Goal: Task Accomplishment & Management: Complete application form

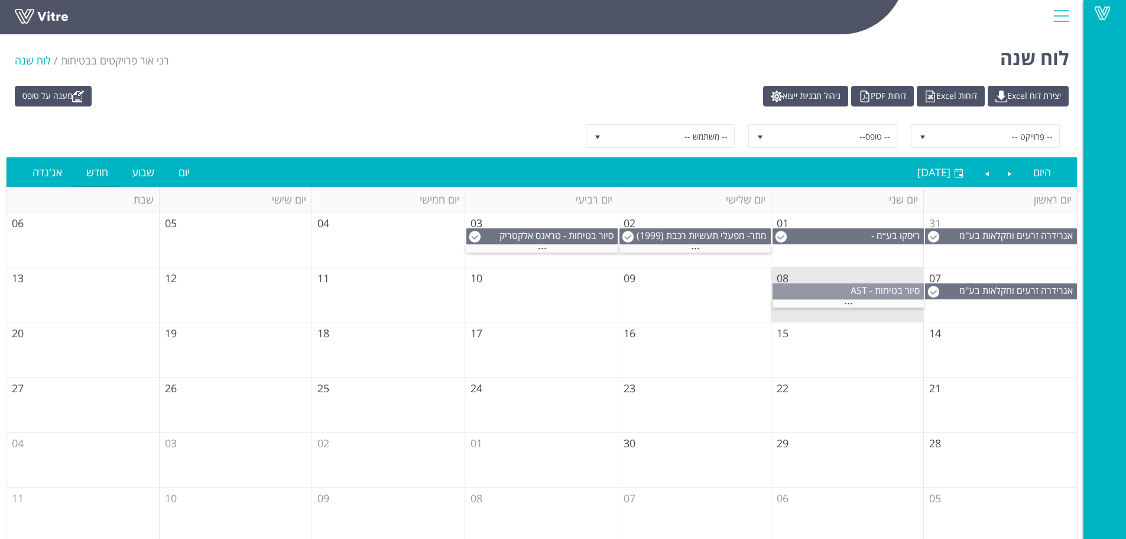
click at [886, 290] on span "סיור בטיחות - AST" at bounding box center [885, 290] width 69 height 13
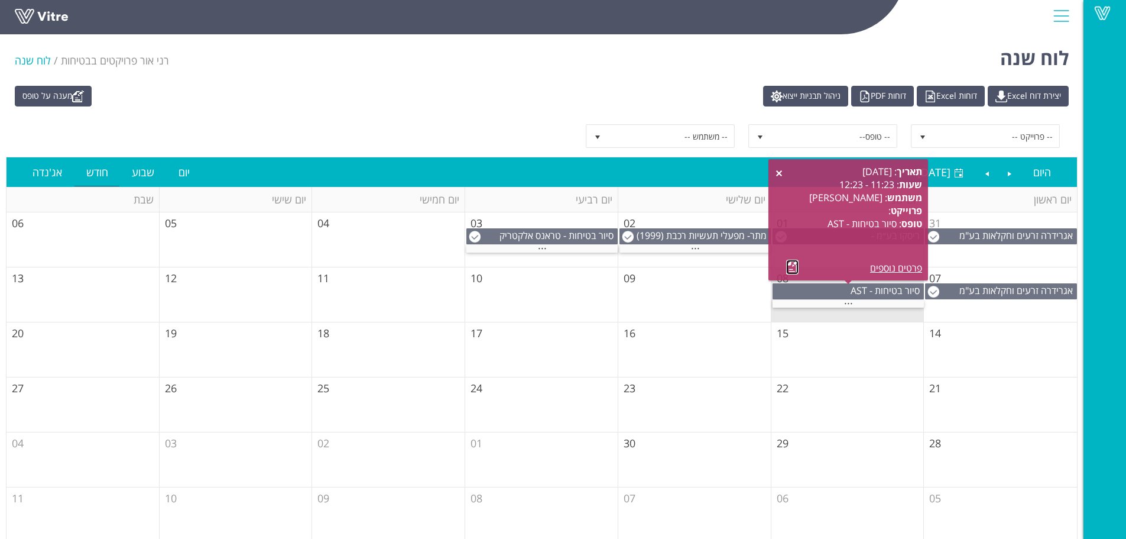
click at [794, 266] on link at bounding box center [792, 267] width 12 height 15
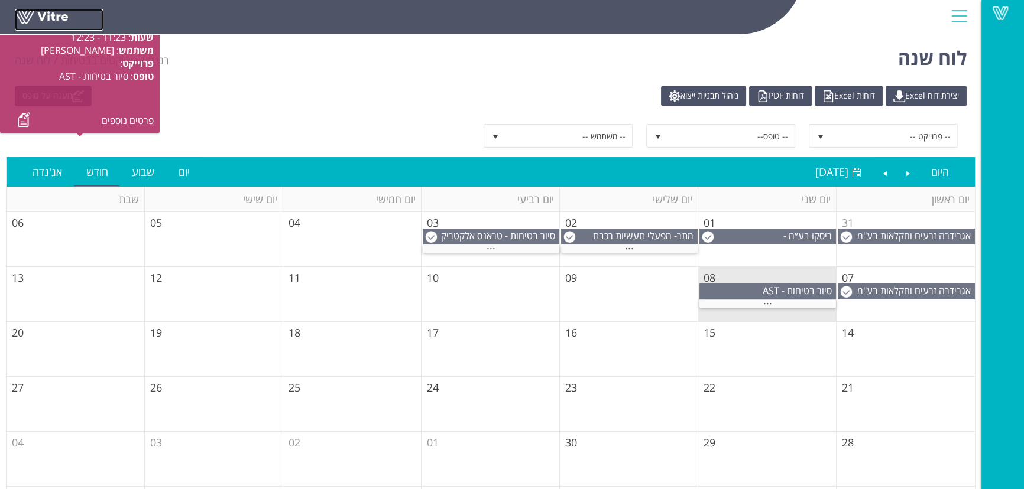
click at [38, 12] on link at bounding box center [59, 20] width 89 height 22
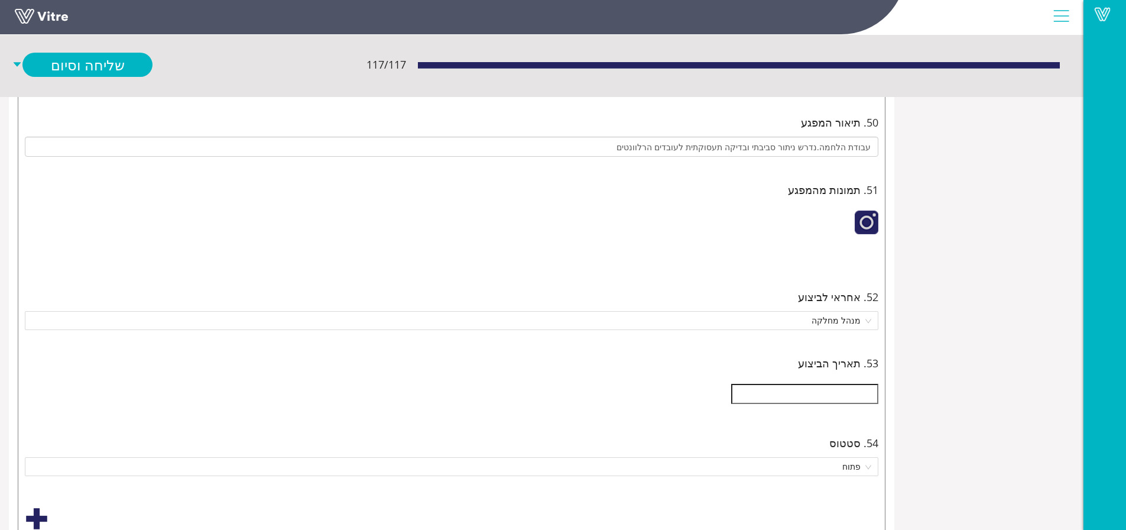
scroll to position [4315, 0]
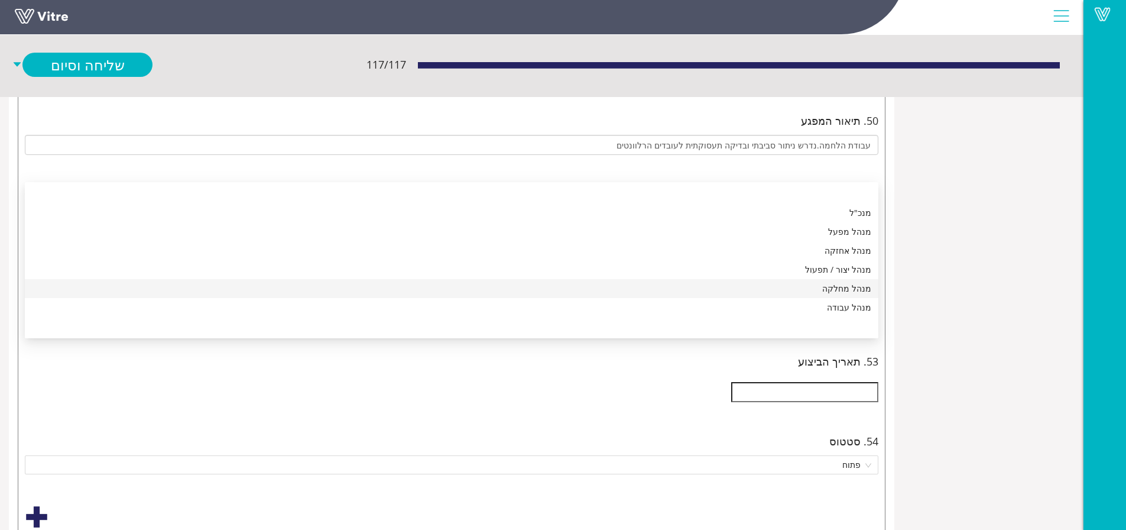
click at [751, 291] on div "מנהל מחלקה" at bounding box center [451, 288] width 839 height 13
type input "כבל תקשורת ,עובר על הרצפה.סכנת מעידה"
type input "קומה 1 ליד חדר תקשורת"
type input "חומר דישון בתוך ארון כיבוי אש.נדרש לפנות"
type input "אזור מרחב מוגן.במסדרון של המשרדים"
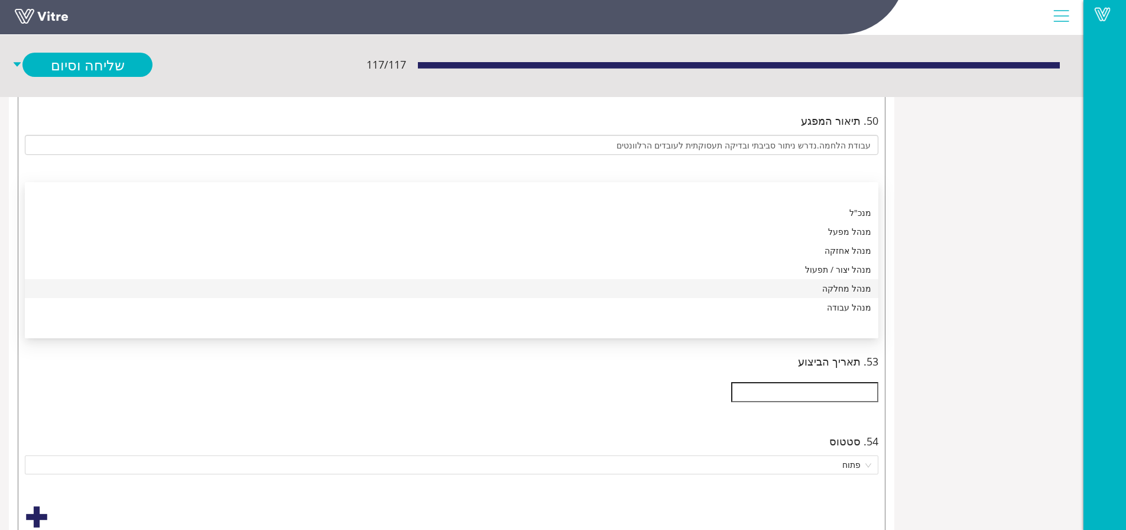
type input "מעבדה קטנה קומה 1.עבודות הלחמה עם "בדיל""
type input "עבודת הלחמה.נדרש ניתור סביבתי ובדיקה תעסוקתית לעובדים הרלוונטים"
type input "מעבדה קטנה קומה 1."
type input "מנדף כימי.תוקף בדיקה תקופתית נגמר ב 02.2025 . נדרש להשלים"
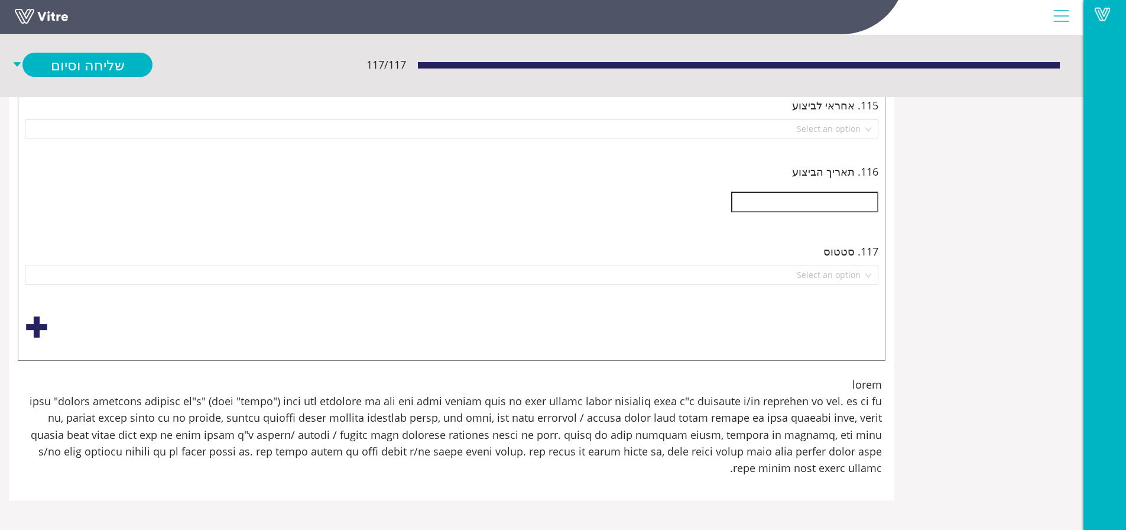
scroll to position [29321, 0]
click at [758, 284] on input "search" at bounding box center [447, 275] width 831 height 18
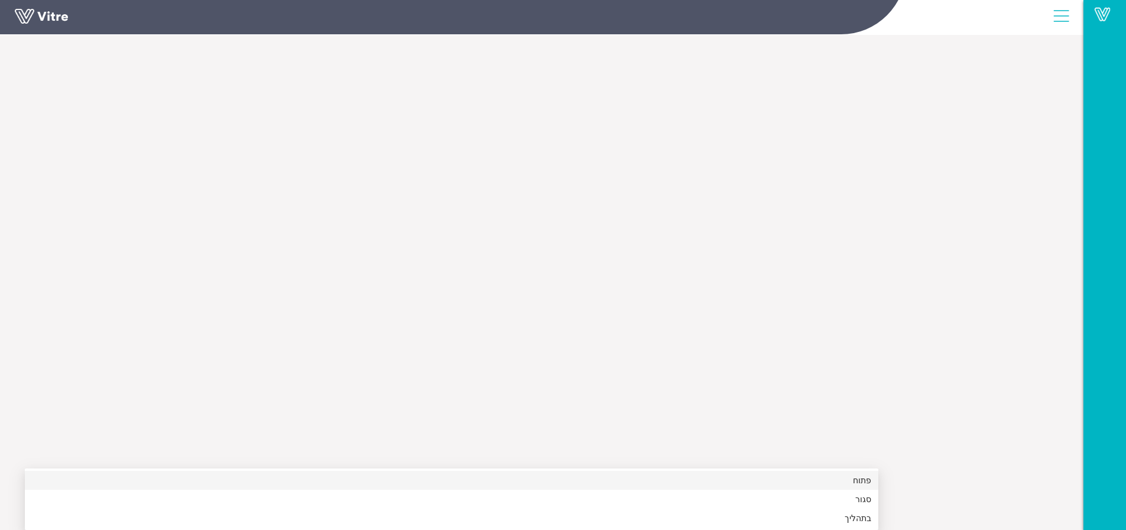
click at [764, 474] on div "פתוח" at bounding box center [451, 480] width 839 height 13
type input "כבל תקשורת ,עובר על הרצפה.סכנת מעידה"
type input "קומה 1 ליד חדר תקשורת"
type input "חומר דישון בתוך ארון כיבוי אש.נדרש לפנות"
type input "אזור מרחב מוגן.במסדרון של המשרדים"
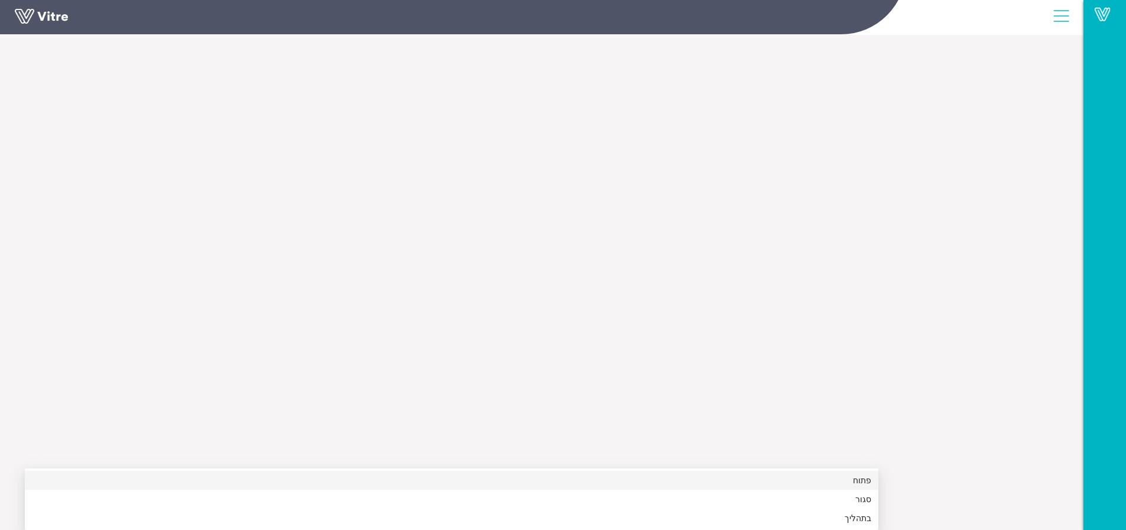
type input "מעבדה קטנה קומה 1.עבודות הלחמה עם "בדיל""
type input "עבודת הלחמה.נדרש ניתור סביבתי ובדיקה תעסוקתית לעובדים הרלוונטים"
type input "מעבדה קטנה קומה 1."
type input "מנדף כימי.תוקף בדיקה תקופתית נגמר ב 02.2025 . נדרש להשלים"
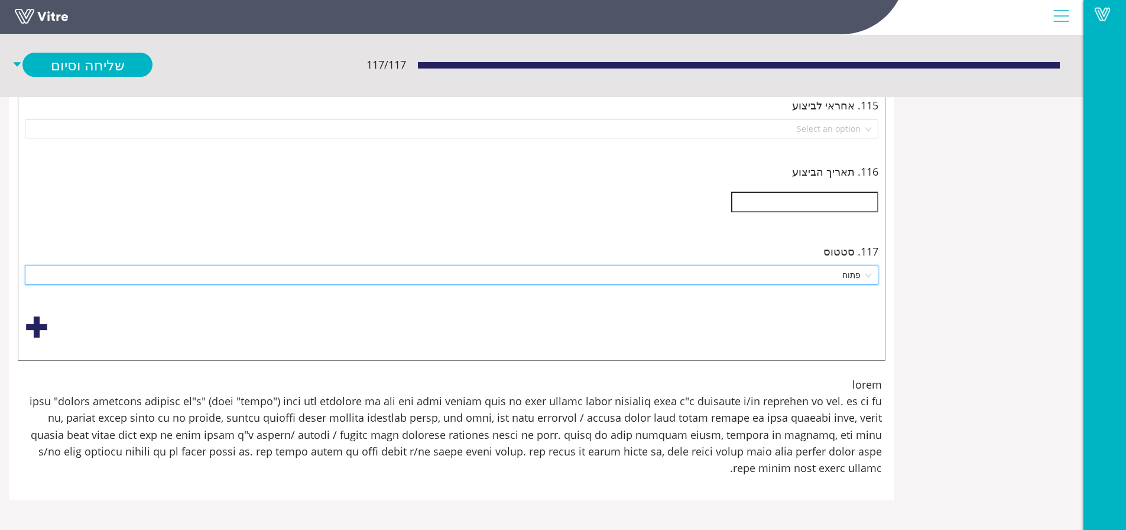
scroll to position [29443, 0]
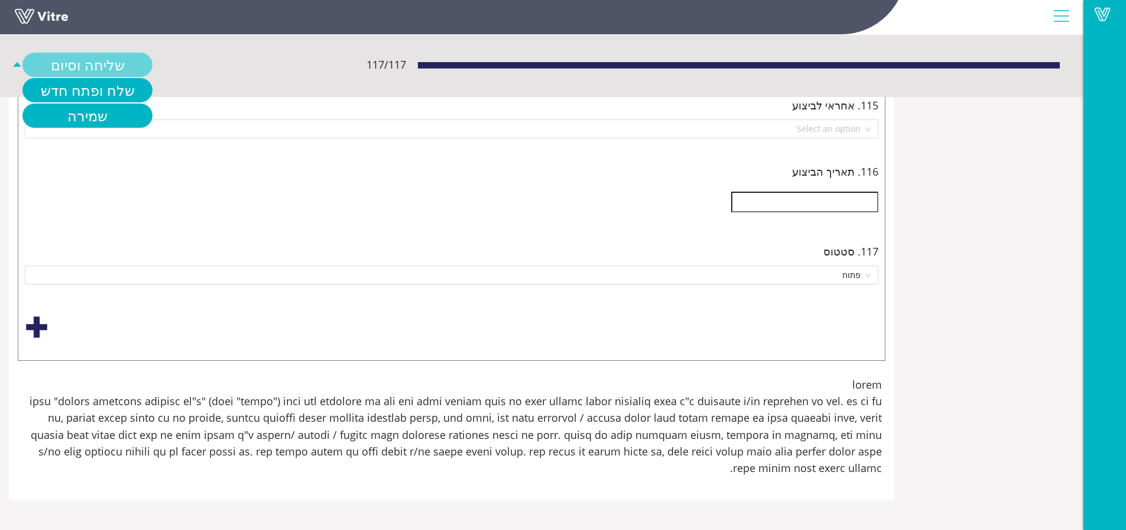
click at [89, 66] on link "שליחה וסיום" at bounding box center [87, 65] width 130 height 24
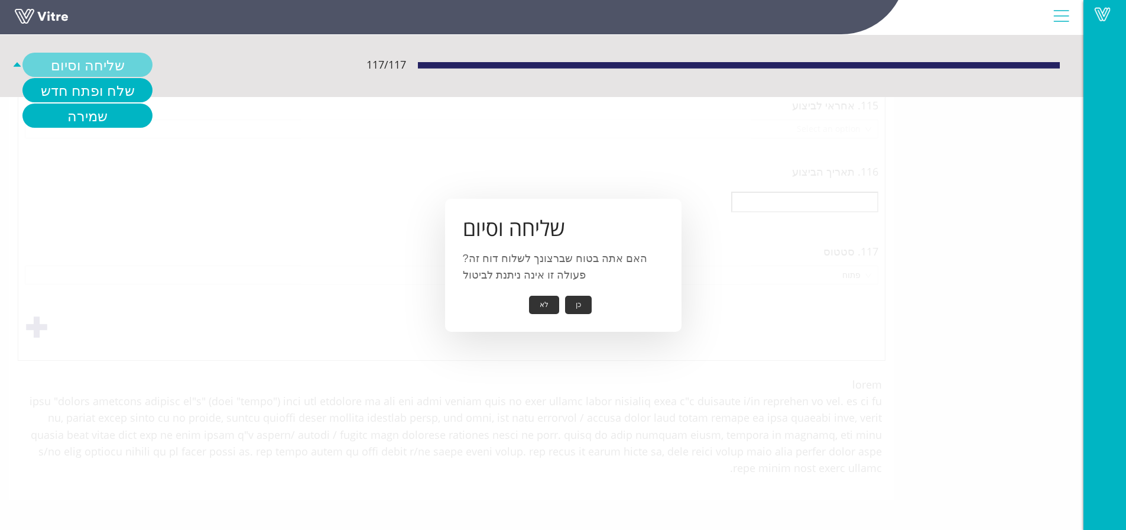
scroll to position [29434, 0]
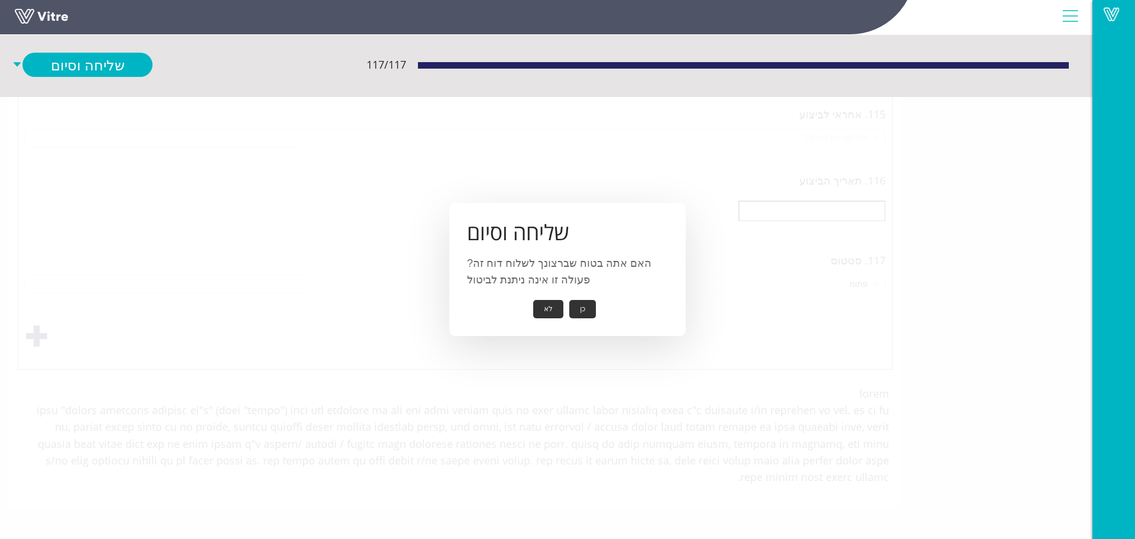
click at [582, 306] on button "כן" at bounding box center [582, 309] width 27 height 18
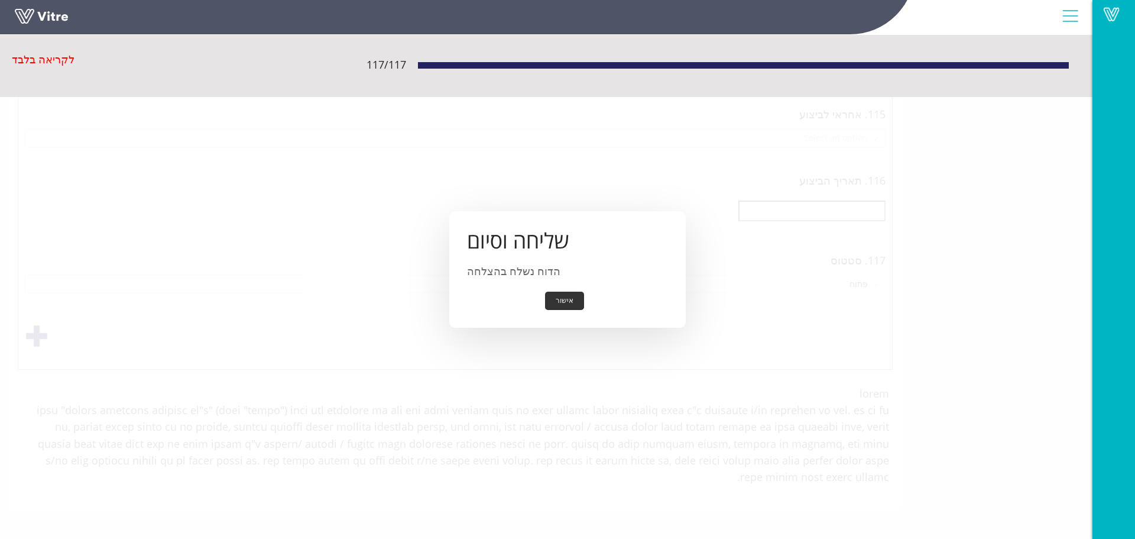
click at [568, 298] on button "אישור" at bounding box center [564, 300] width 39 height 18
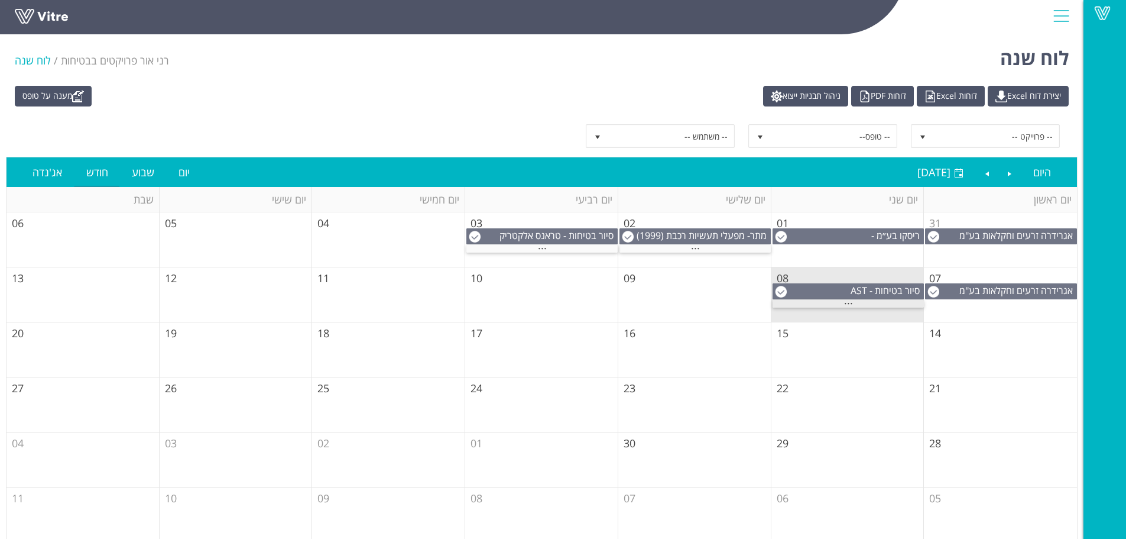
click at [835, 300] on div "..." at bounding box center [848, 304] width 151 height 8
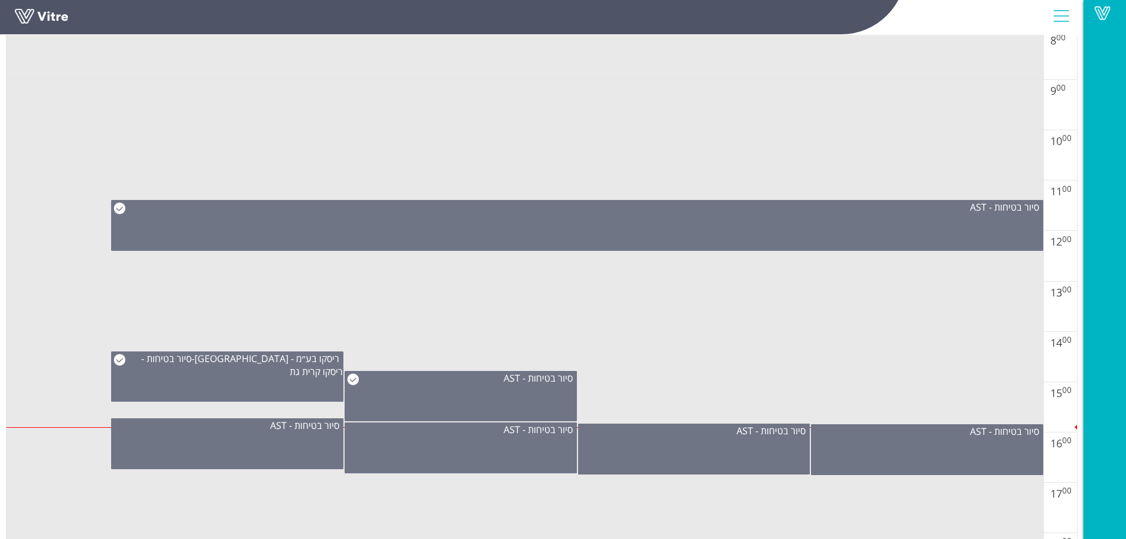
scroll to position [591, 0]
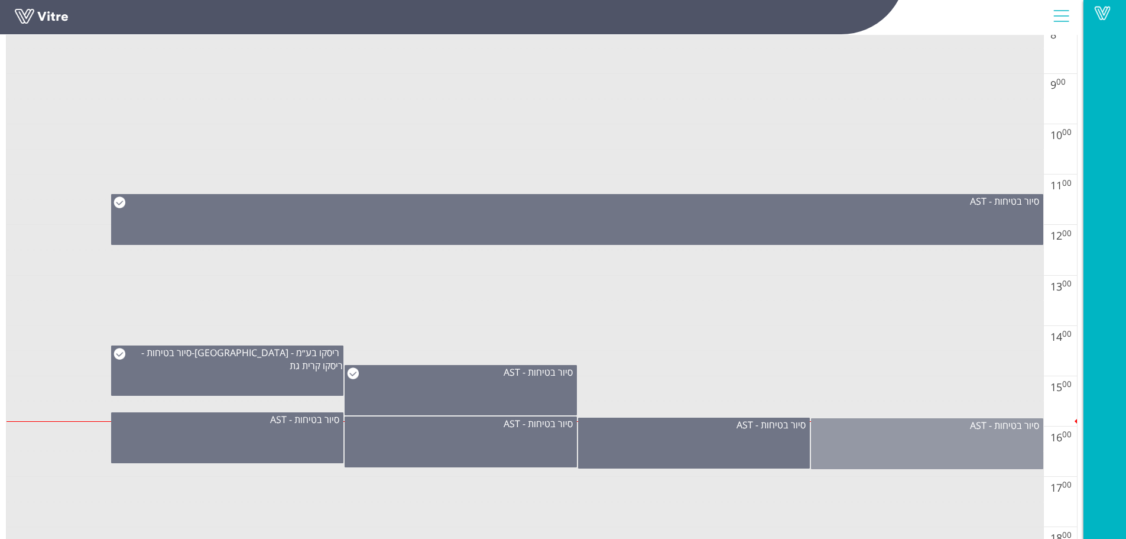
click at [859, 437] on div "סיור בטיחות - AST" at bounding box center [927, 443] width 232 height 51
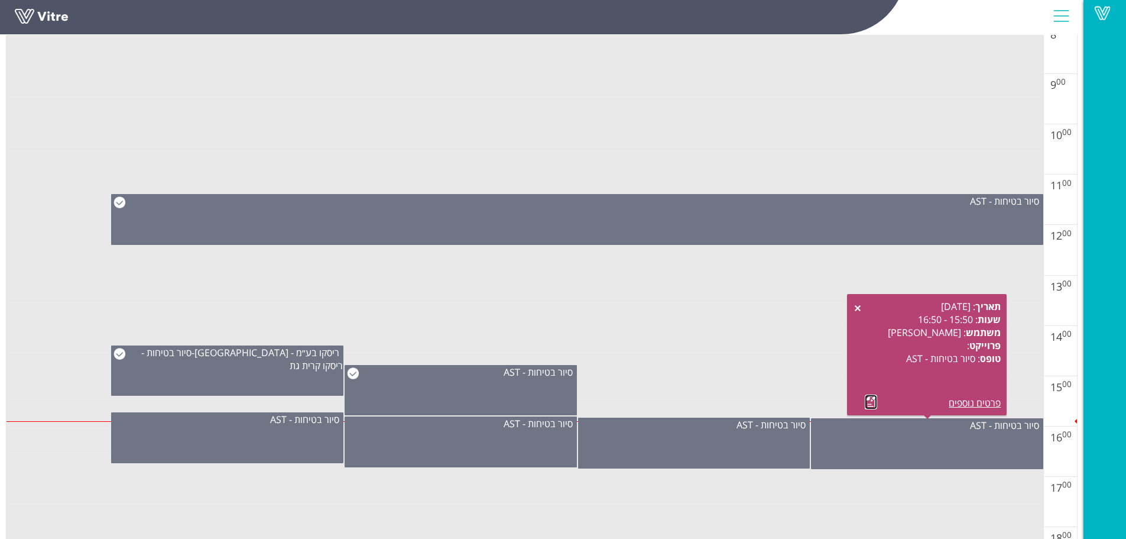
click at [868, 406] on link at bounding box center [871, 401] width 12 height 15
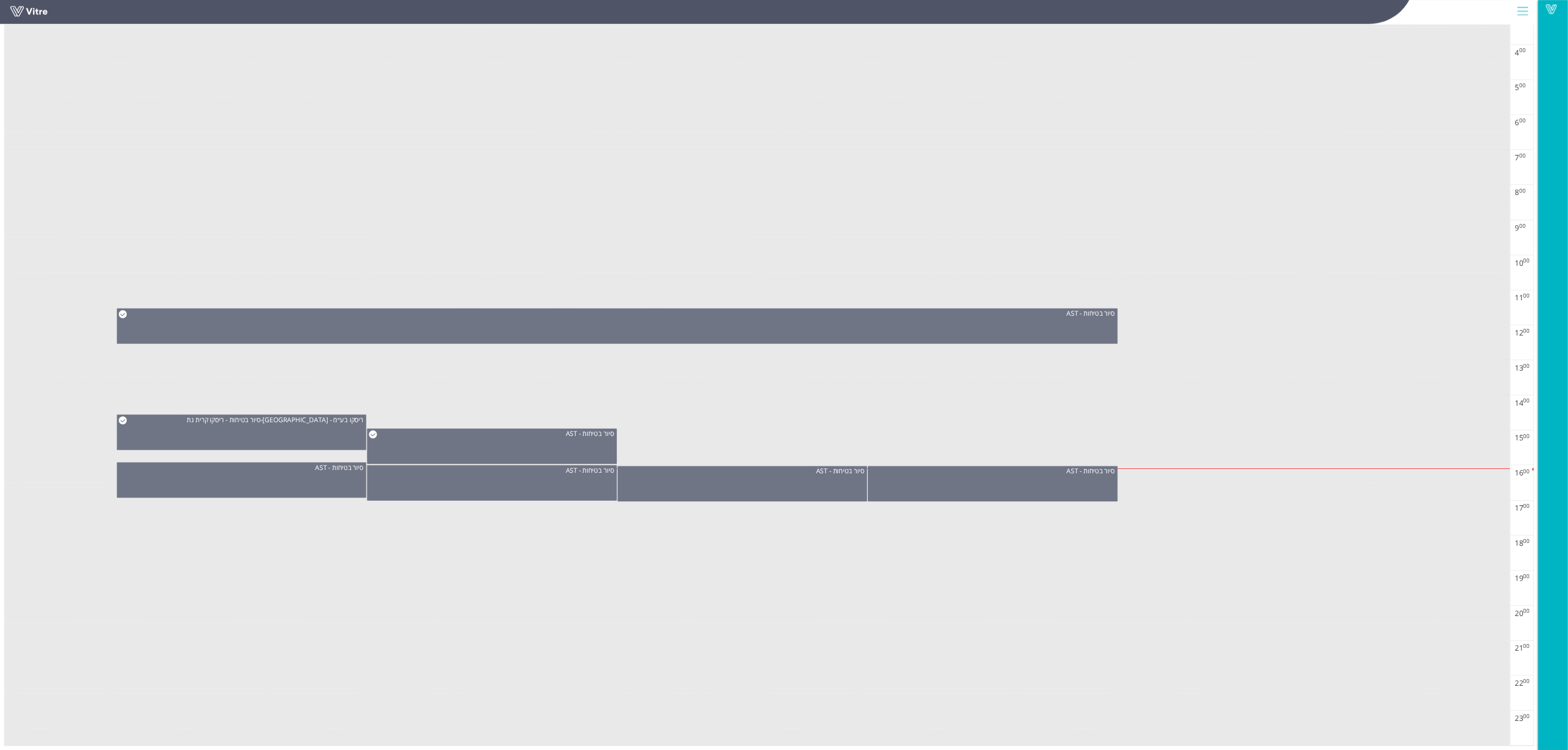
scroll to position [355, 0]
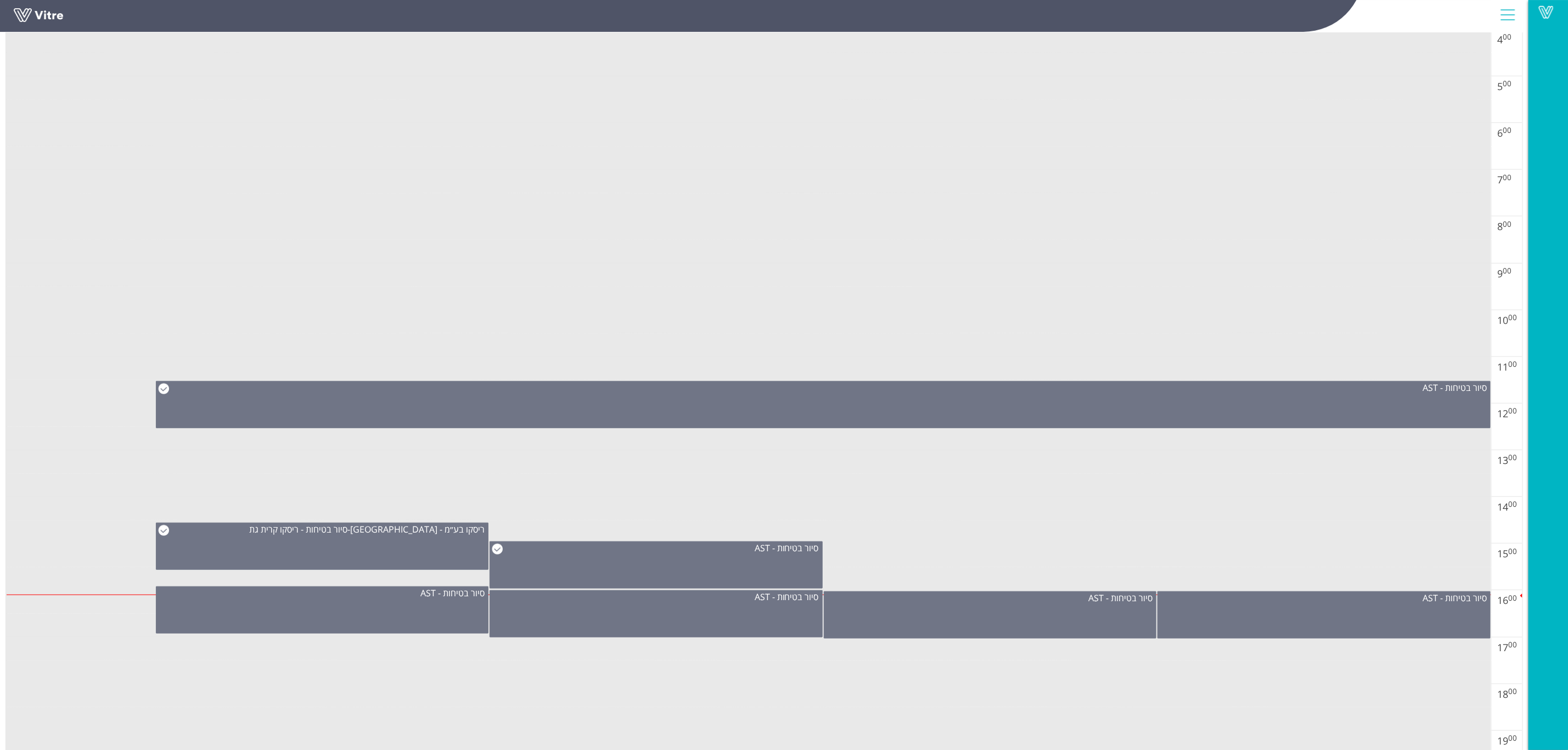
click at [1045, 27] on div "Vitre" at bounding box center [764, 16] width 1528 height 32
click at [274, 499] on div "סיור בטיחות - AST" at bounding box center [322, 609] width 333 height 47
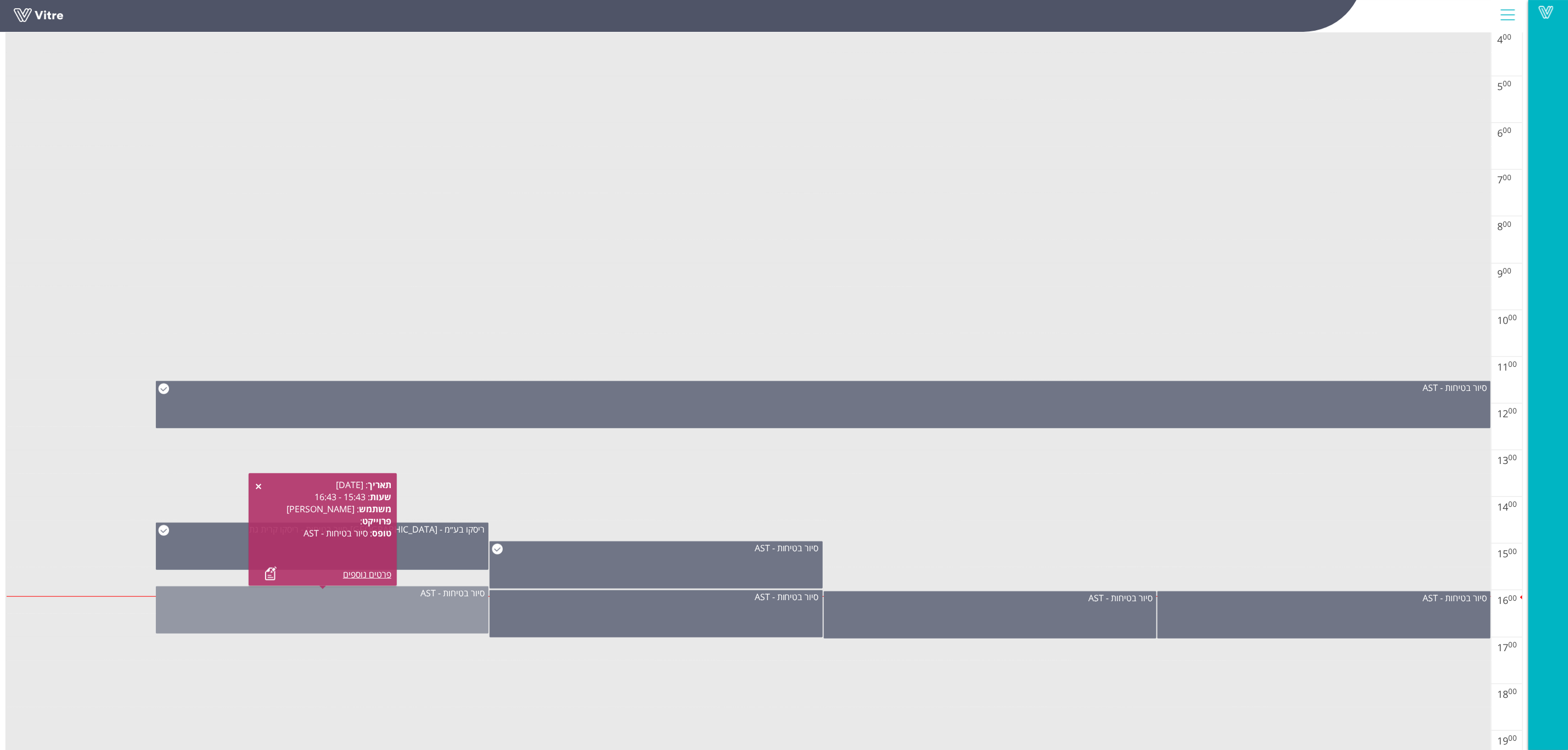
click at [221, 499] on div "סיור בטיחות - AST" at bounding box center [322, 609] width 333 height 47
click at [267, 499] on link at bounding box center [271, 573] width 11 height 14
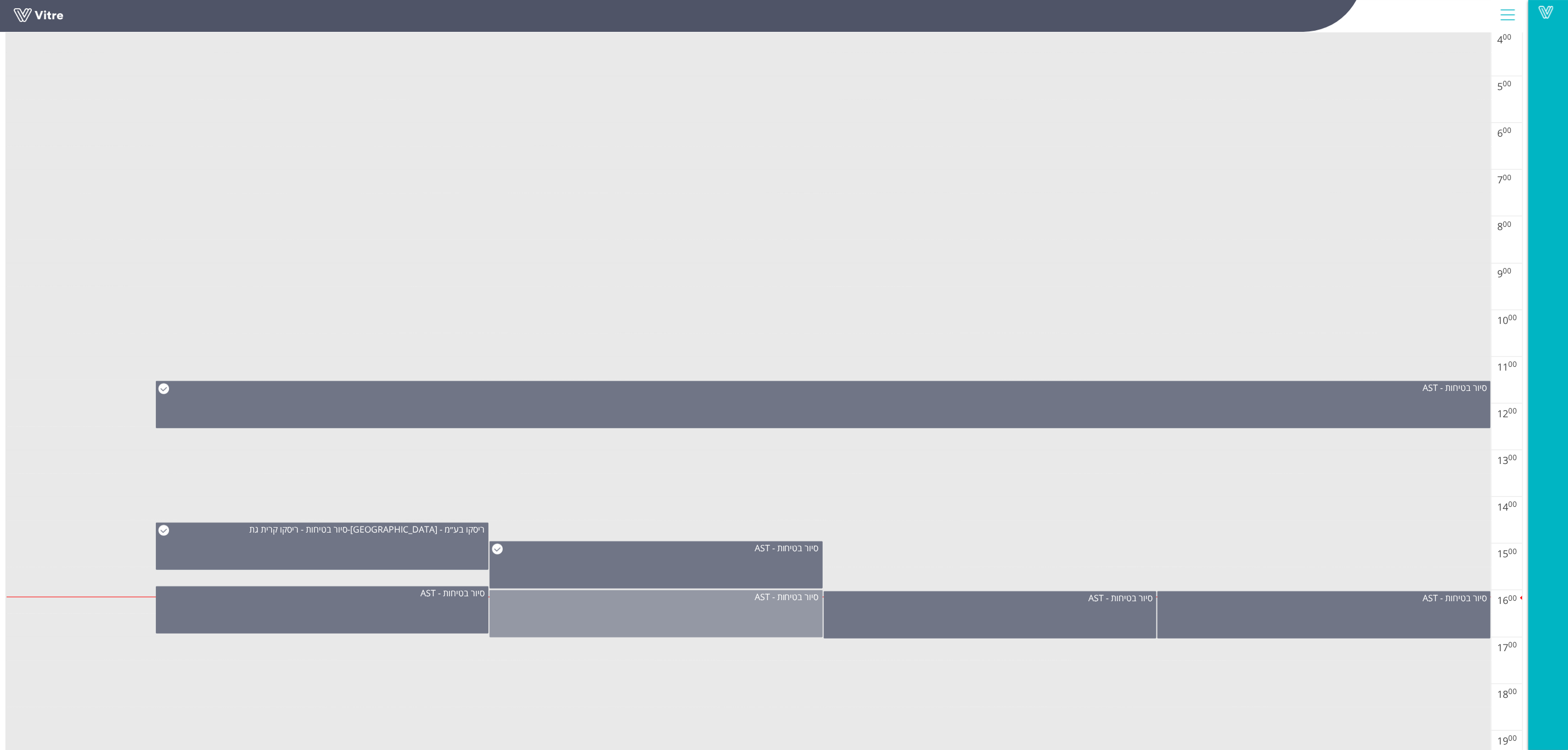
click at [580, 499] on div "סיור בטיחות - AST" at bounding box center [655, 613] width 333 height 47
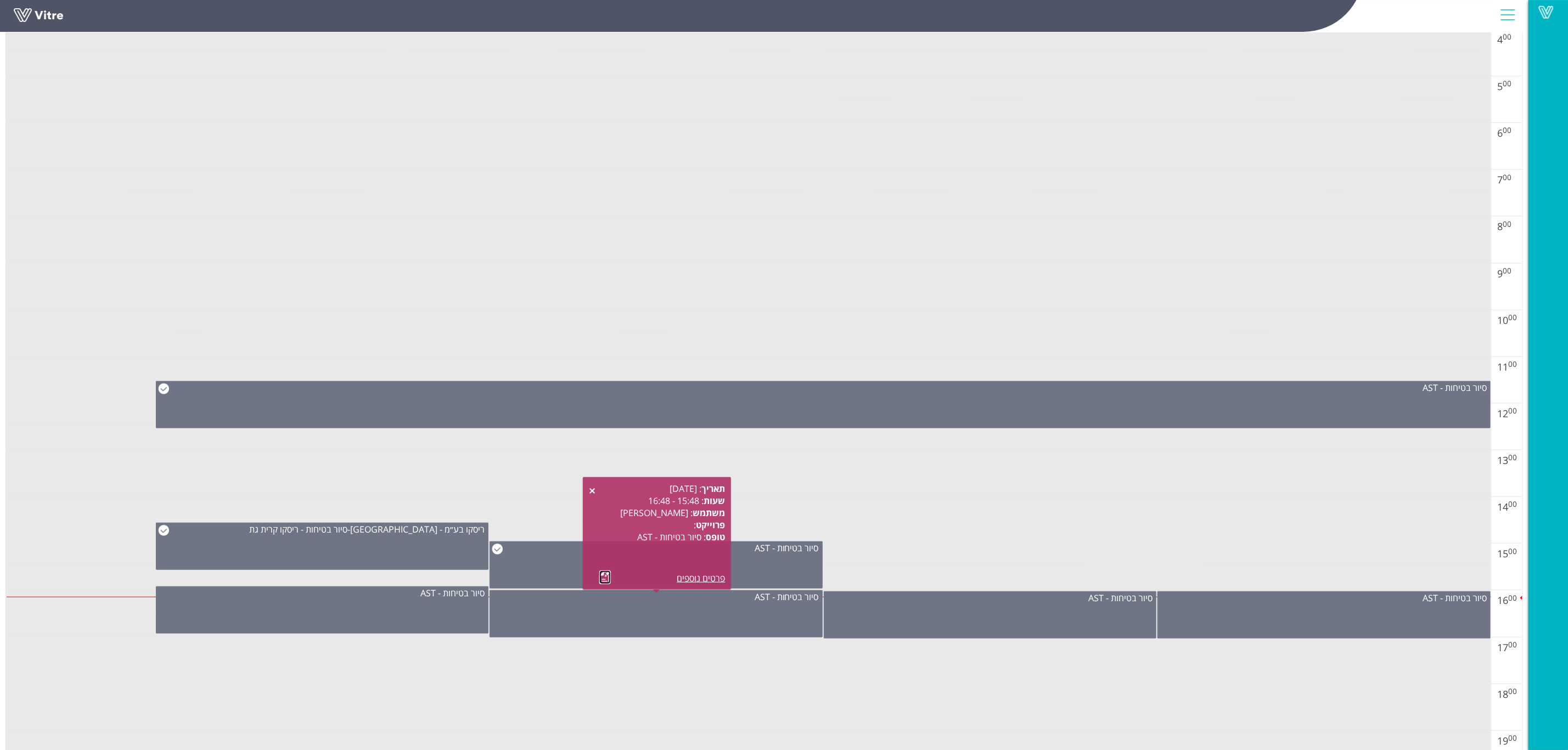
click at [600, 499] on link at bounding box center [605, 576] width 11 height 14
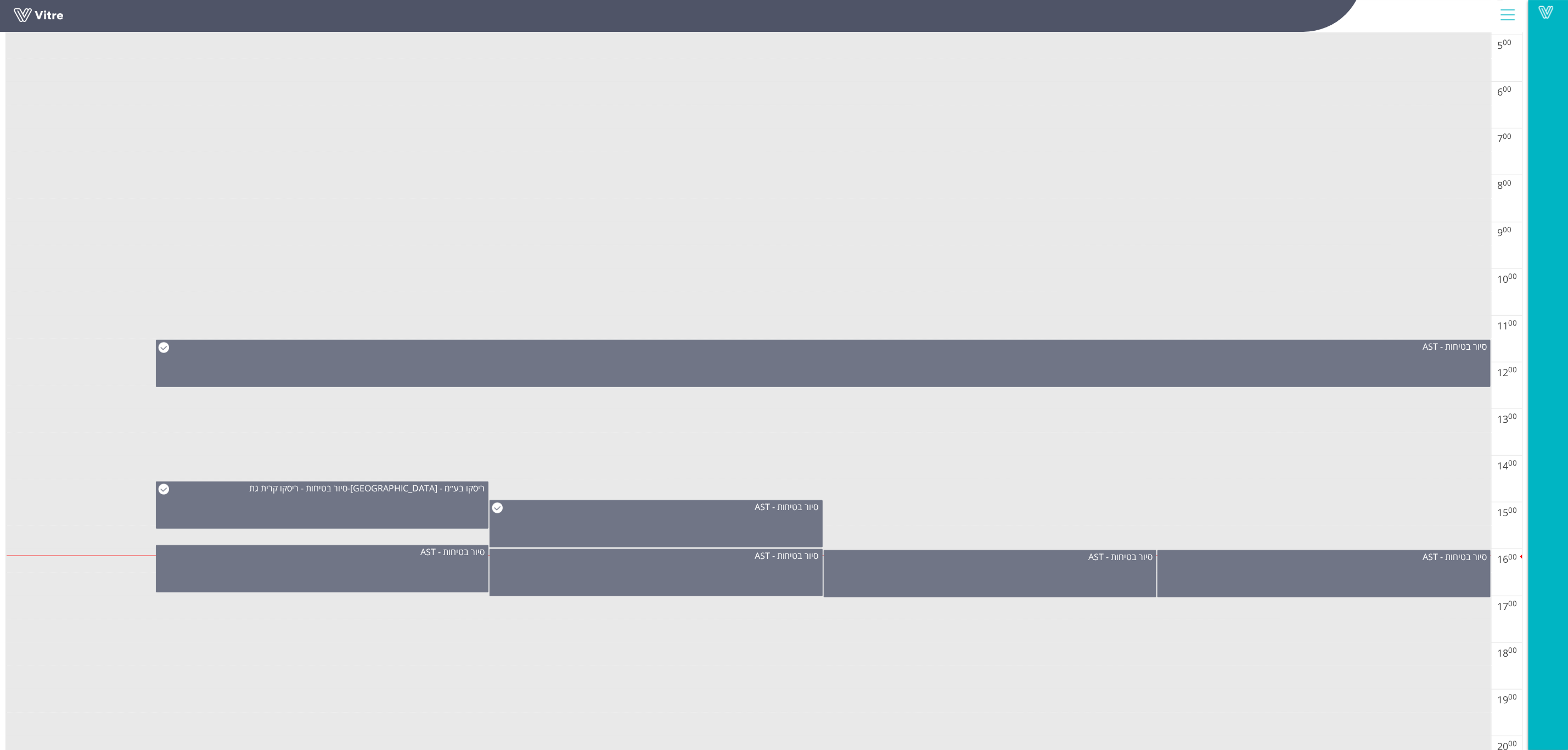
scroll to position [494, 0]
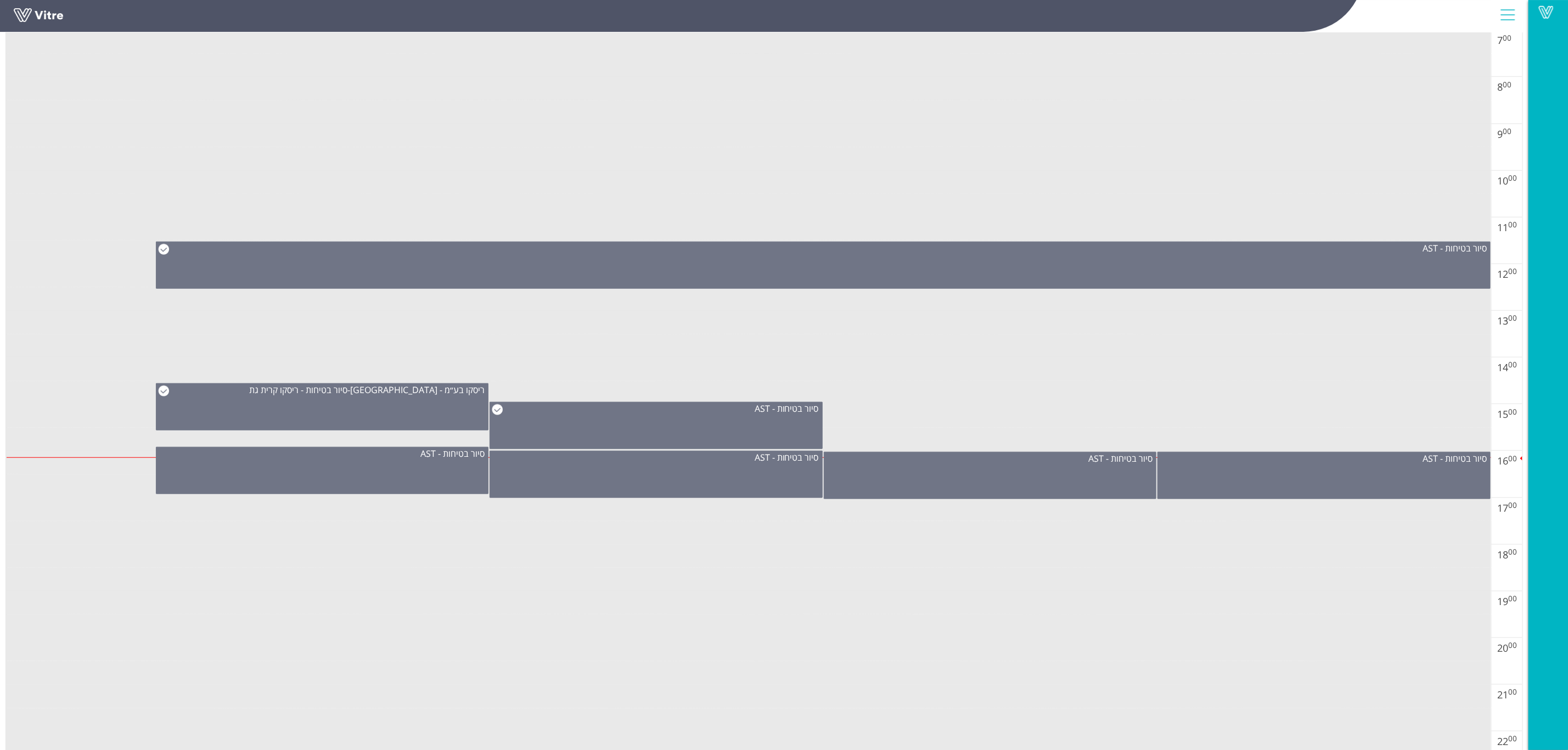
click at [1045, 20] on div "Vitre" at bounding box center [764, 16] width 1528 height 32
click at [29, 14] on link at bounding box center [55, 19] width 83 height 20
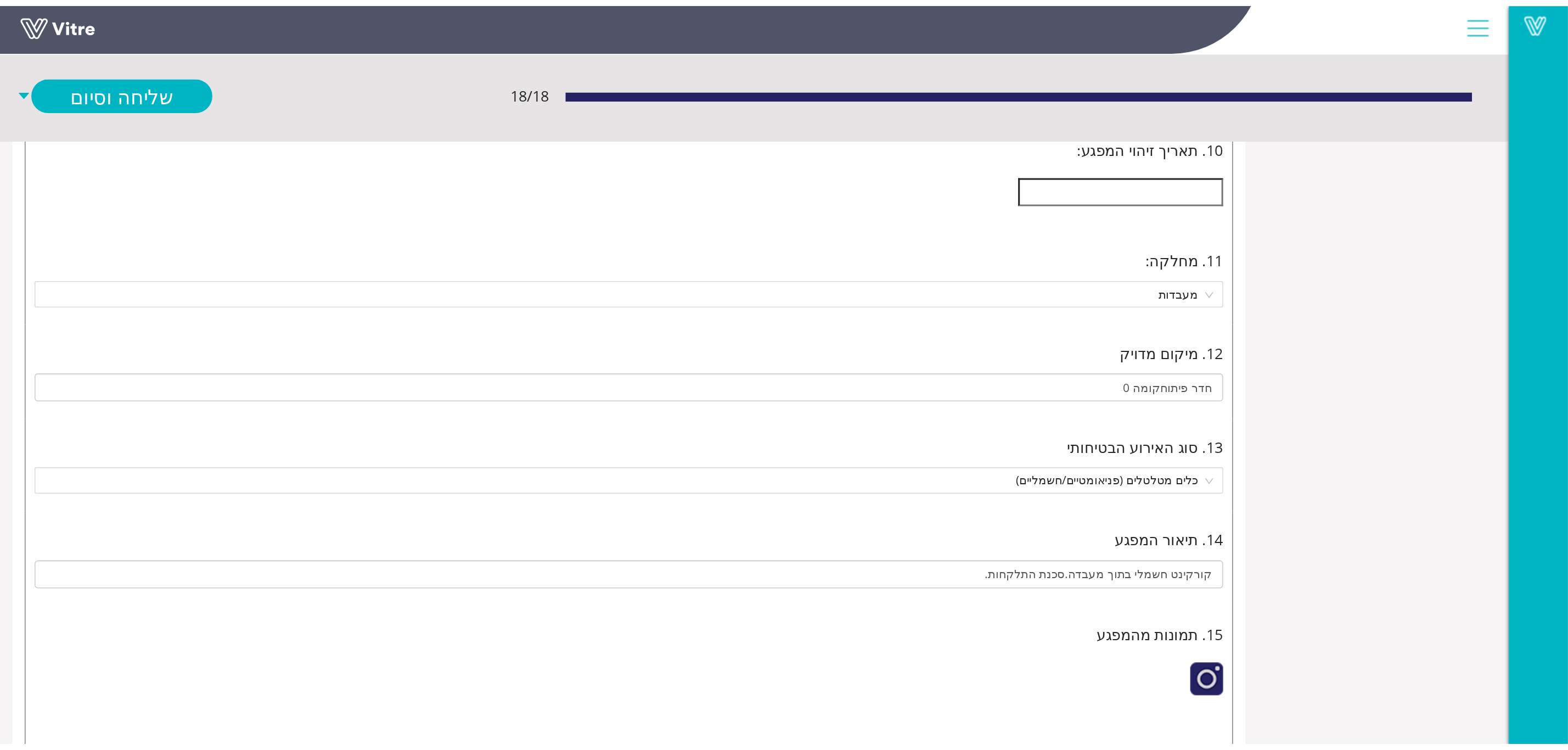
scroll to position [681, 0]
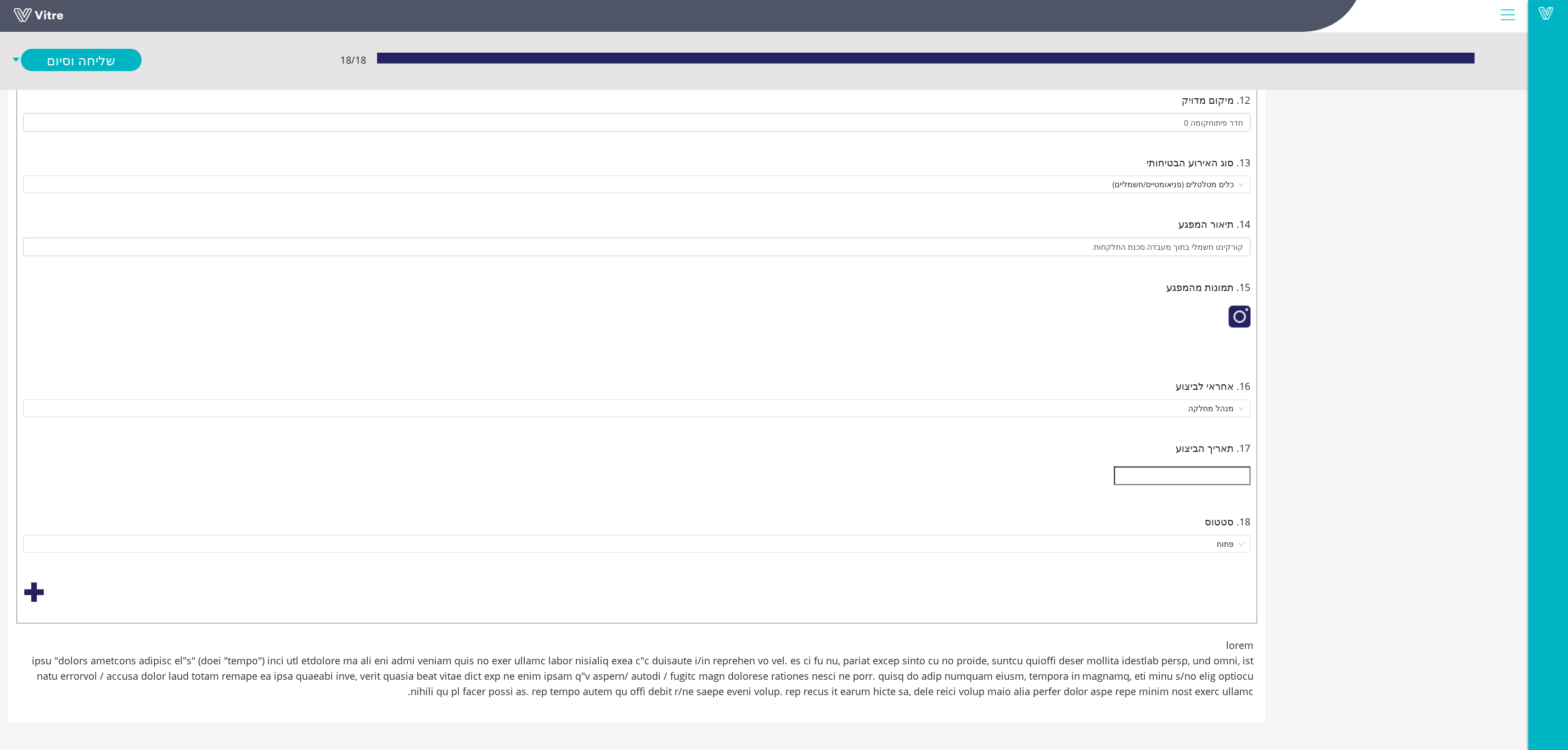
scroll to position [3356, 0]
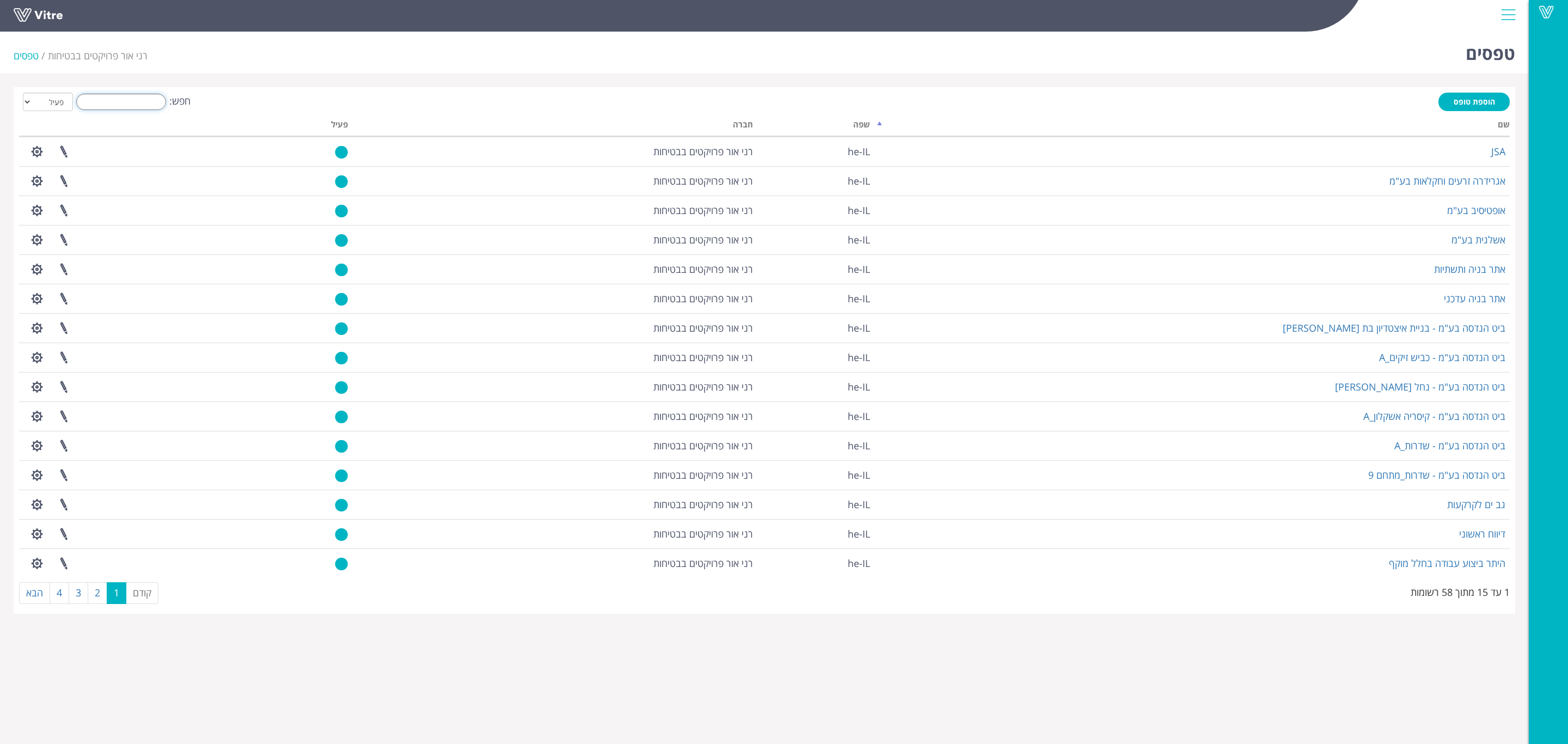
click at [124, 103] on input "חפש:" at bounding box center [122, 102] width 90 height 17
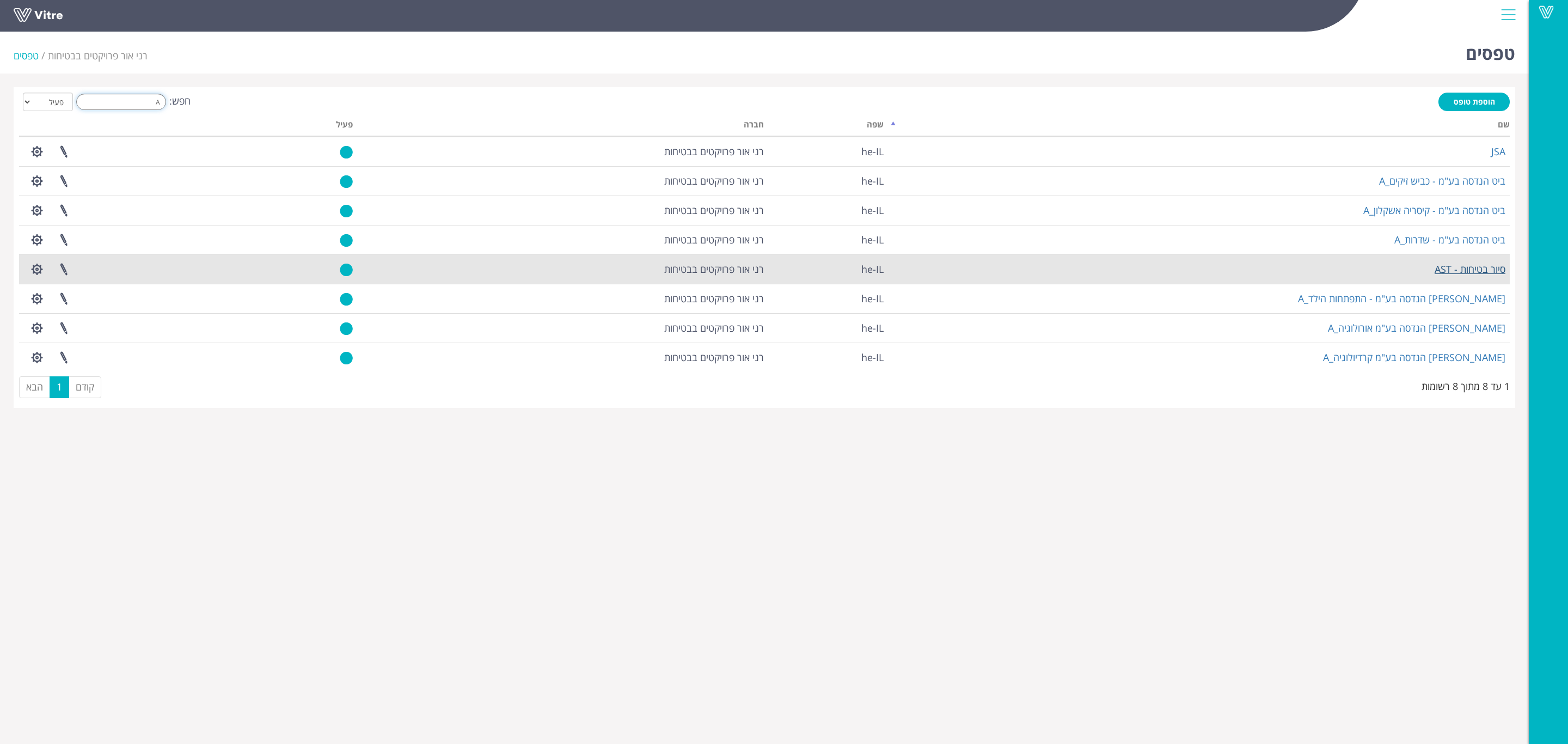
type input "A"
click at [1457, 270] on link "סיור בטיחות - AST" at bounding box center [1470, 269] width 71 height 13
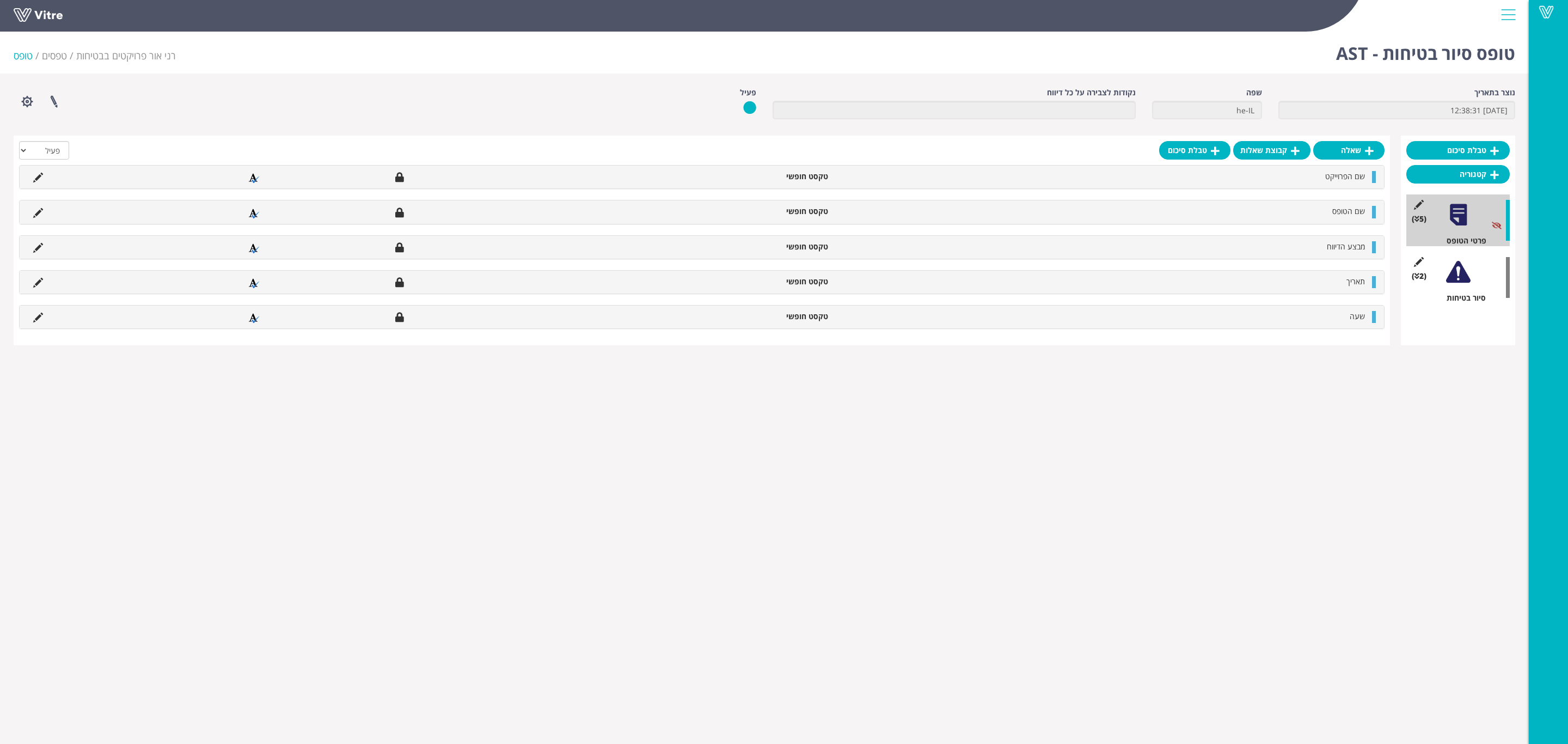
click at [1453, 272] on div at bounding box center [1458, 272] width 25 height 25
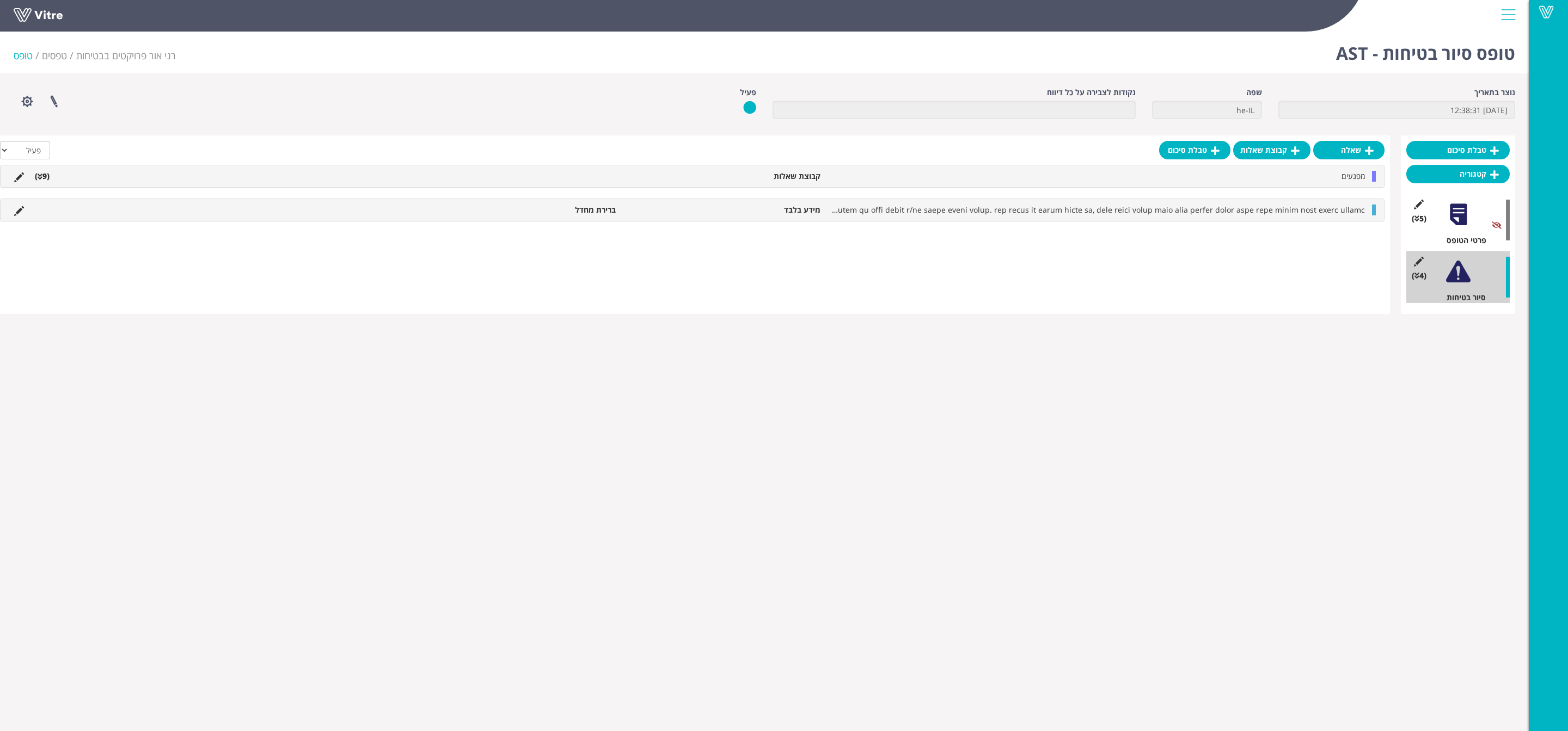
click at [805, 174] on li "קבוצת שאלות" at bounding box center [723, 177] width 205 height 11
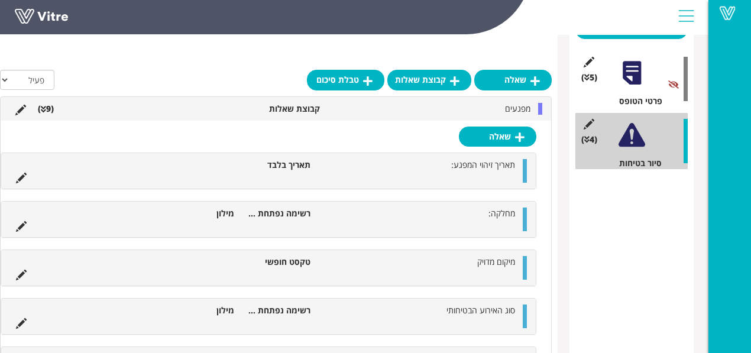
scroll to position [158, 0]
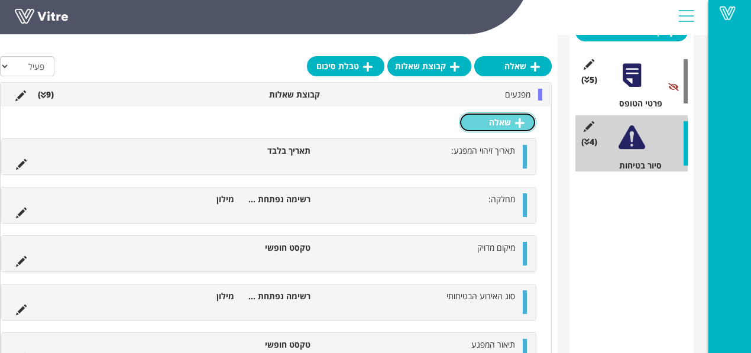
click at [496, 121] on link "שאלה" at bounding box center [497, 122] width 77 height 20
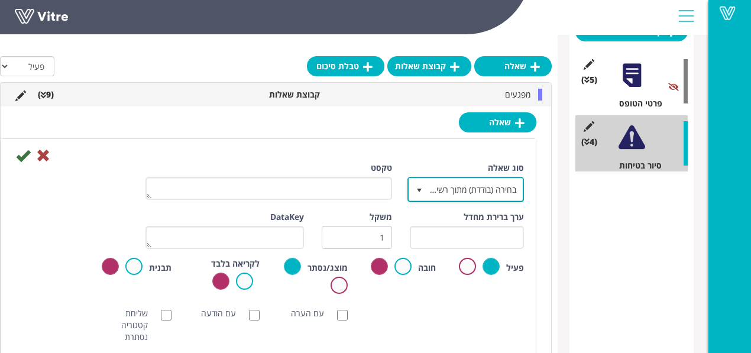
click at [440, 188] on span "בחירה (בודדת) מתוך רשימה" at bounding box center [476, 189] width 93 height 21
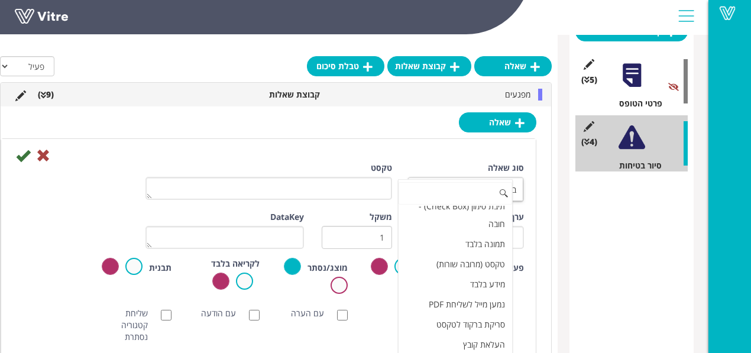
scroll to position [315, 0]
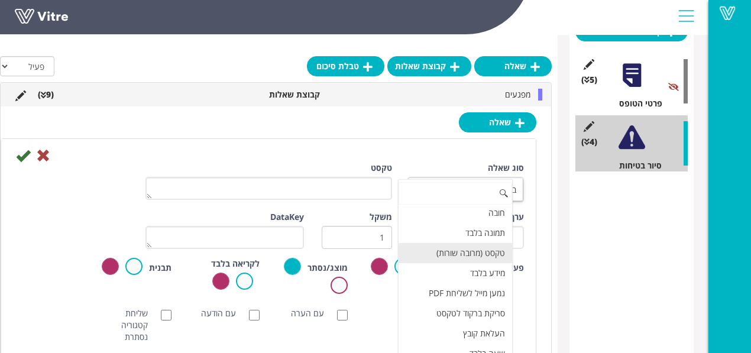
click at [445, 263] on li "טקסט (מרובה שורות)" at bounding box center [455, 253] width 114 height 20
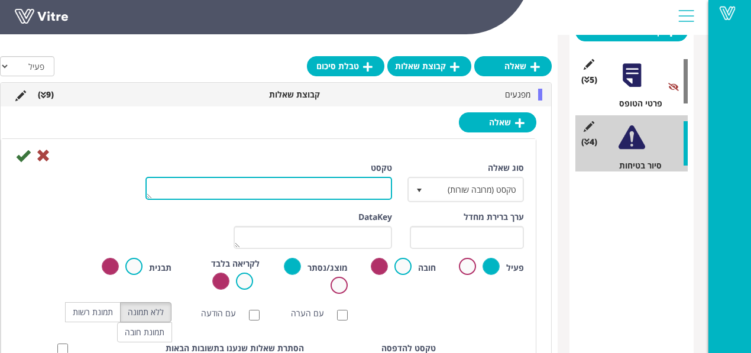
click at [363, 189] on textarea "טקסט" at bounding box center [268, 188] width 247 height 23
type textarea "V"
type textarea "המלצות לטיפול"
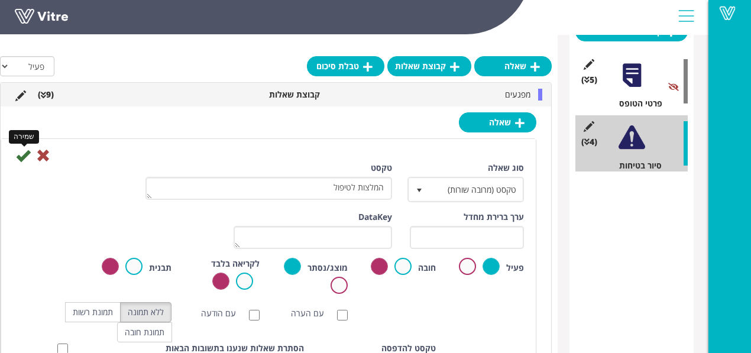
click at [21, 156] on icon at bounding box center [23, 155] width 14 height 14
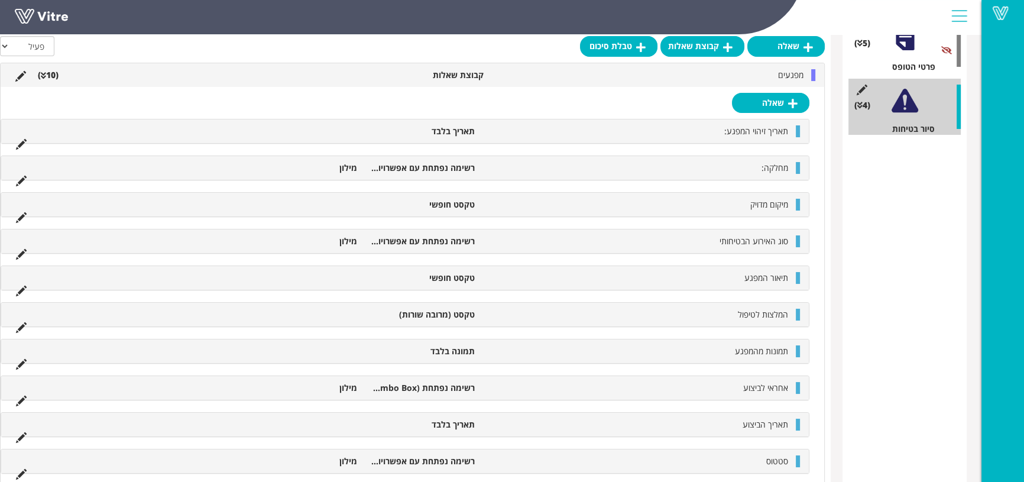
scroll to position [141, 0]
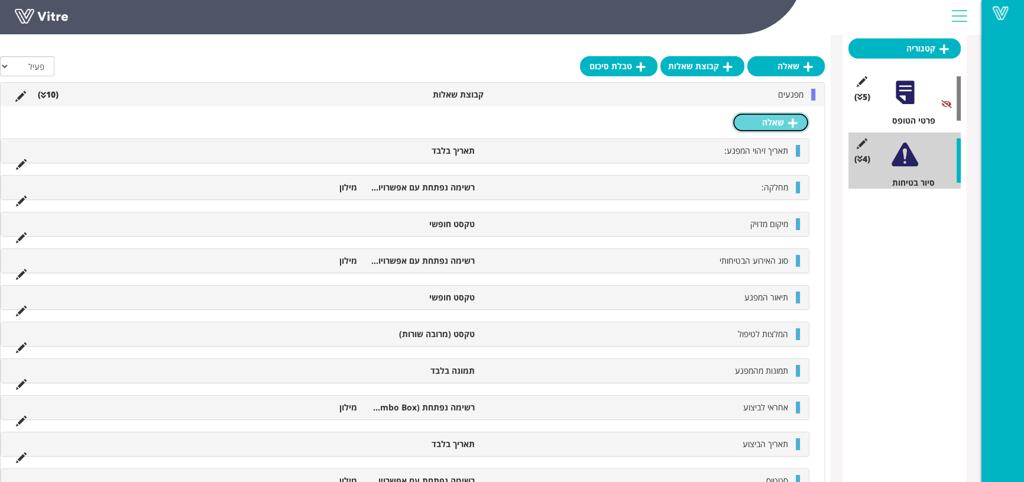
click at [761, 122] on link "שאלה" at bounding box center [770, 122] width 77 height 20
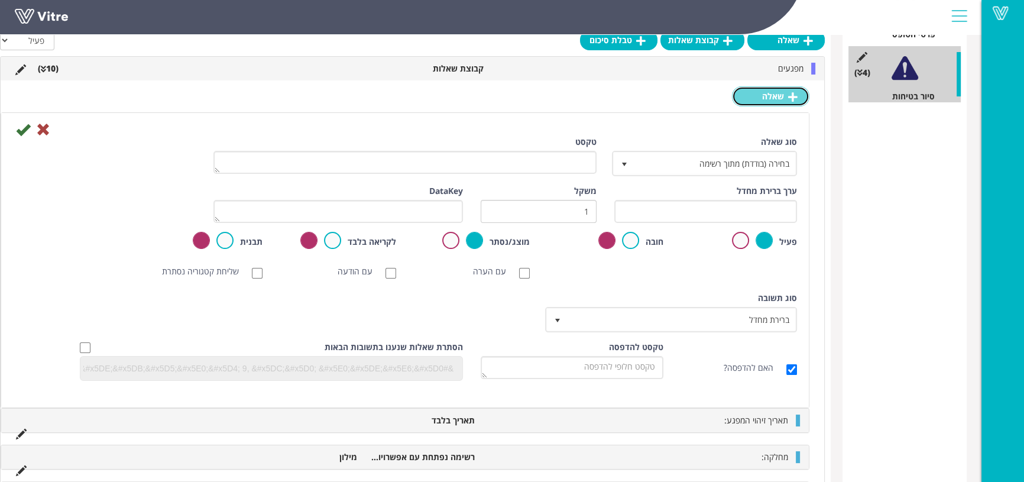
scroll to position [248, 0]
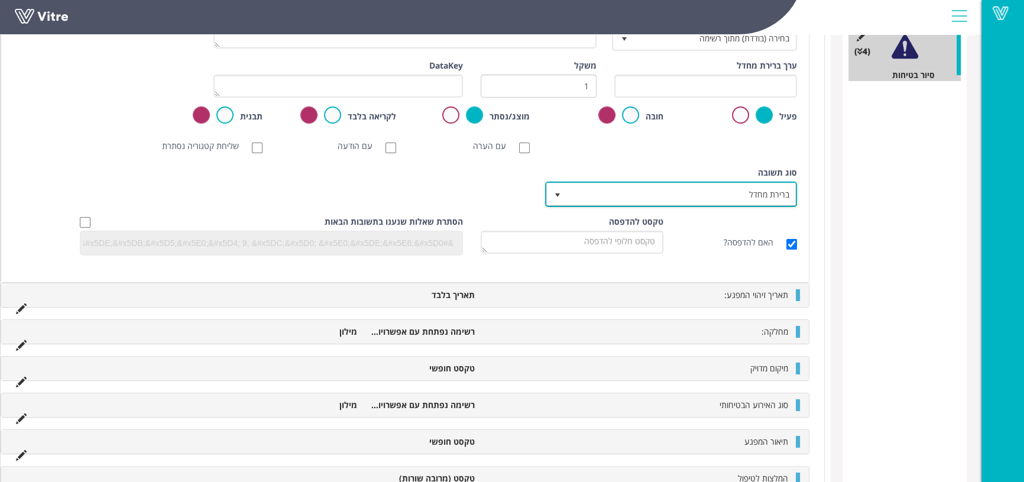
click at [673, 194] on span "ברירת מחדל" at bounding box center [681, 193] width 228 height 21
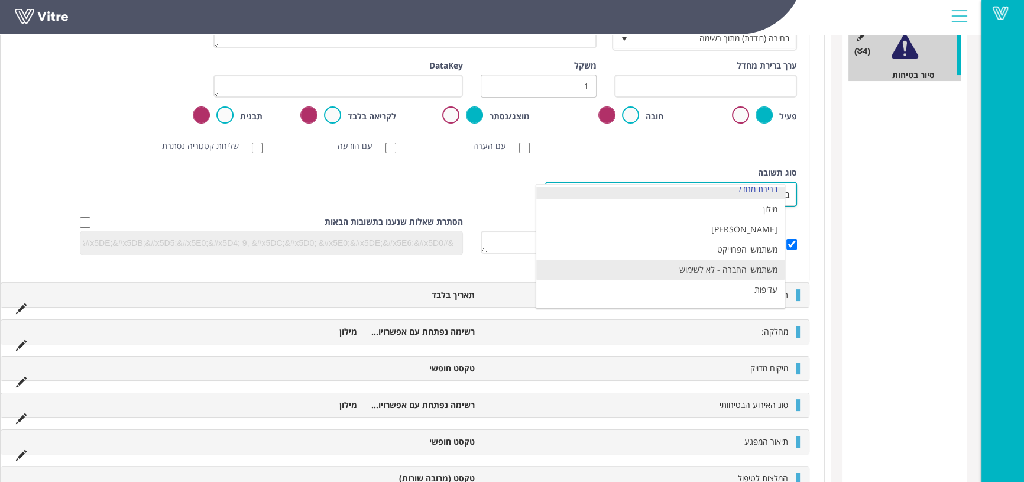
scroll to position [21, 0]
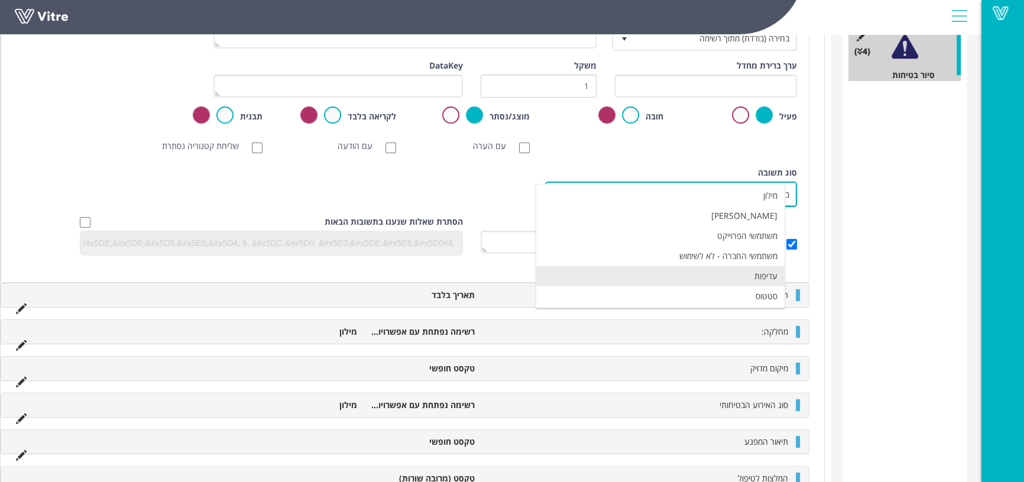
click at [680, 277] on li "עדיפות" at bounding box center [660, 276] width 248 height 20
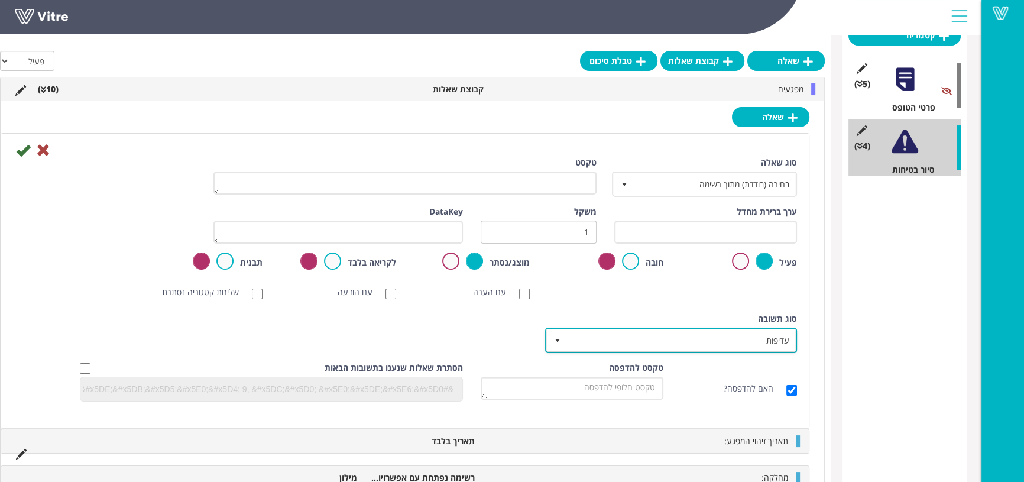
scroll to position [141, 0]
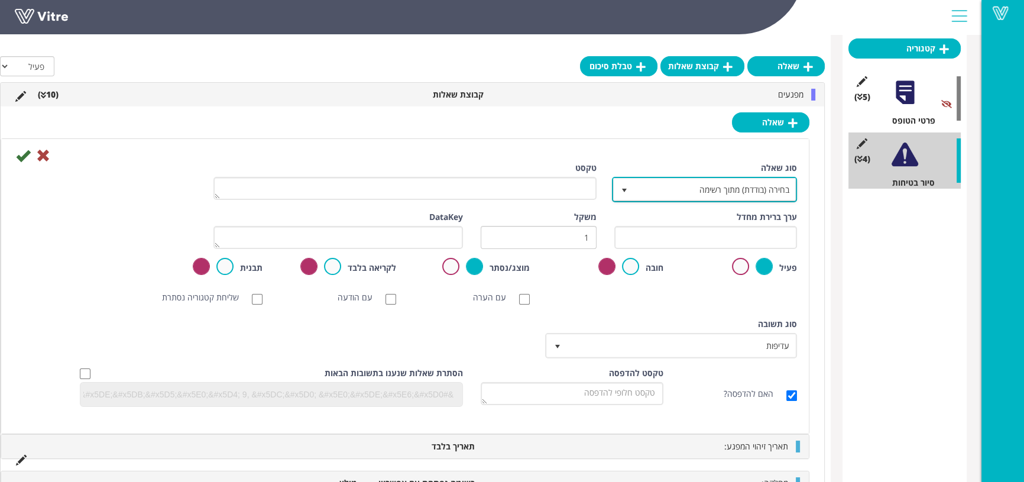
click at [664, 193] on span "בחירה (בודדת) מתוך רשימה" at bounding box center [714, 189] width 161 height 21
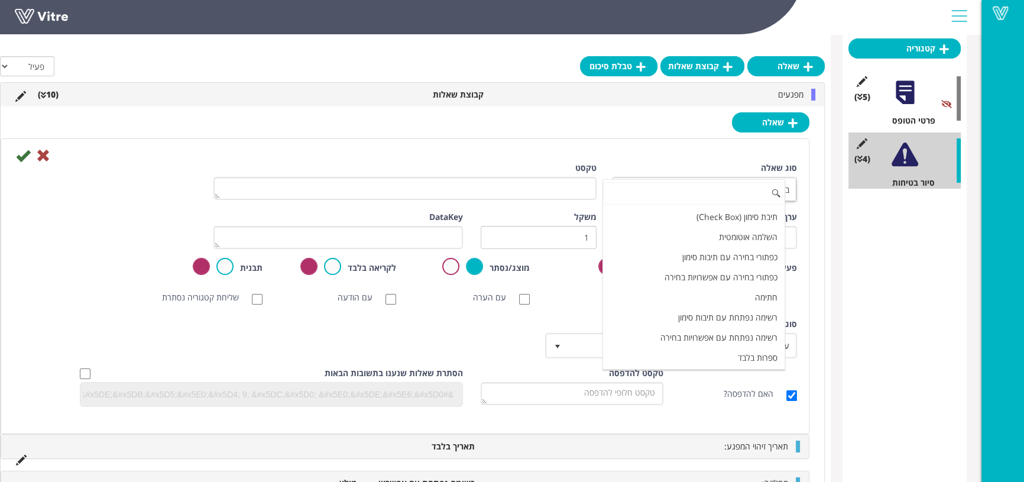
scroll to position [53, 0]
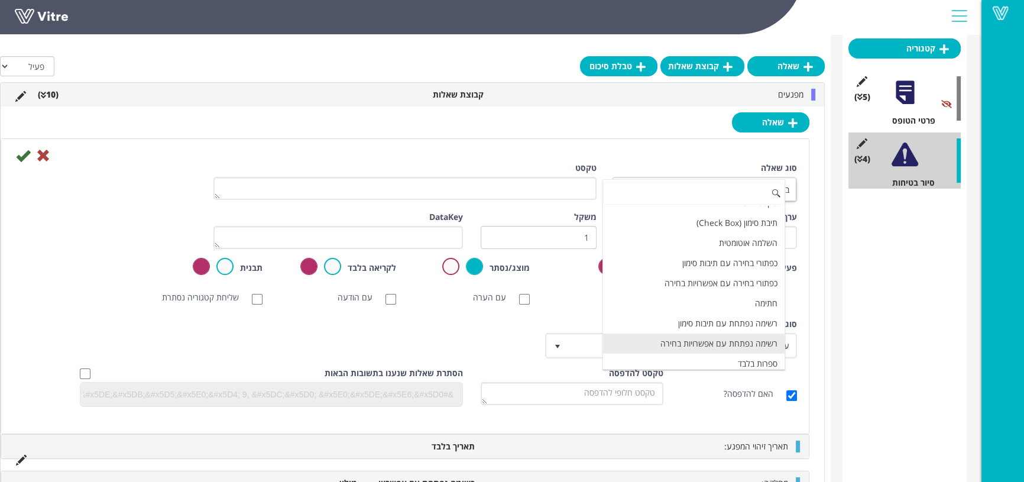
click at [670, 346] on li "רשימה נפתחת עם אפשרויות בחירה" at bounding box center [693, 343] width 181 height 20
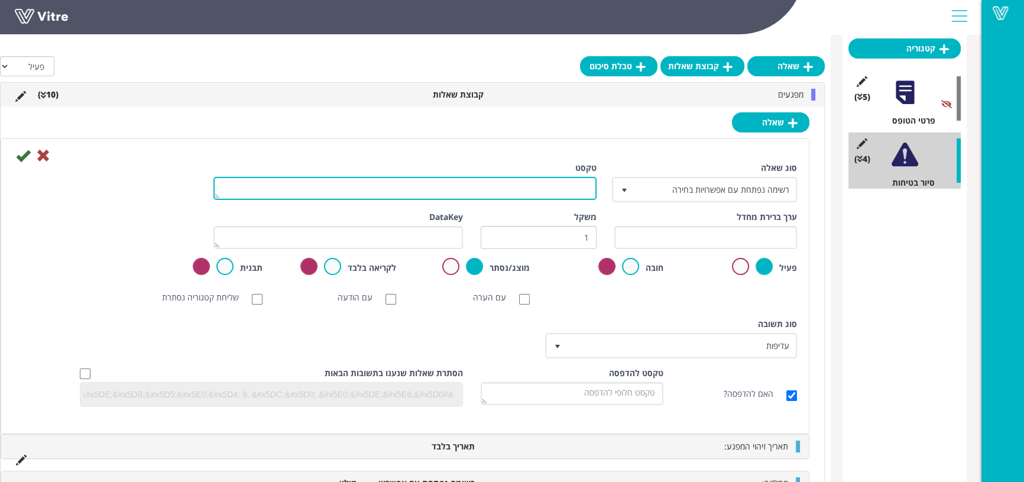
click at [557, 190] on textarea "טקסט" at bounding box center [404, 188] width 383 height 23
type textarea "חומרה"
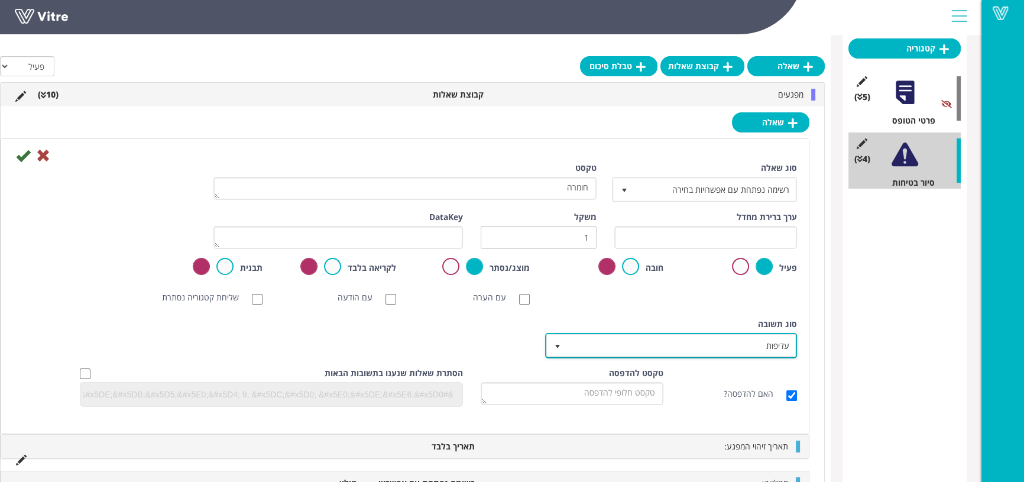
click at [575, 341] on span "עדיפות" at bounding box center [681, 345] width 228 height 21
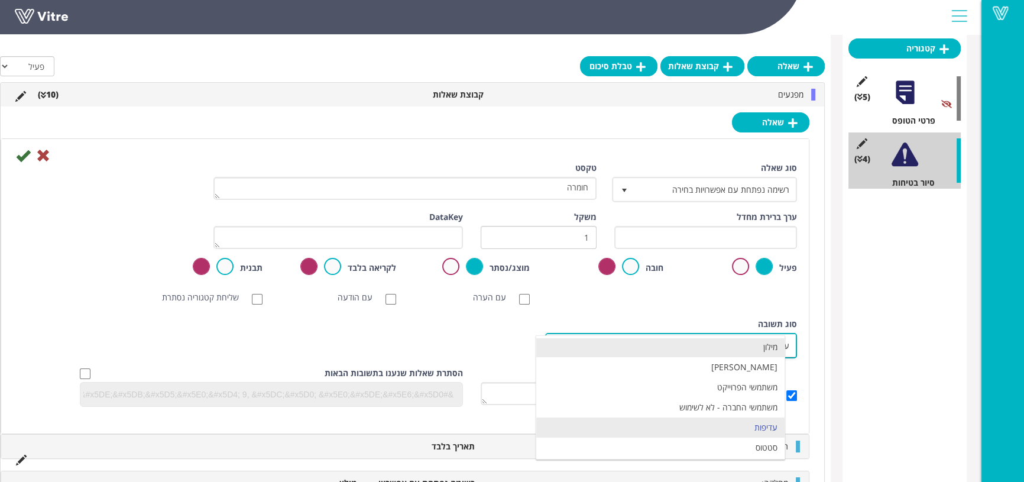
click at [599, 348] on li "מילון" at bounding box center [660, 347] width 248 height 20
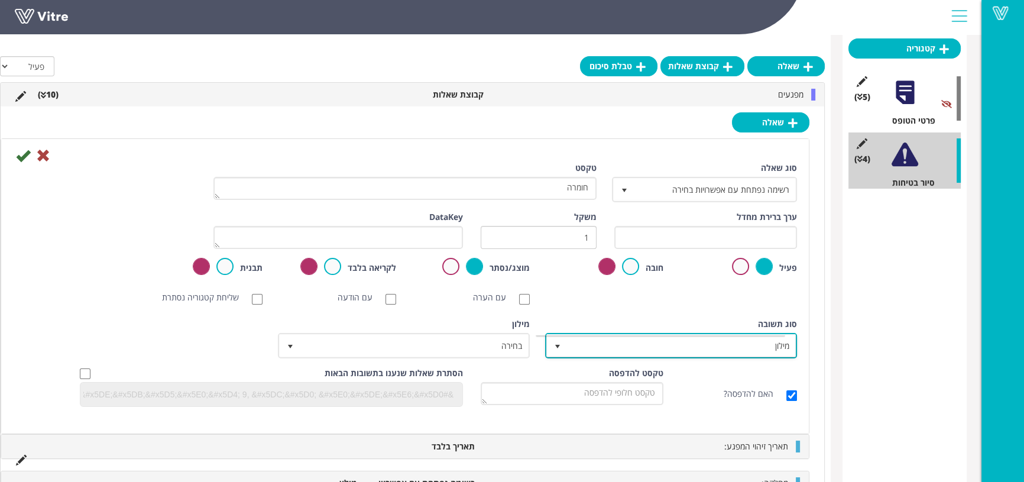
scroll to position [0, 0]
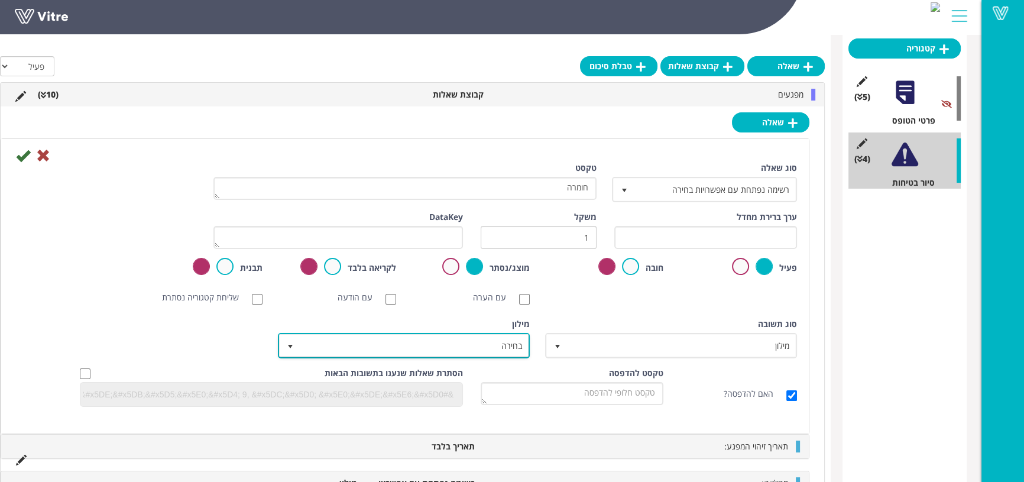
click at [460, 337] on span "בחירה" at bounding box center [414, 345] width 228 height 21
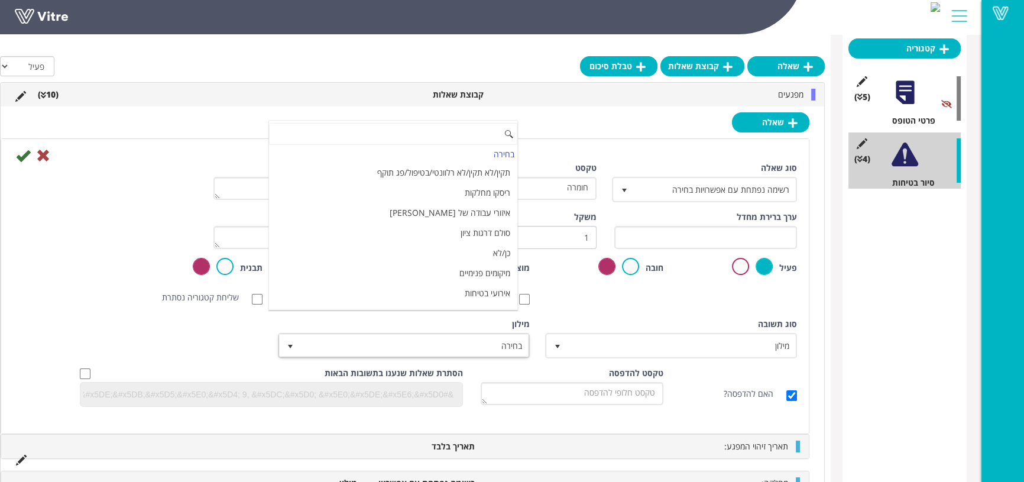
click at [549, 316] on div "סוג שאלה רשימה נפתחת עם אפשרויות בחירה 16 טקסט חומרה ערך ברירת מחדל משקל 1 Data…" at bounding box center [405, 289] width 784 height 254
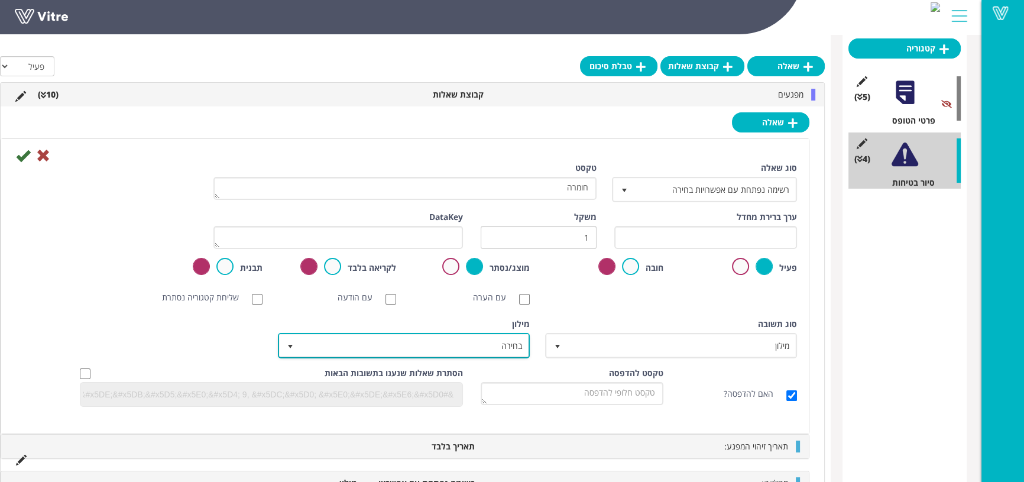
click at [455, 344] on span "בחירה" at bounding box center [414, 345] width 228 height 21
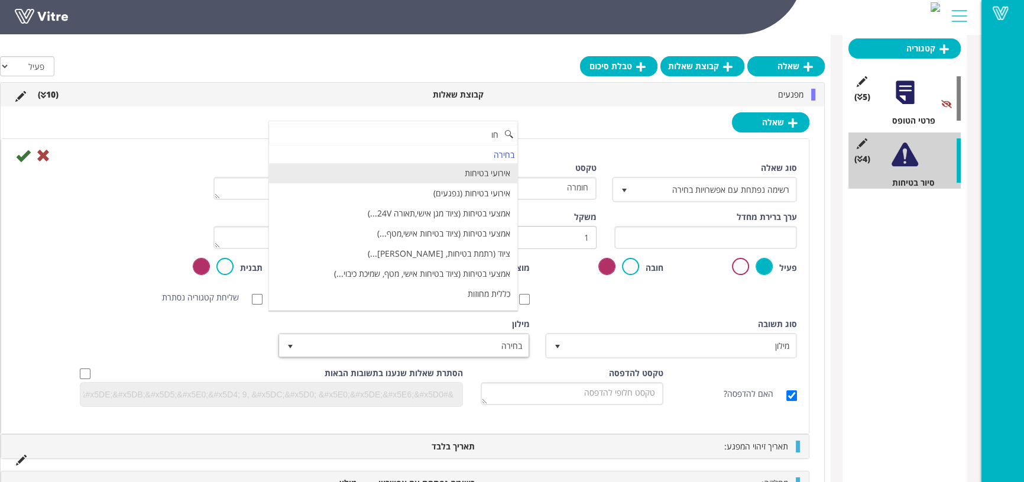
type input "ח"
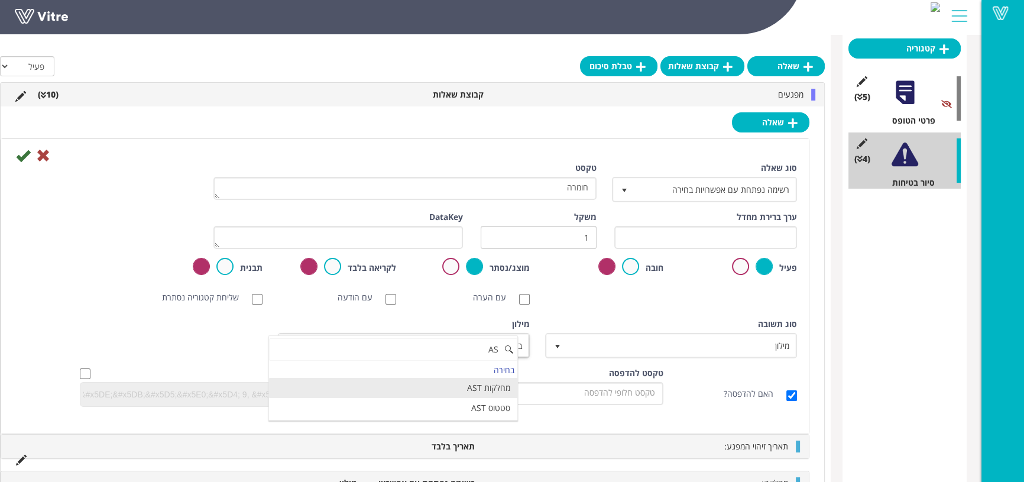
type input "AS"
click at [565, 315] on div "סוג שאלה רשימה נפתחת עם אפשרויות בחירה 16 טקסט חומרה ערך ברירת מחדל משקל 1 Data…" at bounding box center [405, 289] width 784 height 254
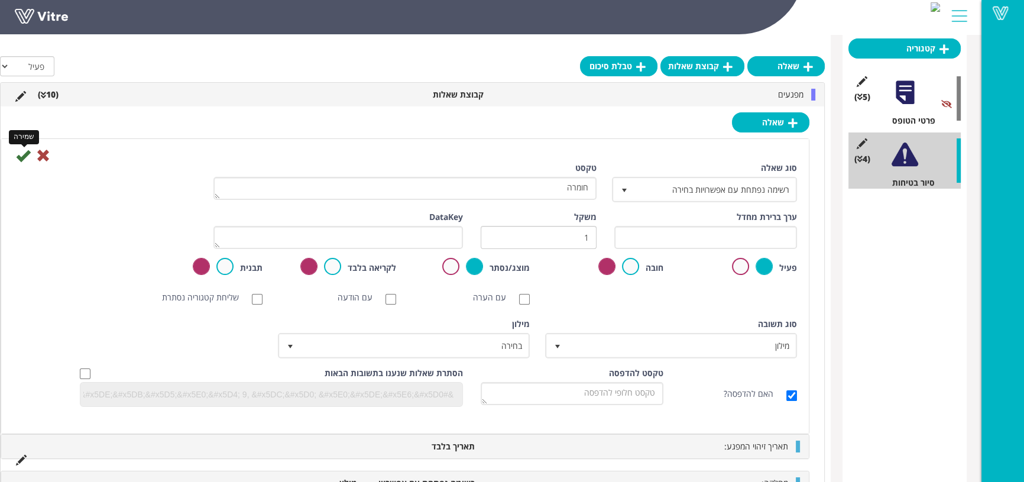
click at [23, 154] on icon at bounding box center [23, 155] width 14 height 14
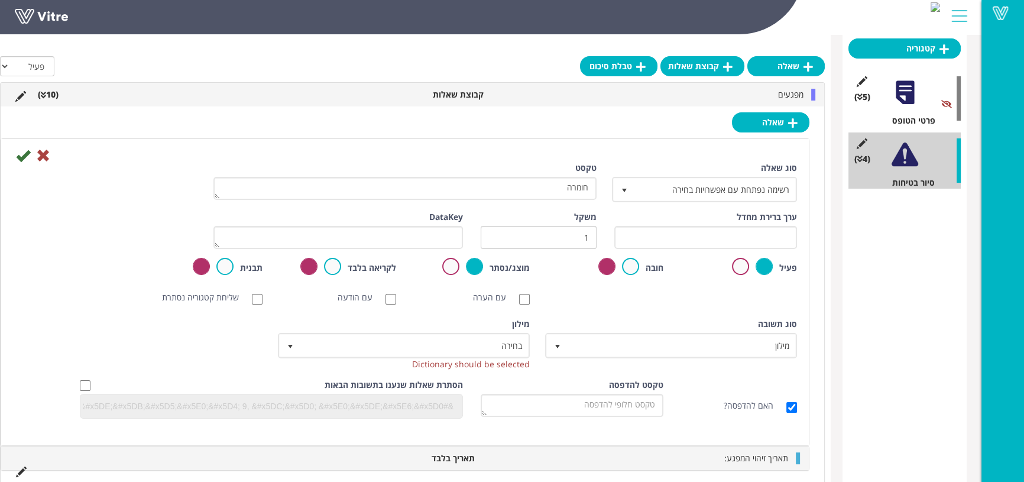
click at [21, 154] on icon at bounding box center [23, 155] width 14 height 14
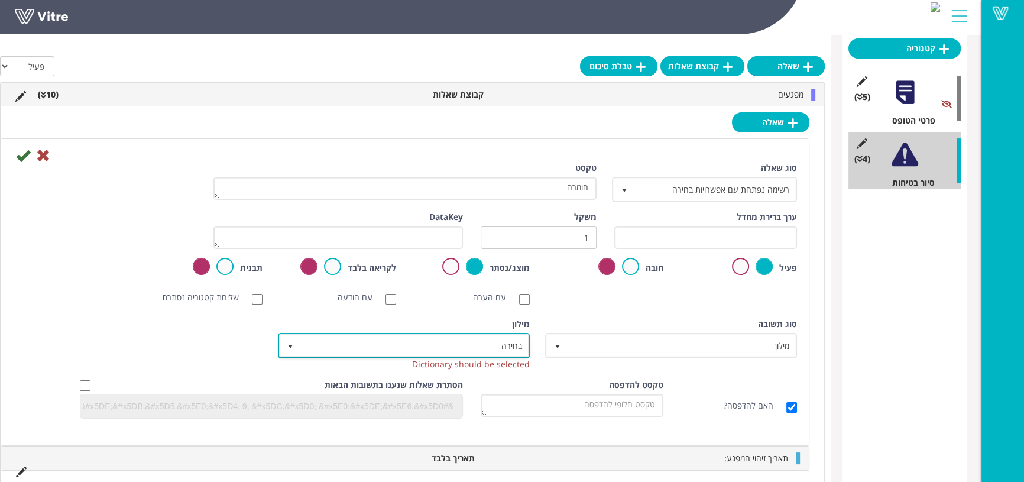
click at [361, 343] on span "בחירה" at bounding box center [414, 345] width 228 height 21
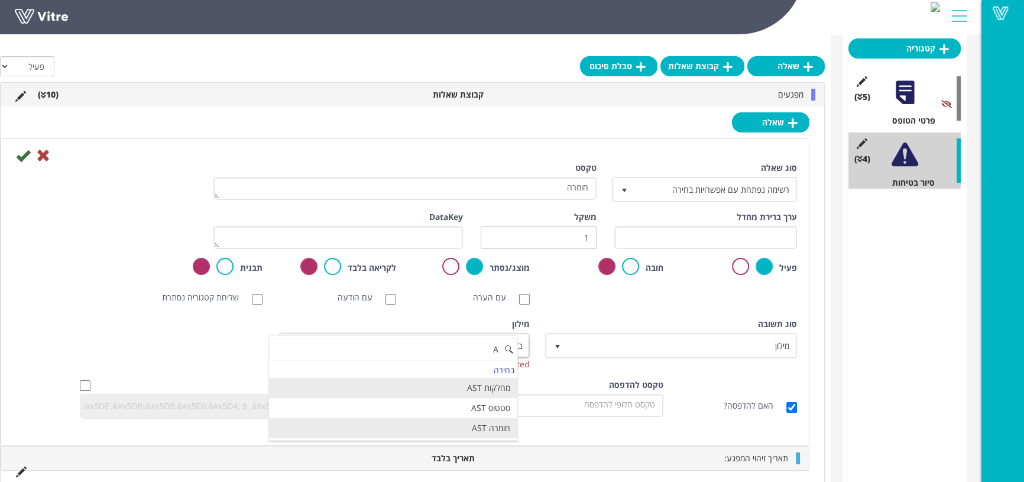
click at [413, 427] on li "חומרה AST" at bounding box center [393, 428] width 248 height 20
type input "A"
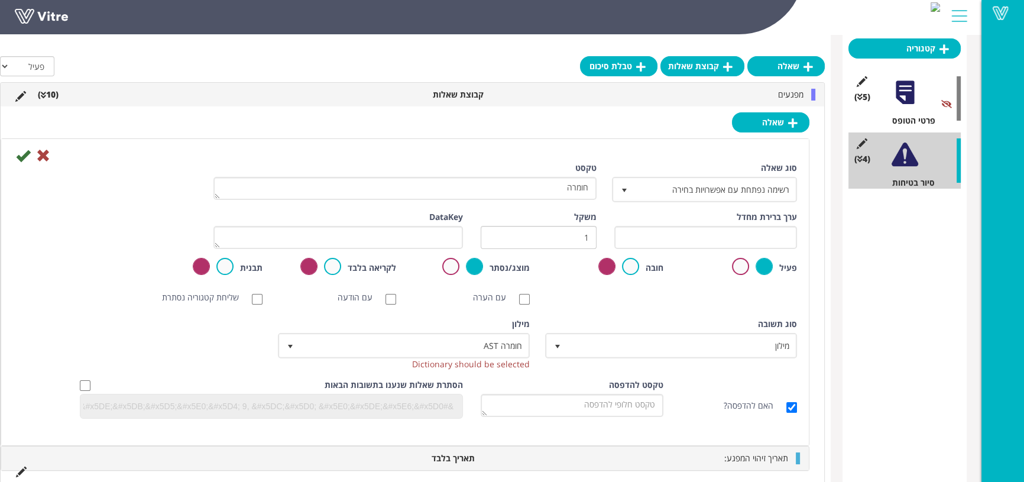
click at [23, 154] on icon at bounding box center [23, 155] width 14 height 14
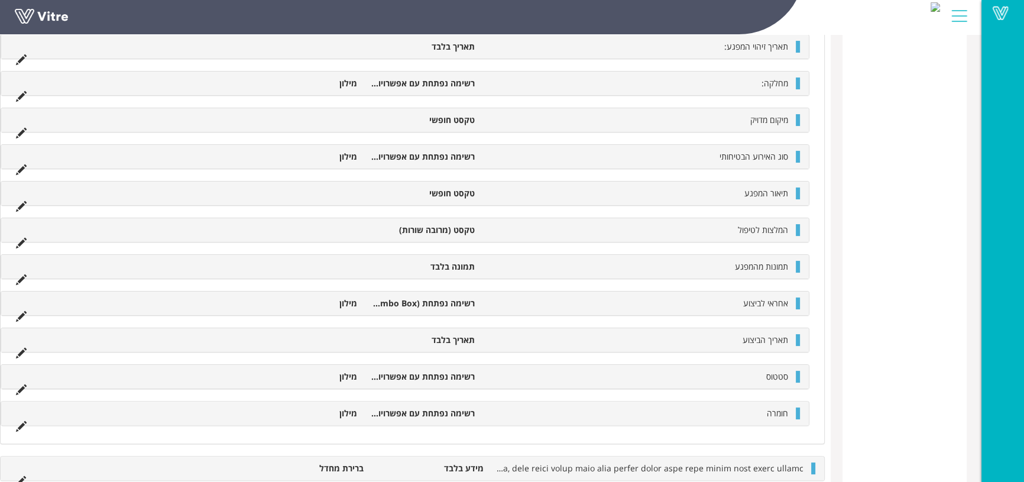
scroll to position [35, 0]
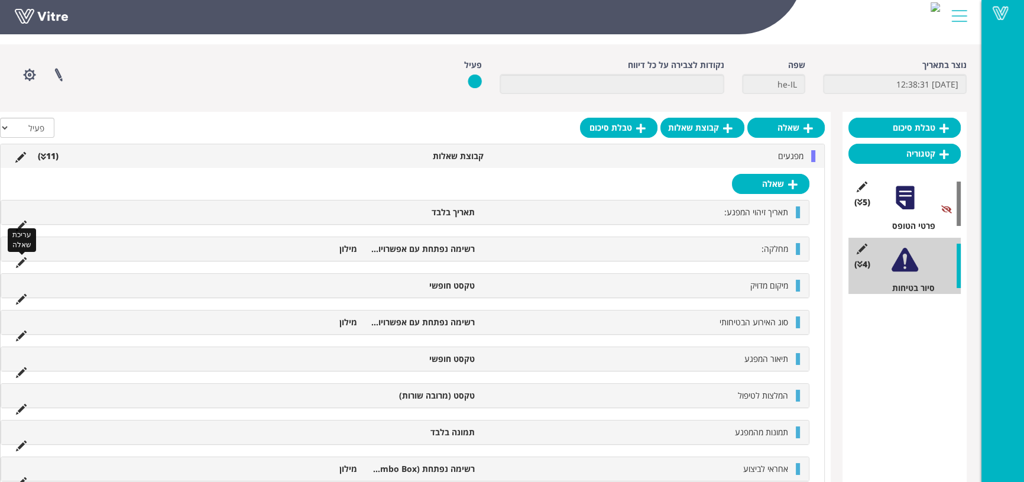
click at [19, 260] on icon at bounding box center [21, 262] width 11 height 11
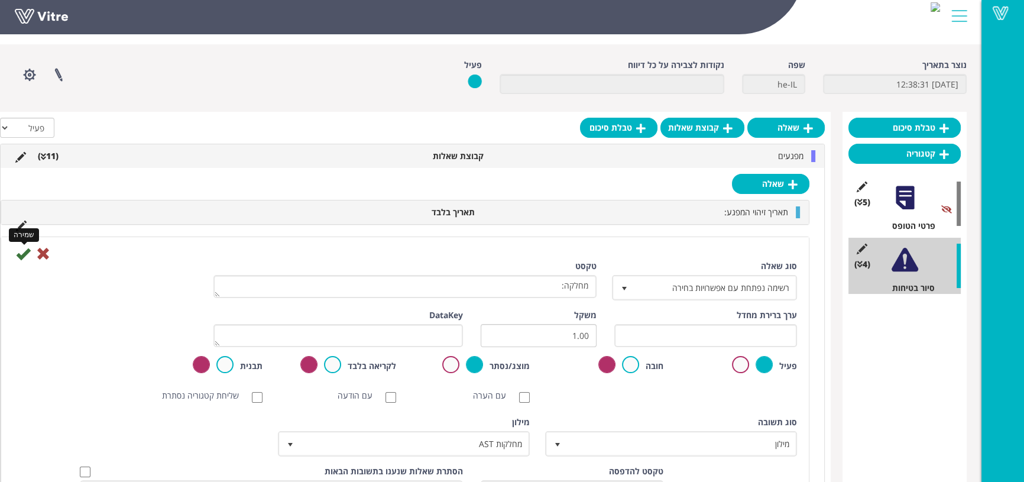
click at [18, 260] on icon at bounding box center [23, 254] width 14 height 14
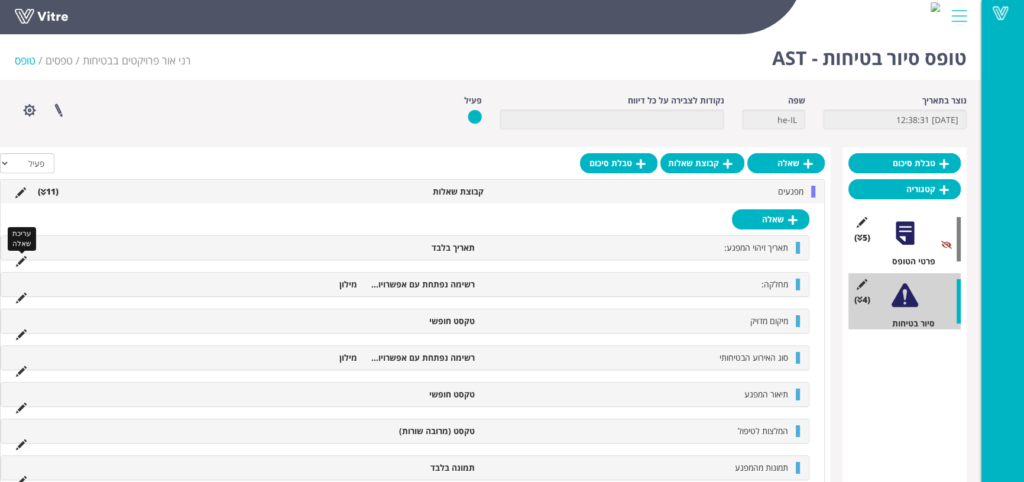
click at [21, 263] on icon at bounding box center [21, 261] width 11 height 11
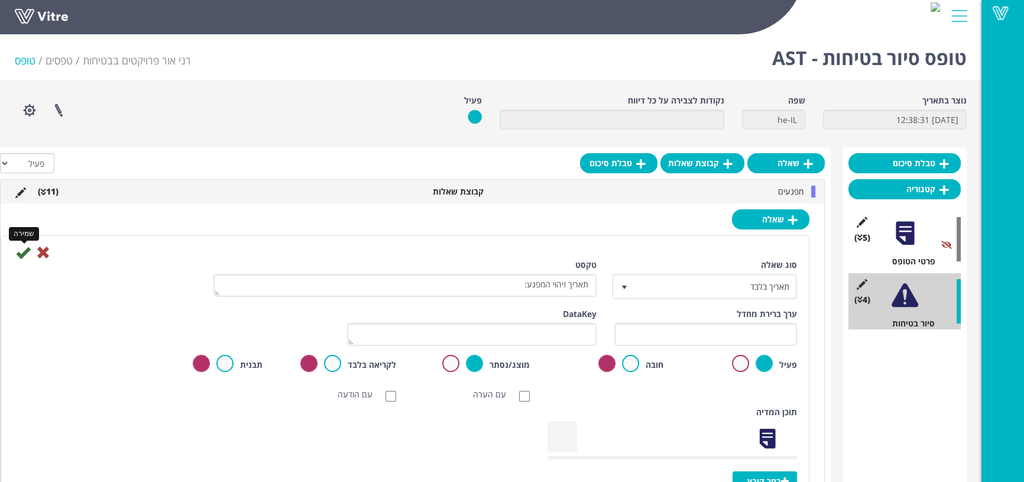
click at [20, 248] on icon at bounding box center [23, 252] width 14 height 14
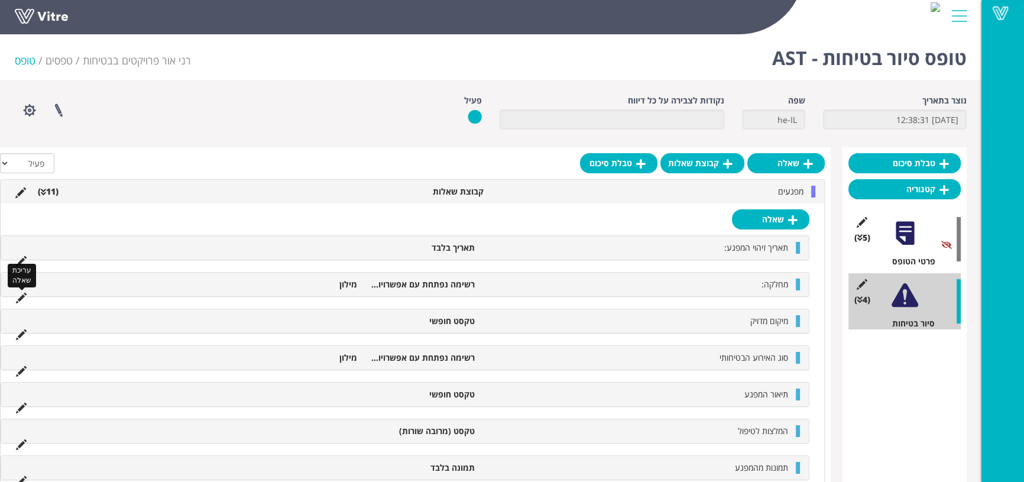
click at [22, 293] on icon at bounding box center [21, 298] width 11 height 11
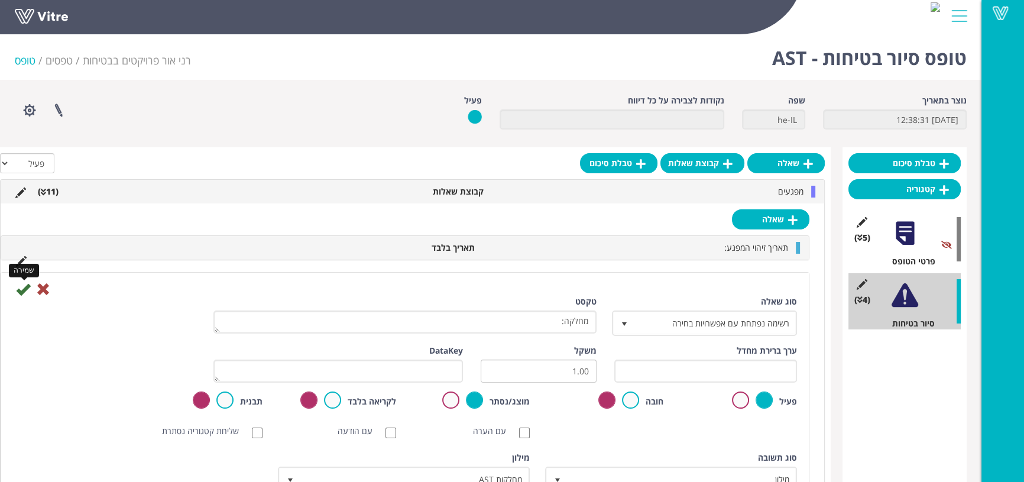
click at [21, 286] on icon at bounding box center [23, 289] width 14 height 14
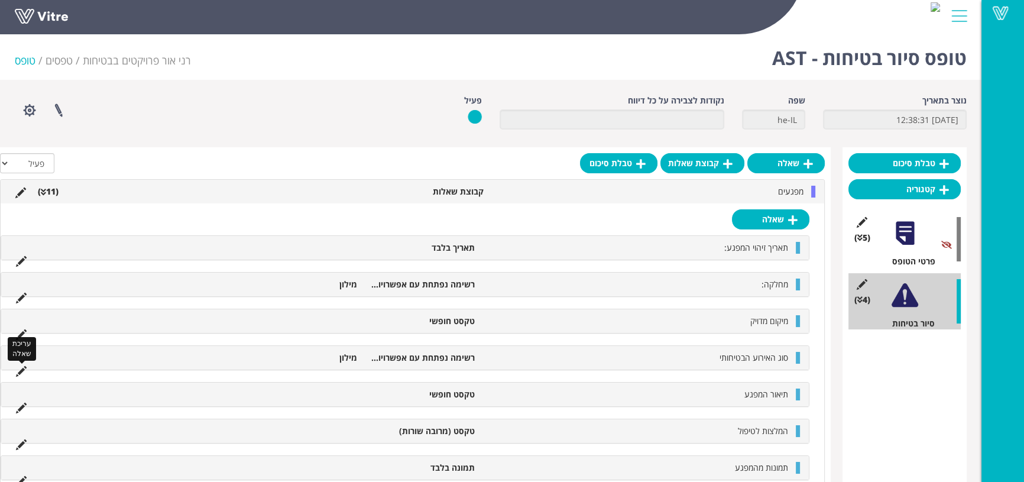
click at [21, 371] on icon at bounding box center [21, 371] width 11 height 11
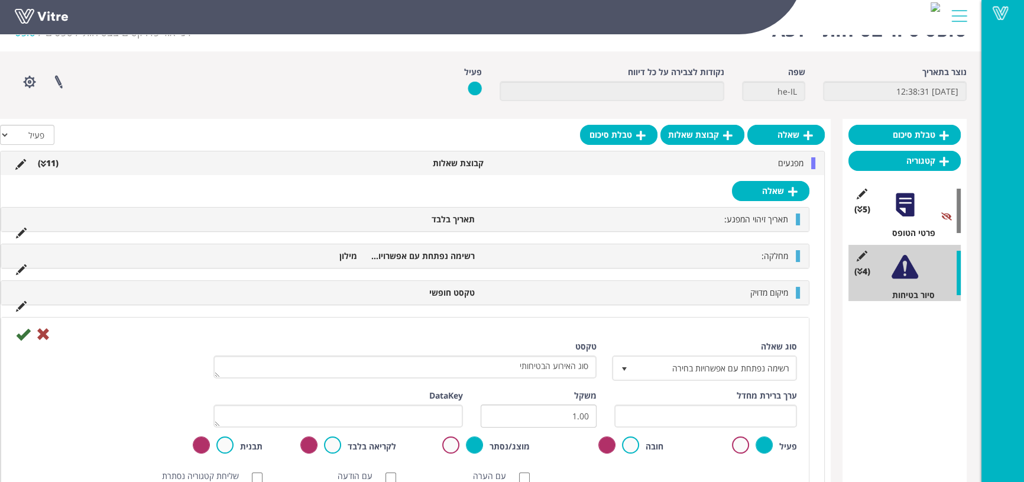
scroll to position [53, 0]
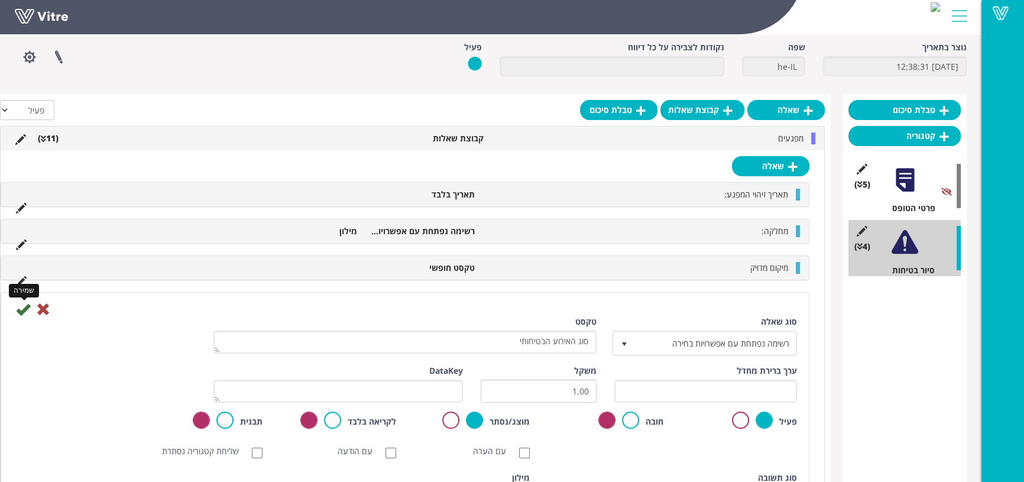
click at [24, 308] on icon at bounding box center [23, 309] width 14 height 14
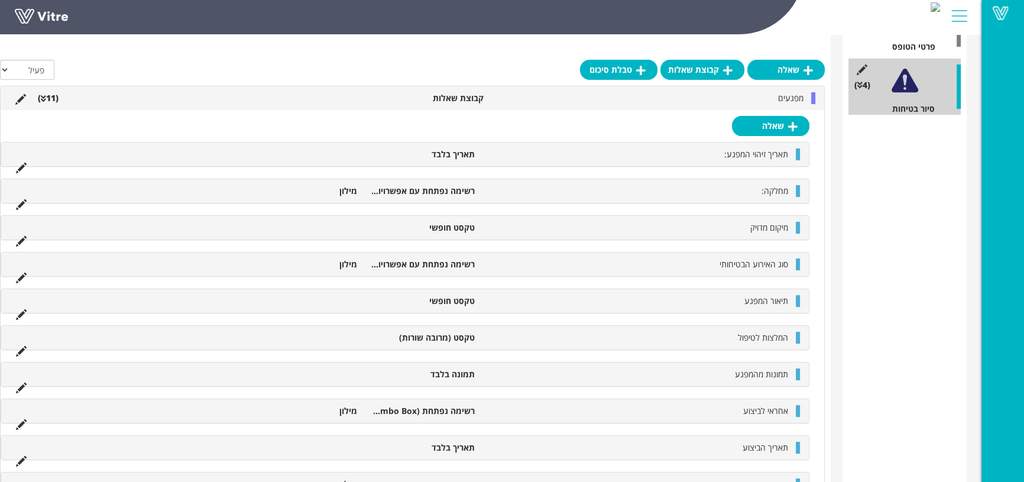
scroll to position [231, 0]
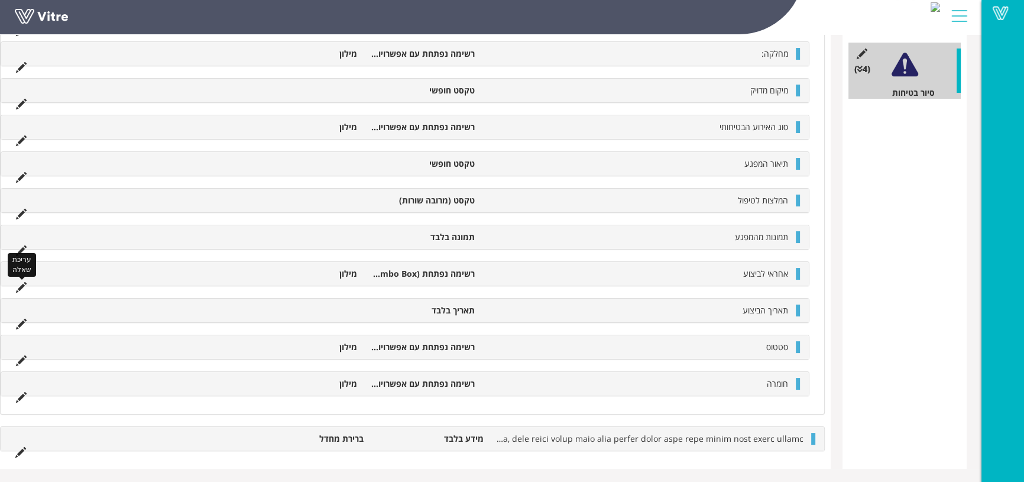
click at [24, 282] on icon at bounding box center [21, 287] width 11 height 11
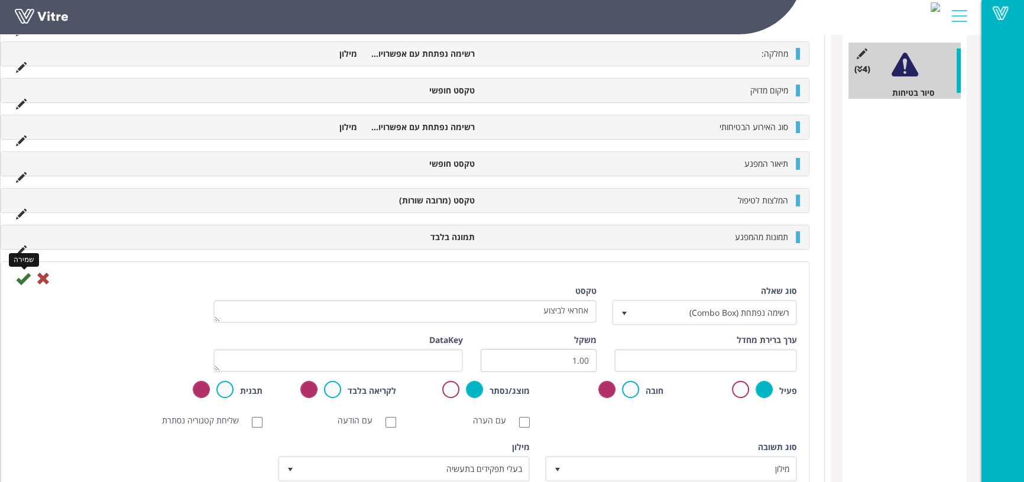
click at [28, 273] on icon at bounding box center [23, 278] width 14 height 14
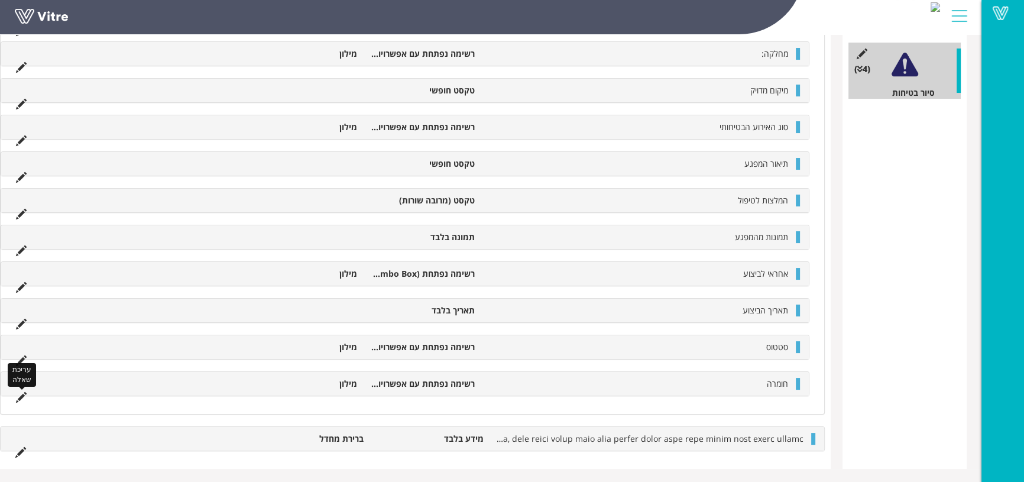
click at [20, 393] on icon at bounding box center [21, 397] width 11 height 11
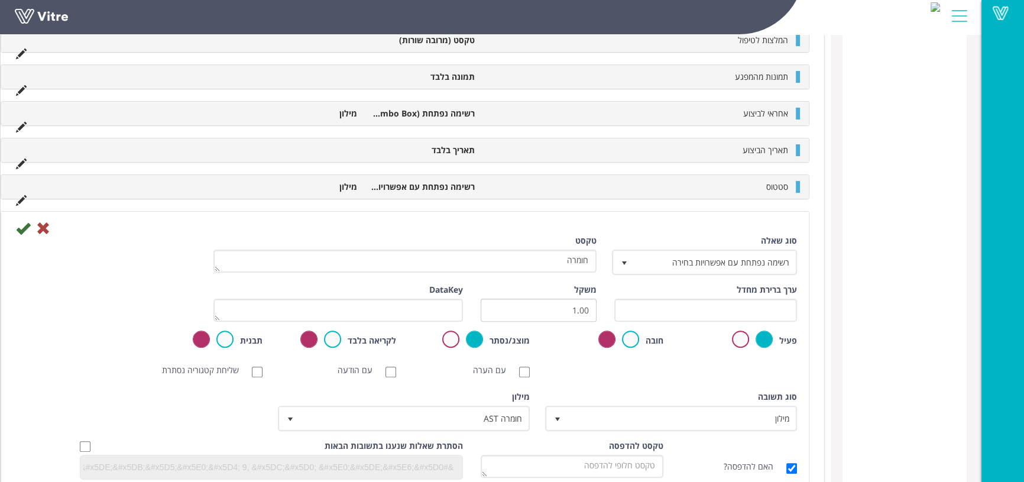
scroll to position [392, 0]
click at [23, 222] on icon at bounding box center [23, 227] width 14 height 14
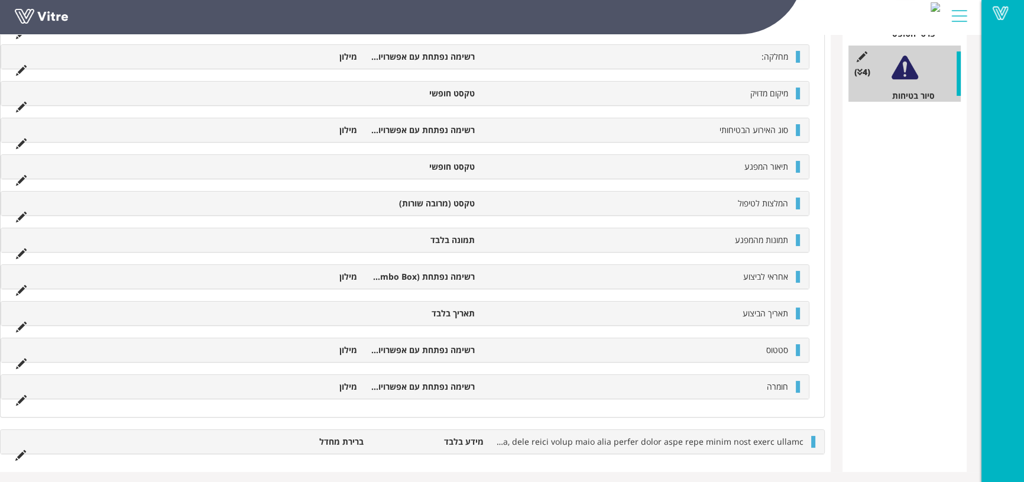
scroll to position [231, 0]
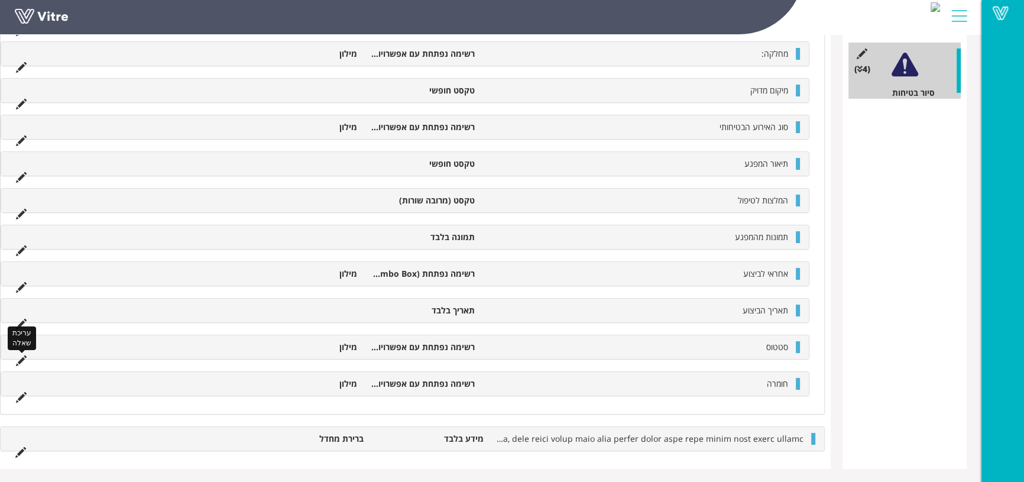
click at [18, 356] on icon at bounding box center [21, 360] width 11 height 11
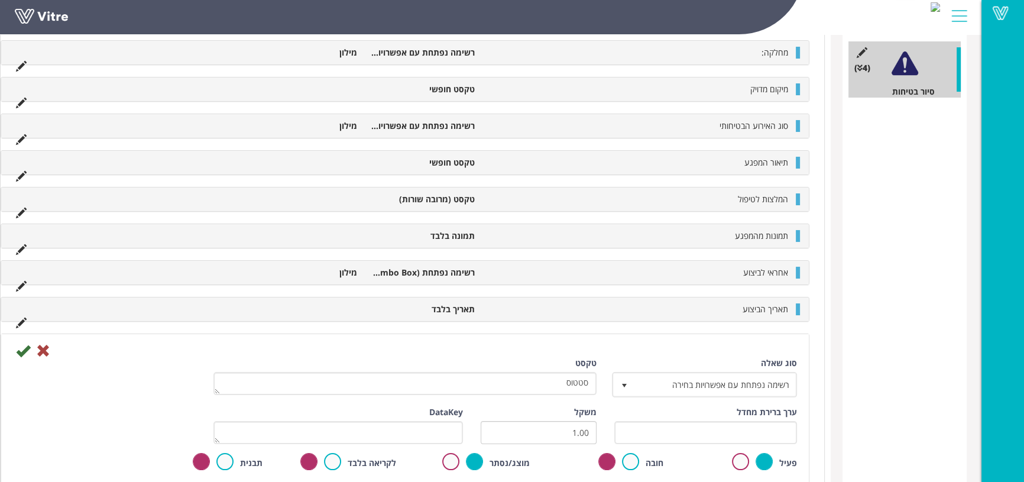
scroll to position [284, 0]
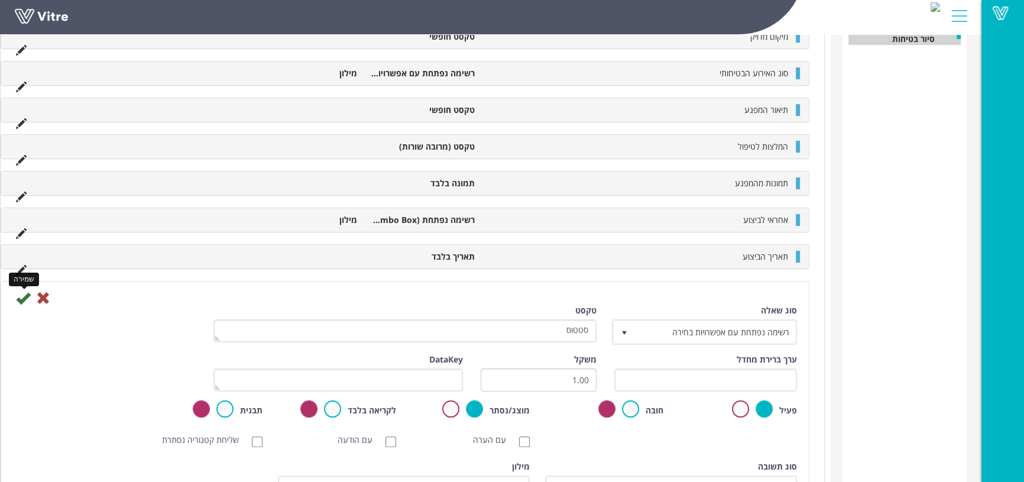
click at [21, 296] on icon at bounding box center [23, 298] width 14 height 14
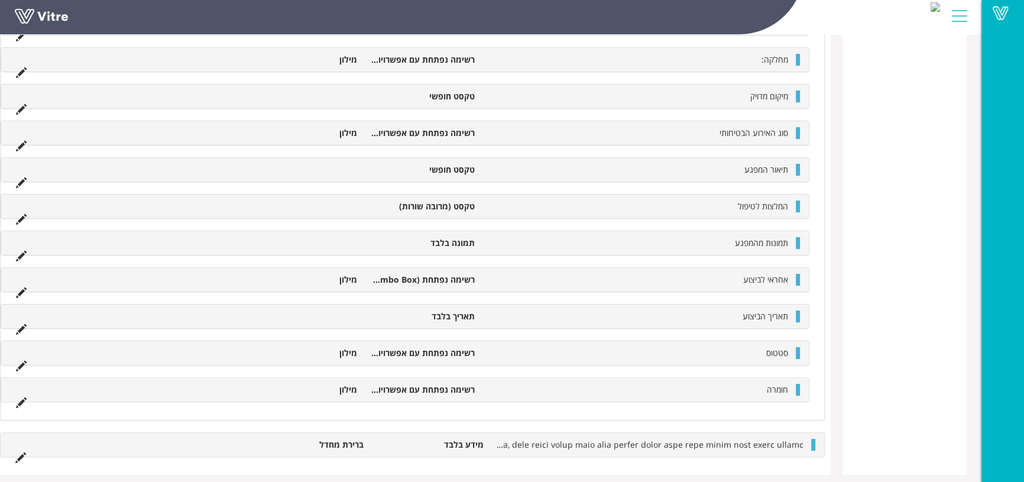
scroll to position [359, 0]
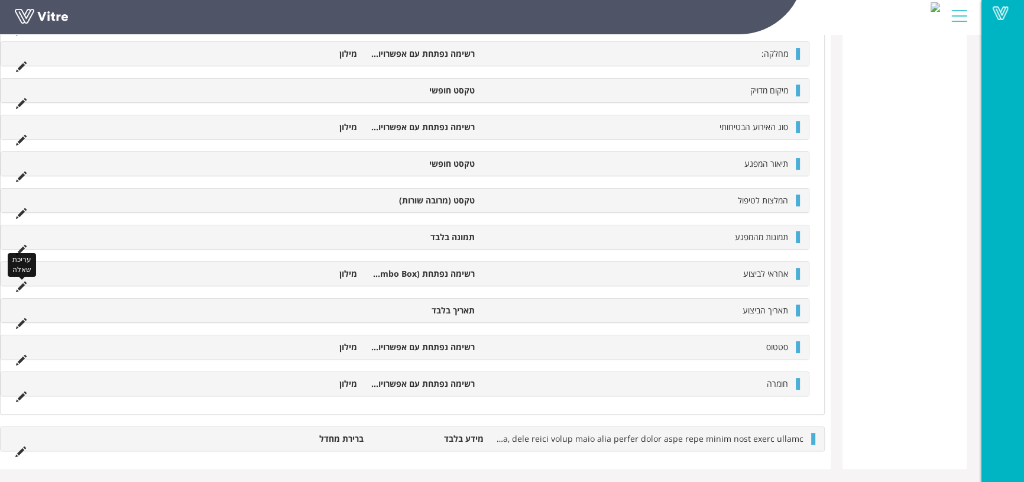
click at [21, 283] on icon at bounding box center [21, 286] width 11 height 11
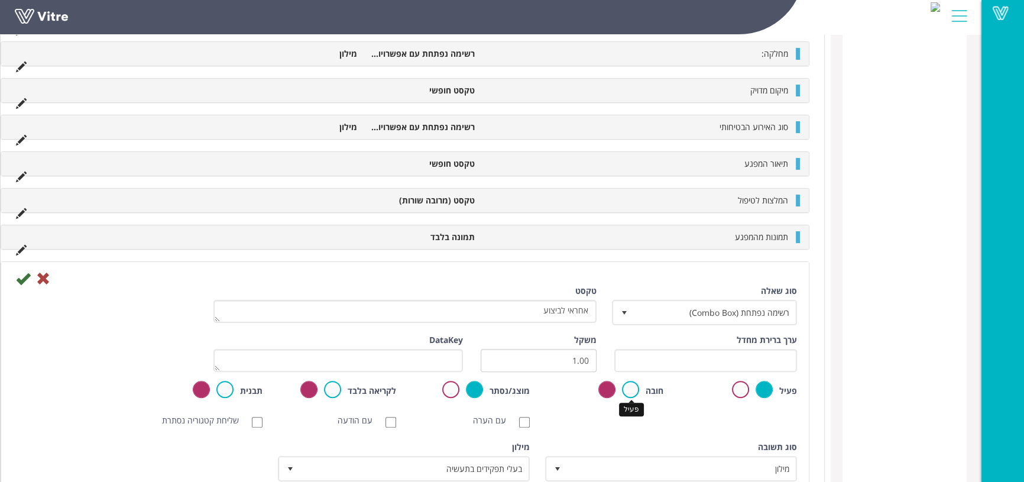
drag, startPoint x: 632, startPoint y: 384, endPoint x: 573, endPoint y: 375, distance: 59.8
click at [631, 384] on label at bounding box center [630, 389] width 17 height 17
click at [0, 0] on input "radio" at bounding box center [0, 0] width 0 height 0
click at [19, 273] on icon at bounding box center [23, 278] width 14 height 14
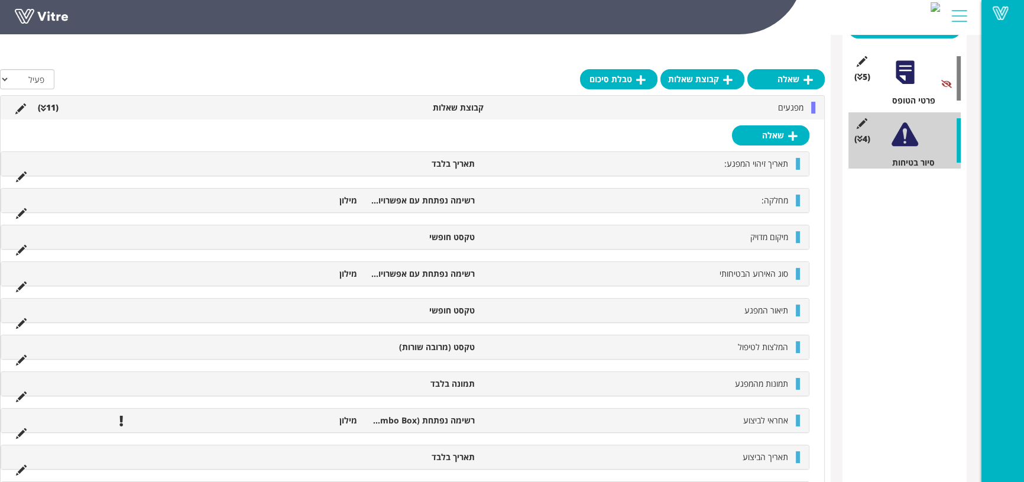
scroll to position [231, 0]
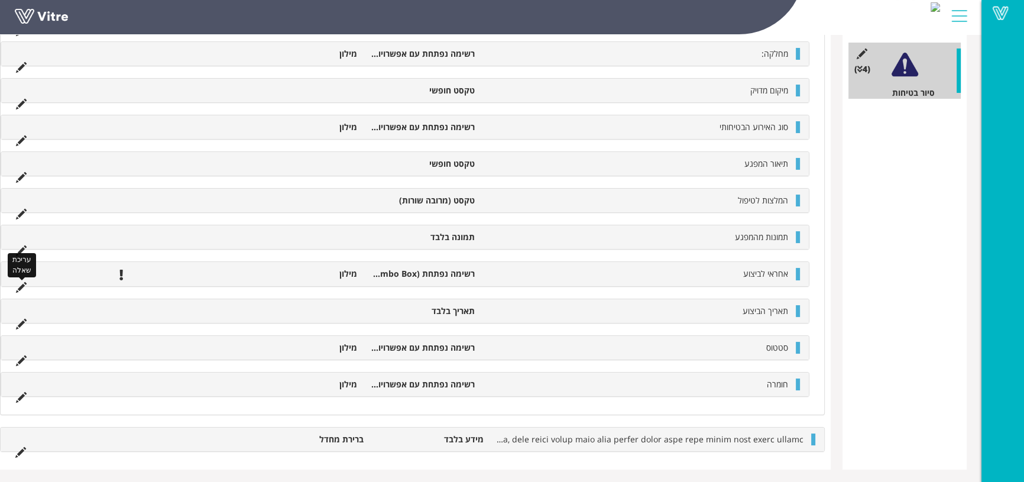
click at [24, 282] on icon at bounding box center [21, 287] width 11 height 11
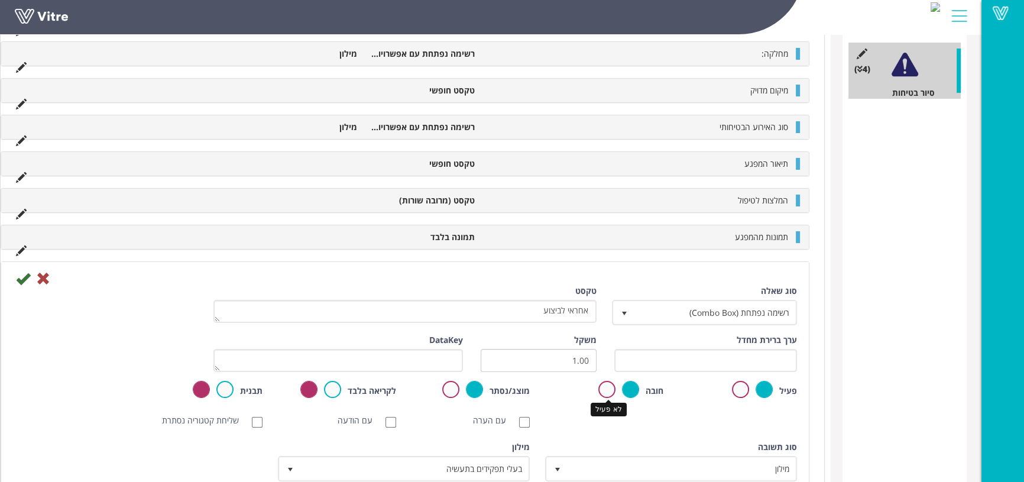
click at [600, 391] on label at bounding box center [606, 389] width 17 height 17
click at [0, 0] on input "radio" at bounding box center [0, 0] width 0 height 0
click at [23, 275] on icon at bounding box center [23, 278] width 14 height 14
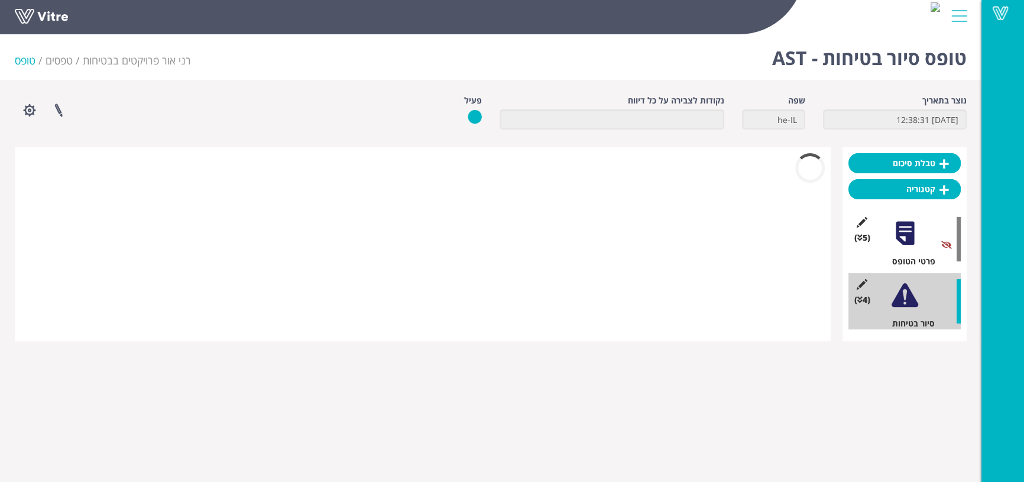
scroll to position [0, 0]
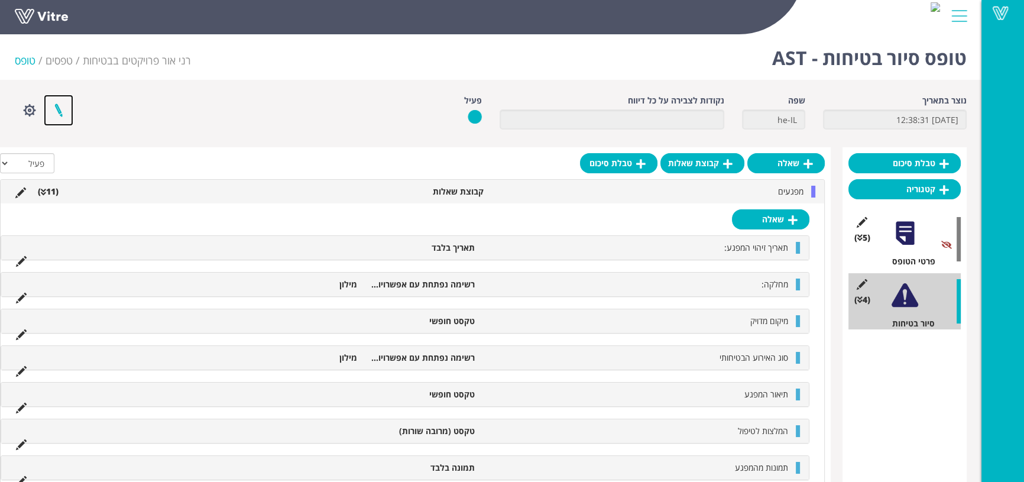
click at [60, 108] on link at bounding box center [59, 110] width 30 height 31
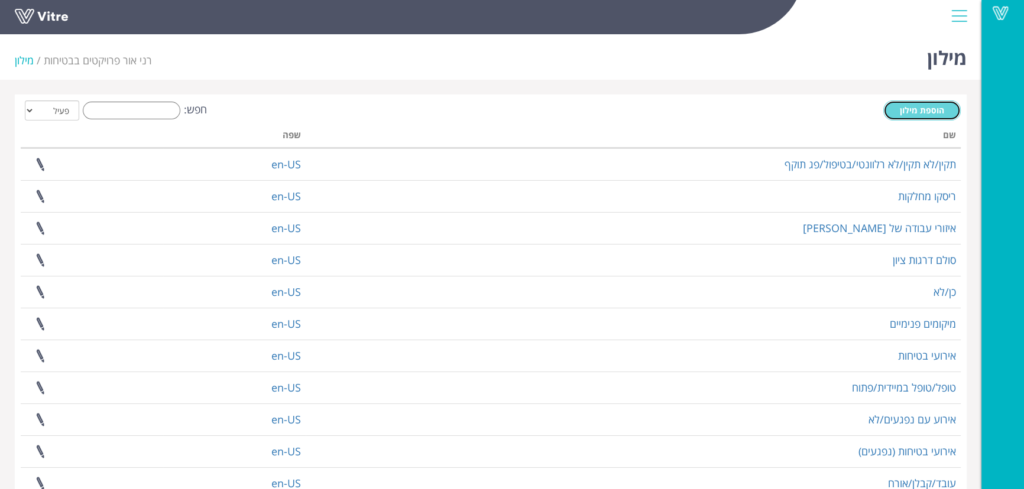
click at [920, 109] on span "הוספת מילון" at bounding box center [922, 110] width 44 height 11
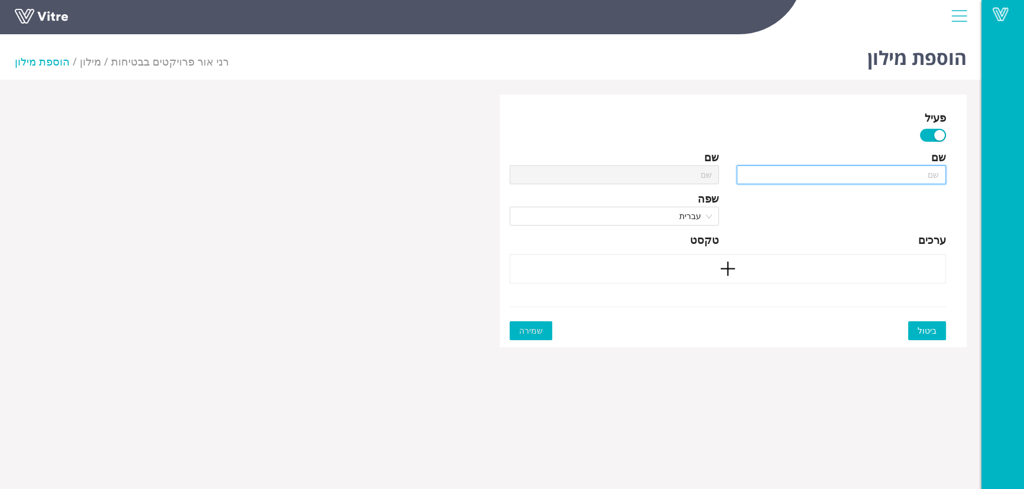
click at [789, 179] on input "text" at bounding box center [841, 175] width 209 height 19
type input "ח"
type input "חו"
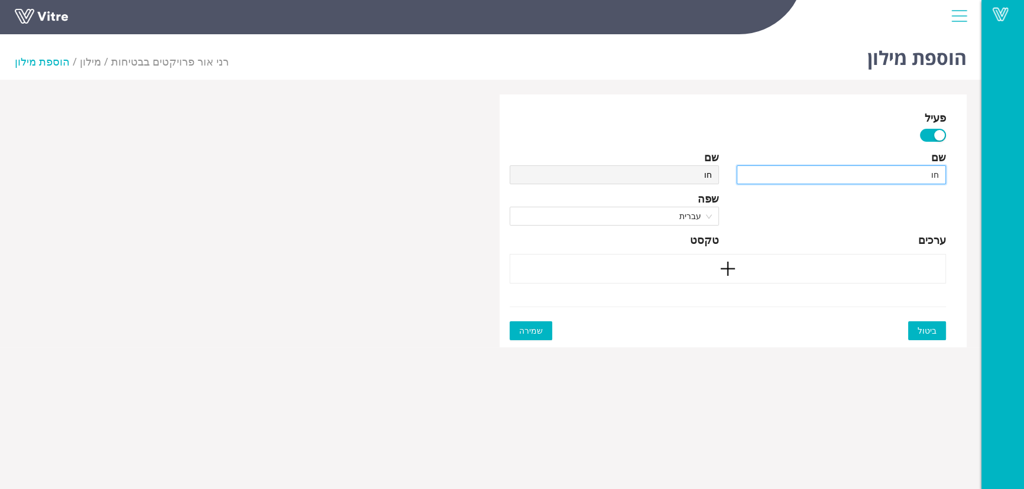
type input "חומ"
type input "חומר"
type input "חומרה"
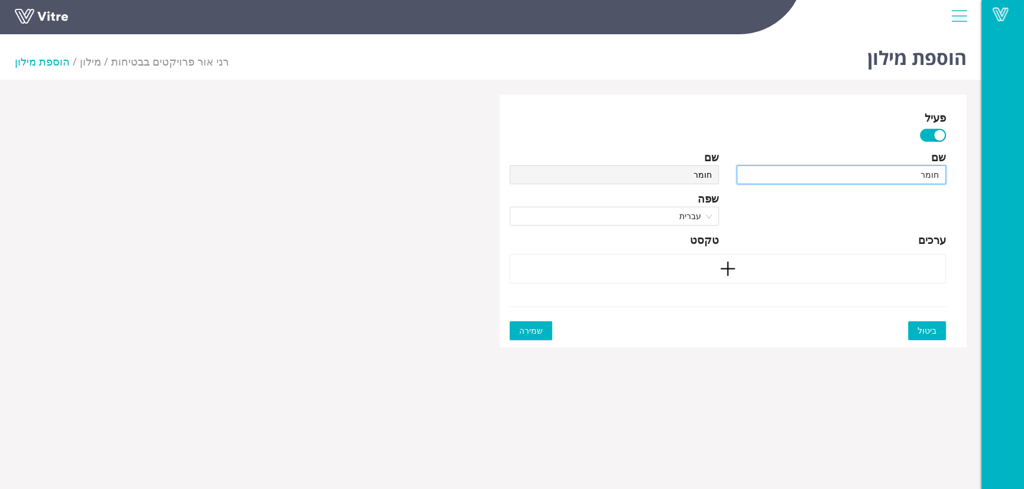
type input "חומרה"
type input "חומרה A"
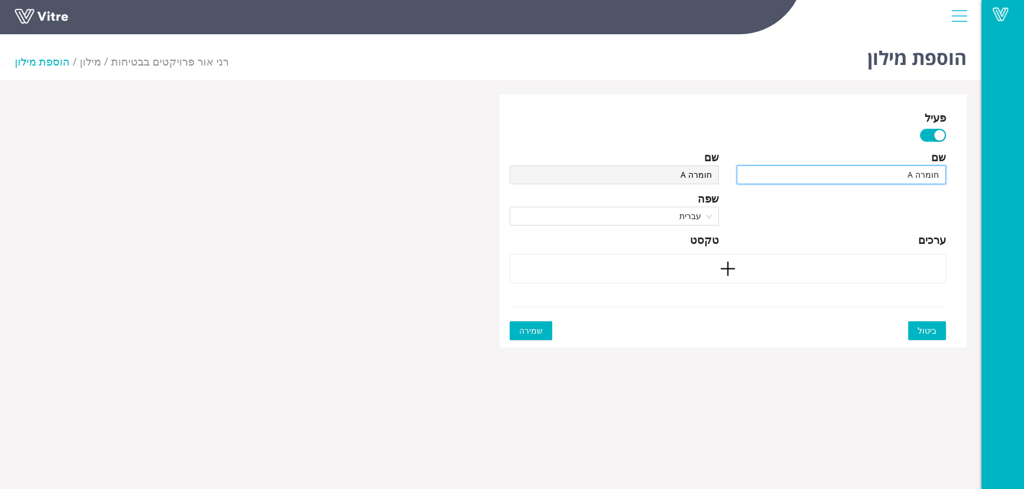
type input "חומרה AS"
type input "חומרה AST"
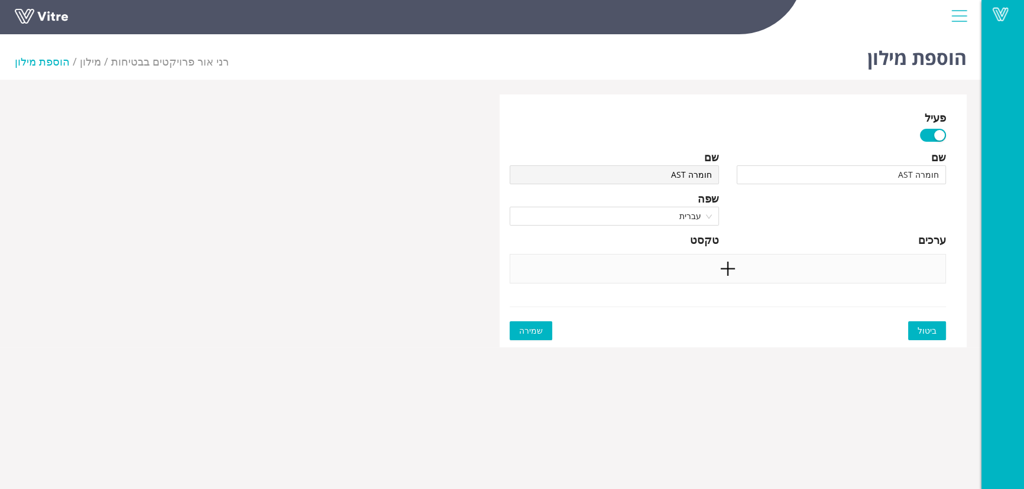
click at [768, 269] on div at bounding box center [728, 269] width 436 height 30
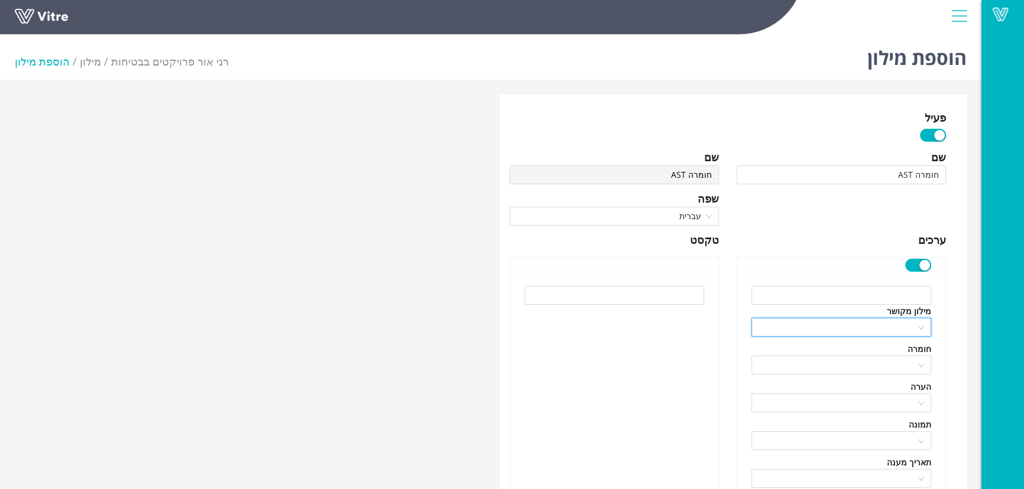
click at [808, 330] on input "search" at bounding box center [836, 328] width 157 height 18
click at [725, 345] on div "שם חומרה AST שפה עברית טקסט" at bounding box center [614, 417] width 227 height 537
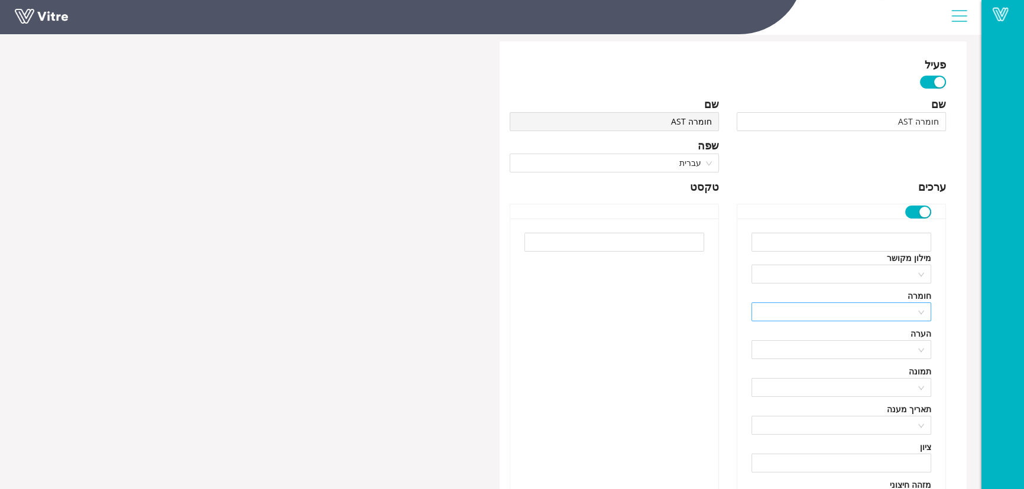
click at [805, 317] on input "search" at bounding box center [836, 312] width 157 height 18
click at [812, 337] on div "ללא" at bounding box center [841, 335] width 166 height 13
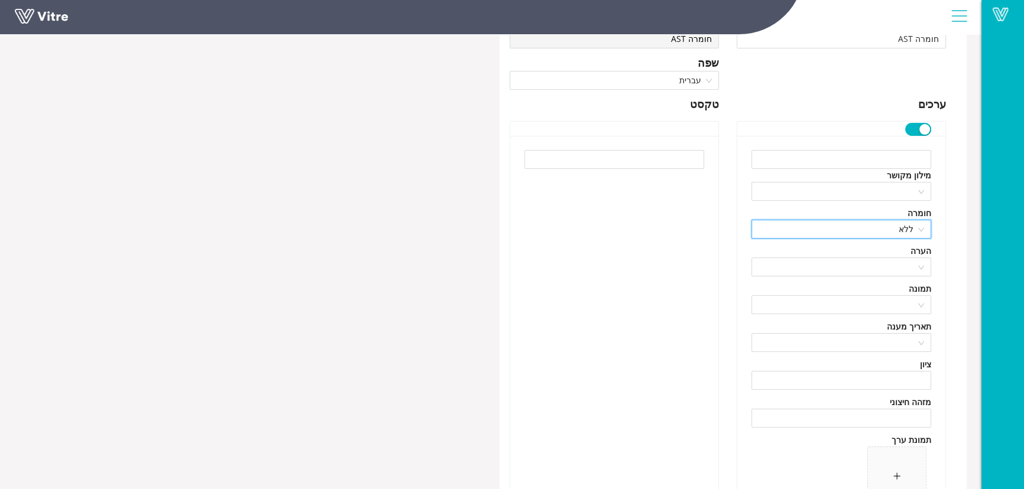
scroll to position [161, 0]
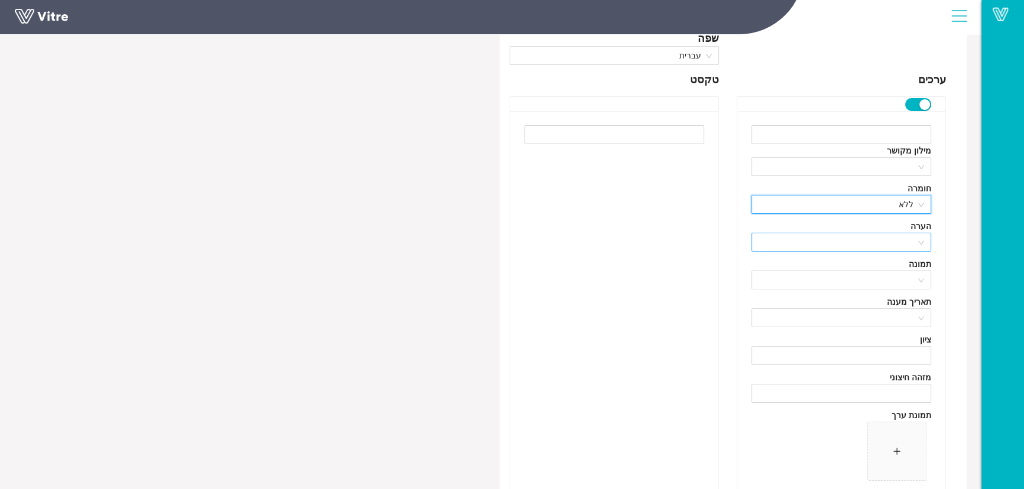
click at [851, 243] on input "search" at bounding box center [836, 243] width 157 height 18
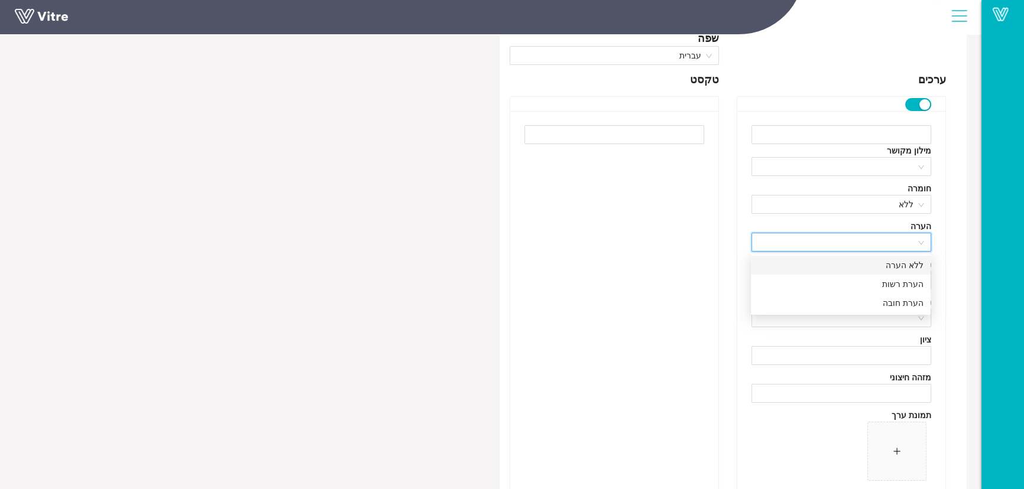
click at [851, 268] on div "ללא הערה" at bounding box center [841, 265] width 166 height 13
click at [853, 287] on input "search" at bounding box center [836, 280] width 157 height 18
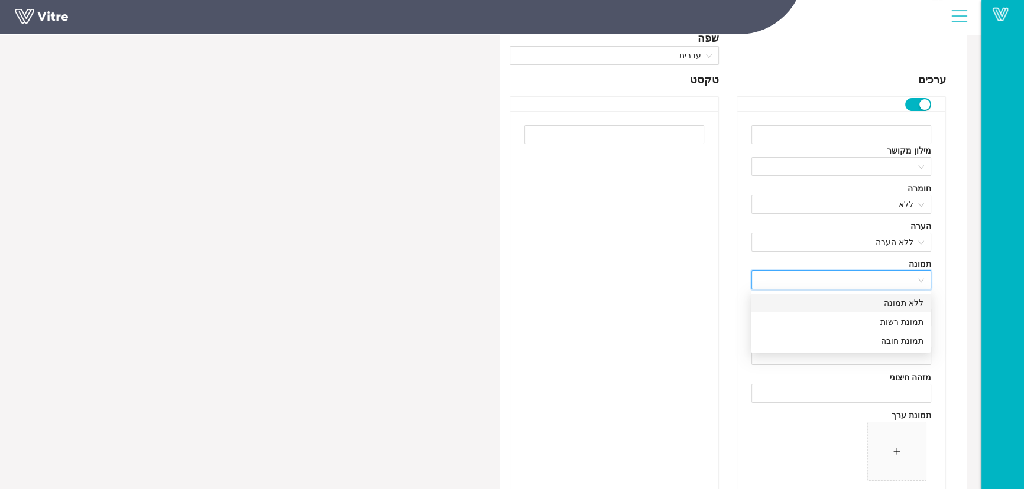
click at [853, 307] on div "ללא תמונה" at bounding box center [841, 303] width 166 height 13
click at [849, 329] on div "מילון מקושר חומרה ללא הערה ללא הערה תמונה 0 ללא תמונה תאריך מענה ציון מזהה חיצו…" at bounding box center [841, 313] width 208 height 404
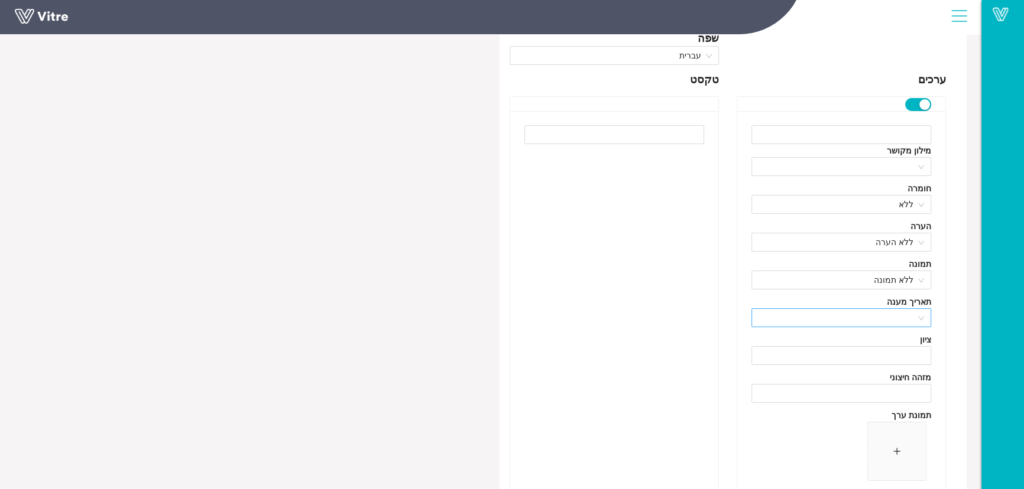
click at [851, 320] on input "search" at bounding box center [836, 318] width 157 height 18
click at [845, 341] on div "ללא תאריך" at bounding box center [841, 341] width 166 height 13
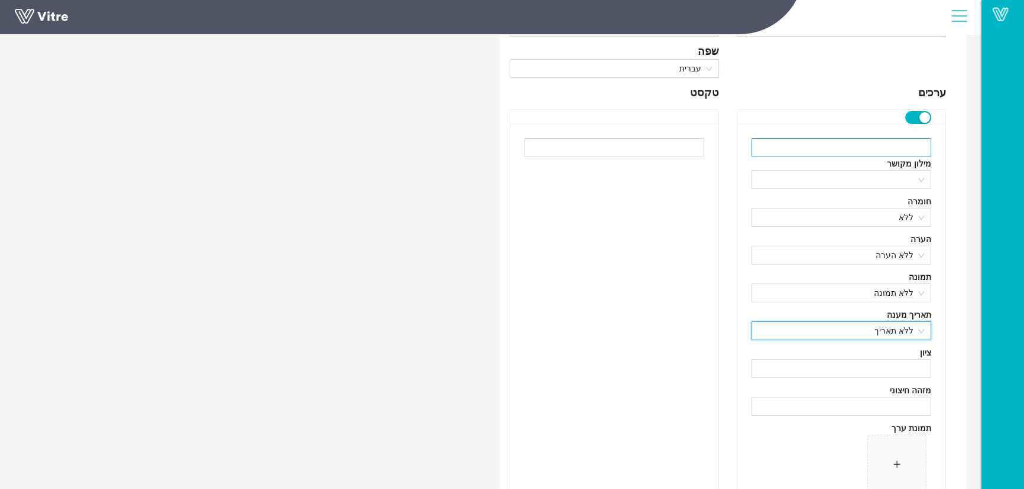
scroll to position [128, 0]
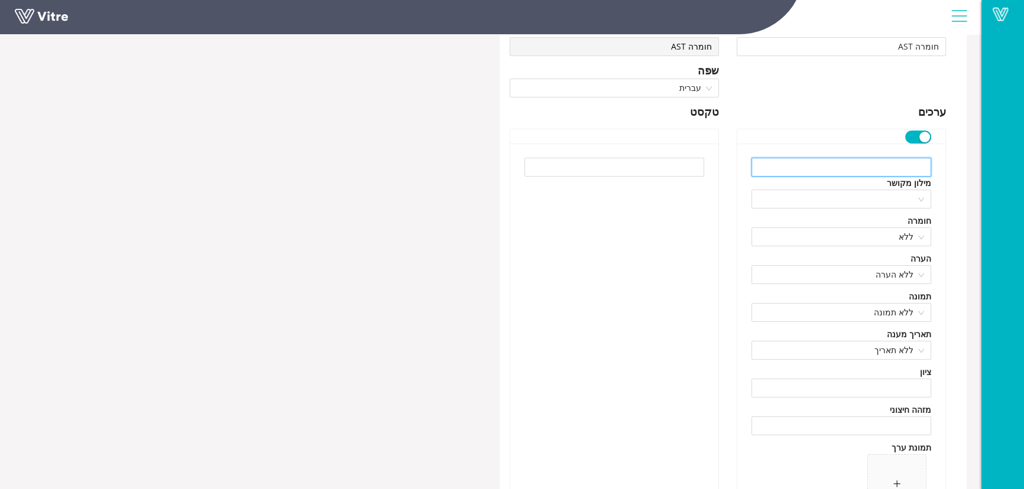
click at [860, 169] on input "text" at bounding box center [841, 167] width 180 height 19
type input "J"
type input "ח"
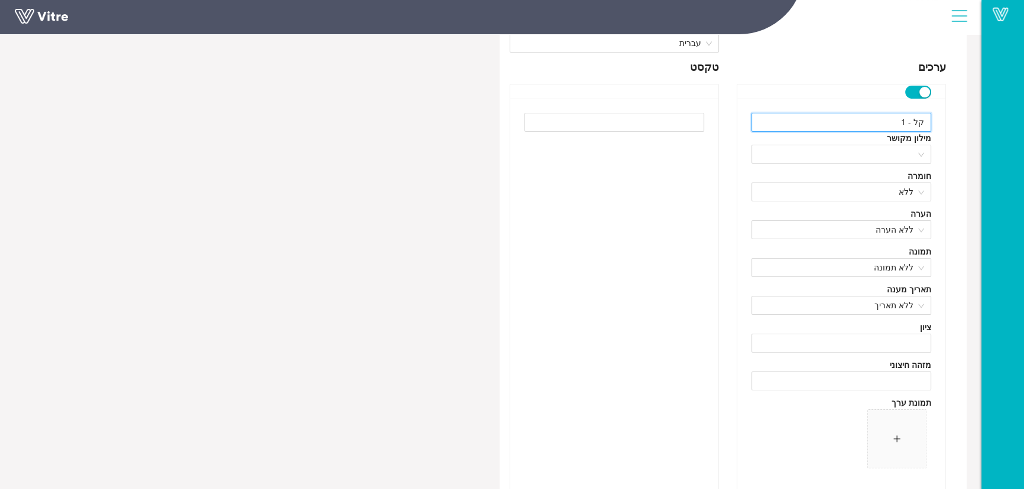
scroll to position [290, 0]
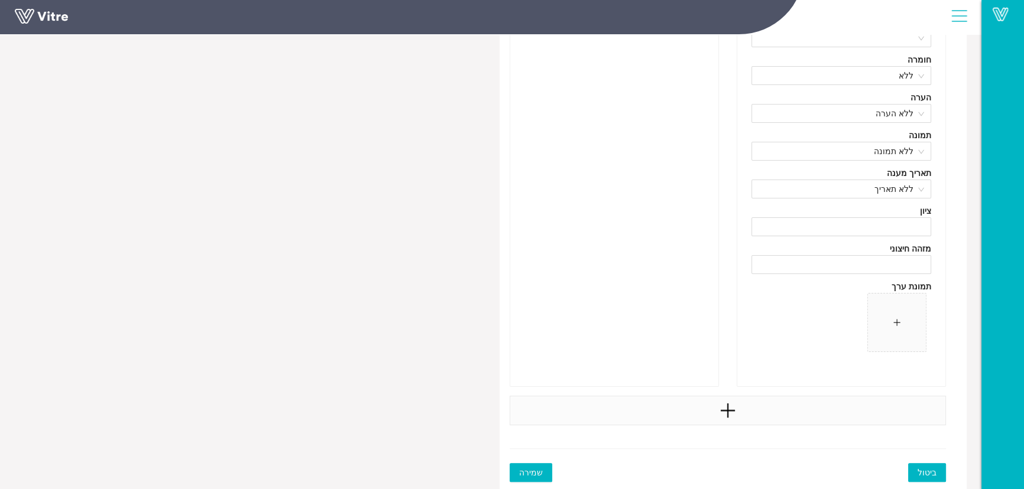
type input "קל - 1"
click at [767, 404] on div at bounding box center [728, 411] width 436 height 30
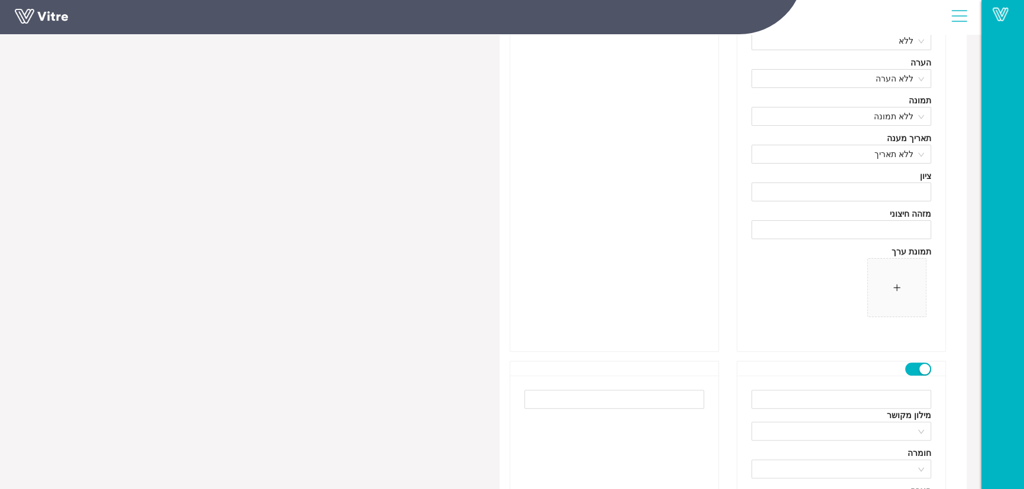
scroll to position [343, 0]
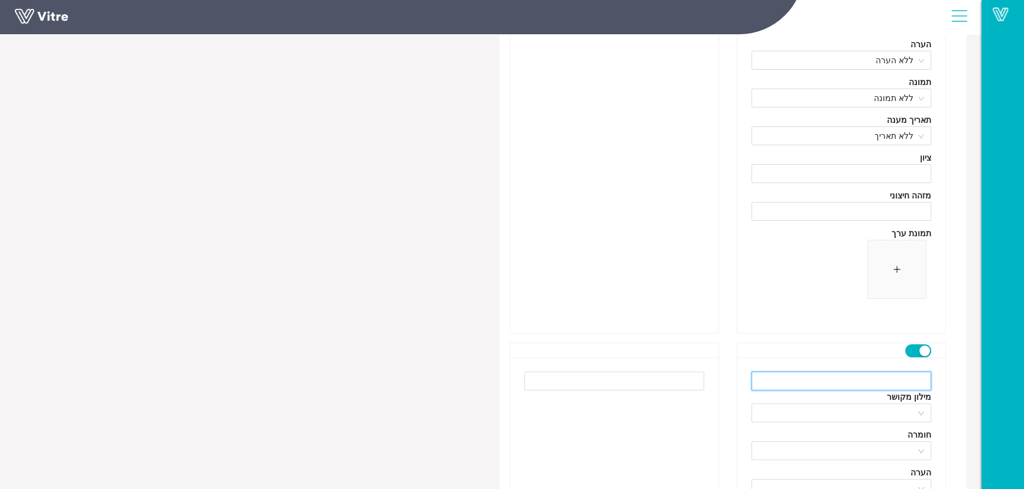
click at [810, 382] on input "text" at bounding box center [841, 381] width 180 height 19
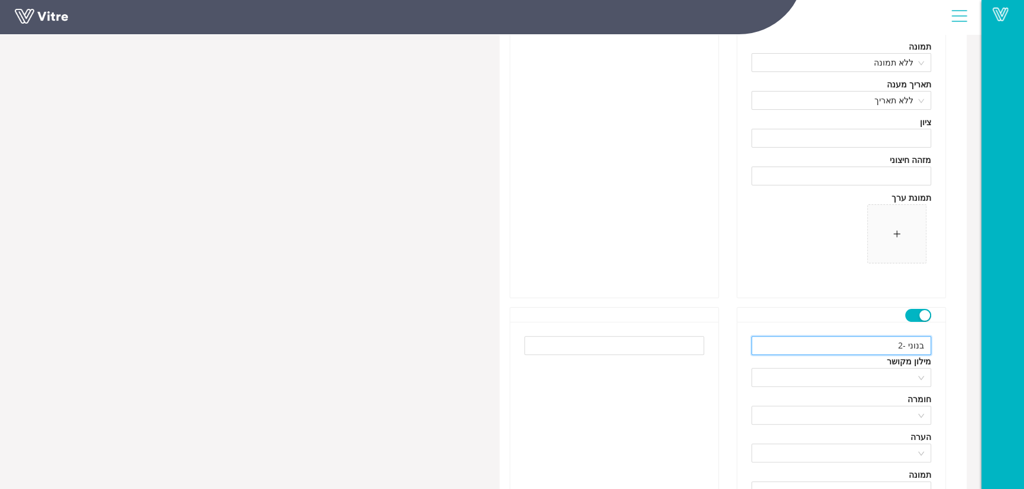
scroll to position [397, 0]
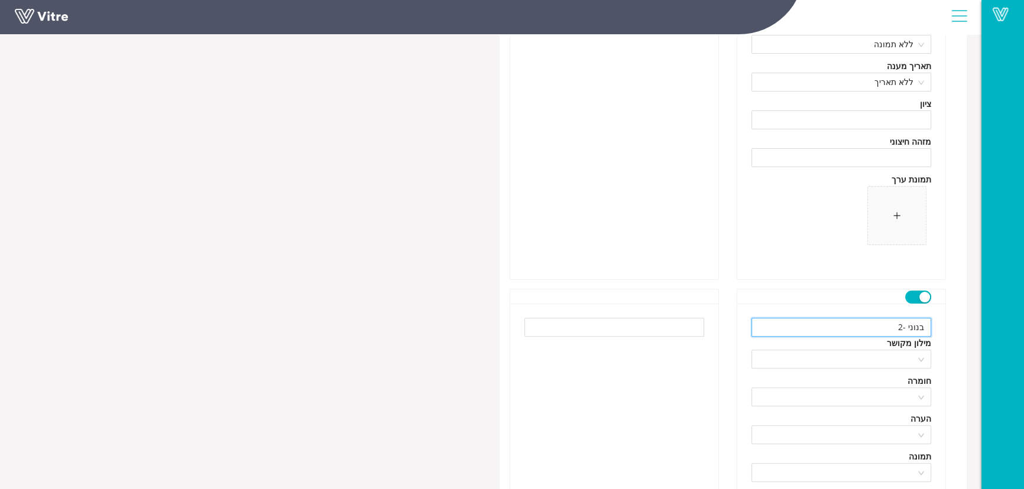
click at [919, 326] on input "בנוני -2" at bounding box center [841, 327] width 180 height 19
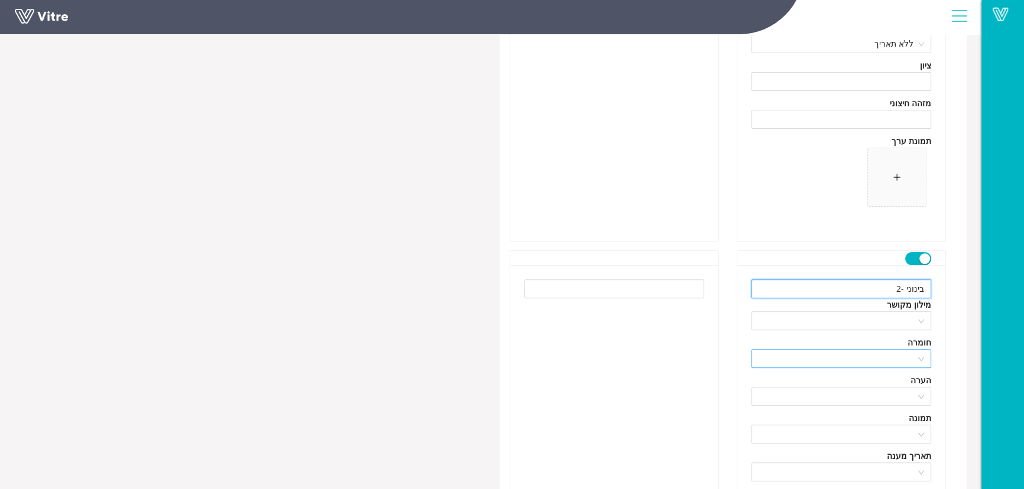
scroll to position [504, 0]
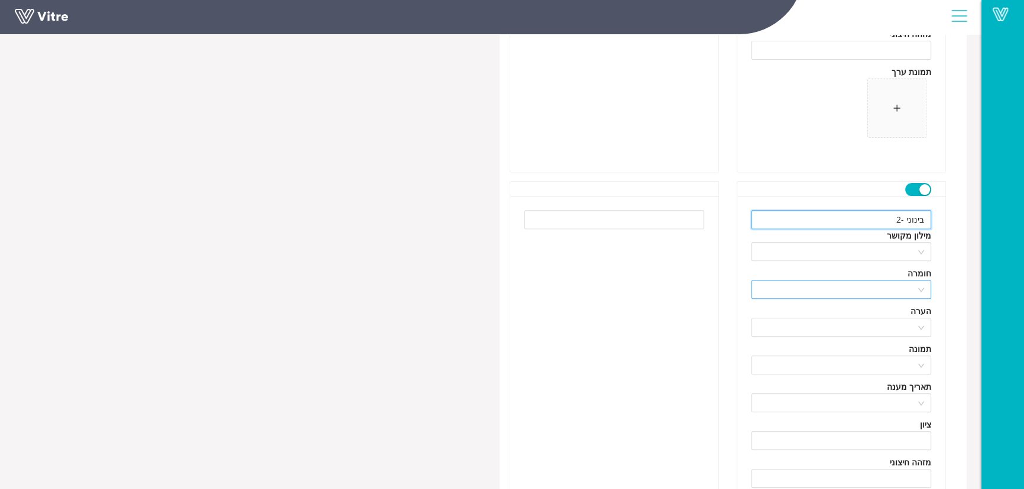
type input "בינוני -2"
click at [858, 290] on input "search" at bounding box center [836, 290] width 157 height 18
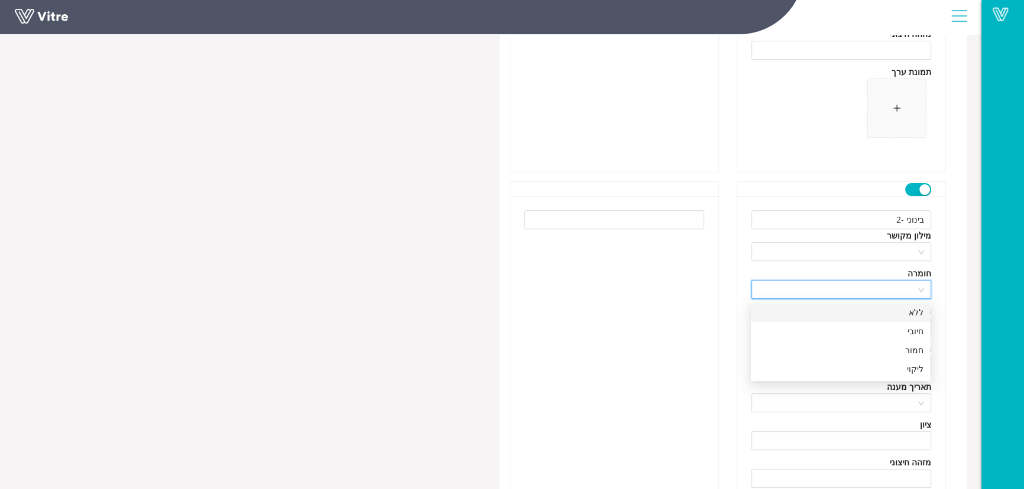
click at [857, 312] on div "ללא" at bounding box center [841, 312] width 166 height 13
click at [857, 331] on input "search" at bounding box center [836, 328] width 157 height 18
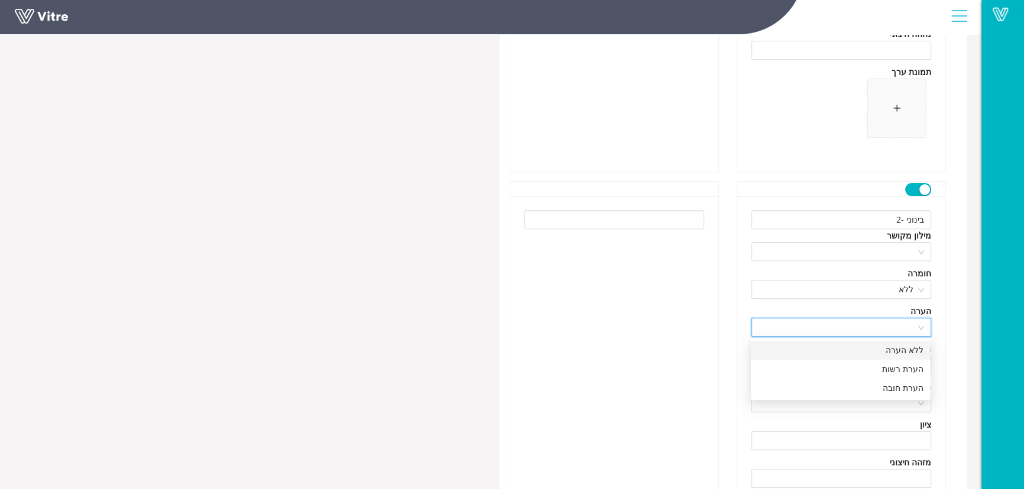
click at [857, 352] on div "ללא הערה" at bounding box center [841, 350] width 166 height 13
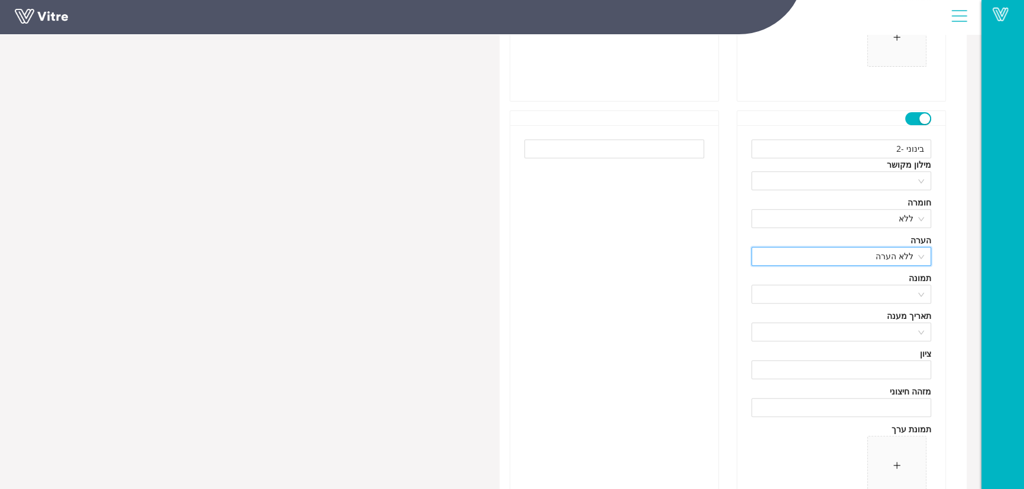
scroll to position [612, 0]
click at [867, 259] on input "search" at bounding box center [836, 258] width 157 height 18
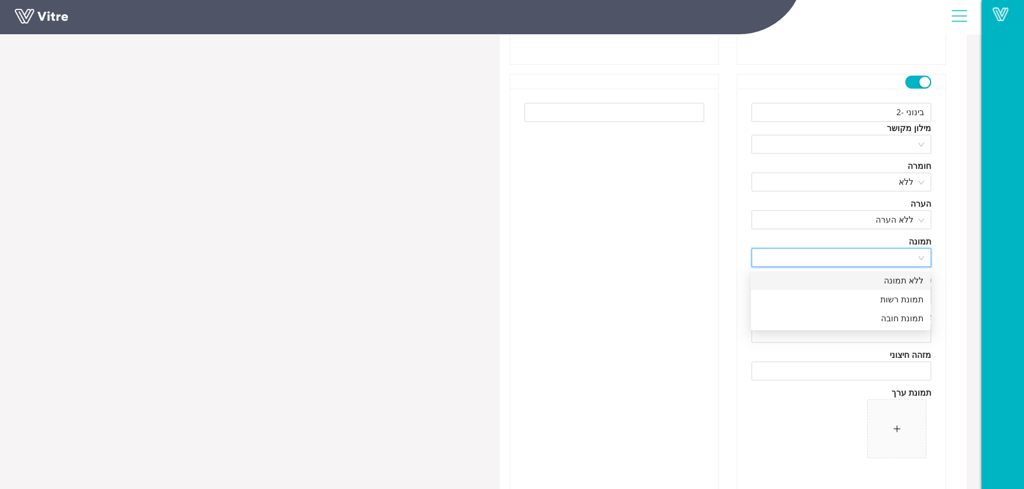
click at [862, 283] on div "ללא תמונה" at bounding box center [841, 280] width 166 height 13
click at [857, 301] on input "search" at bounding box center [836, 296] width 157 height 18
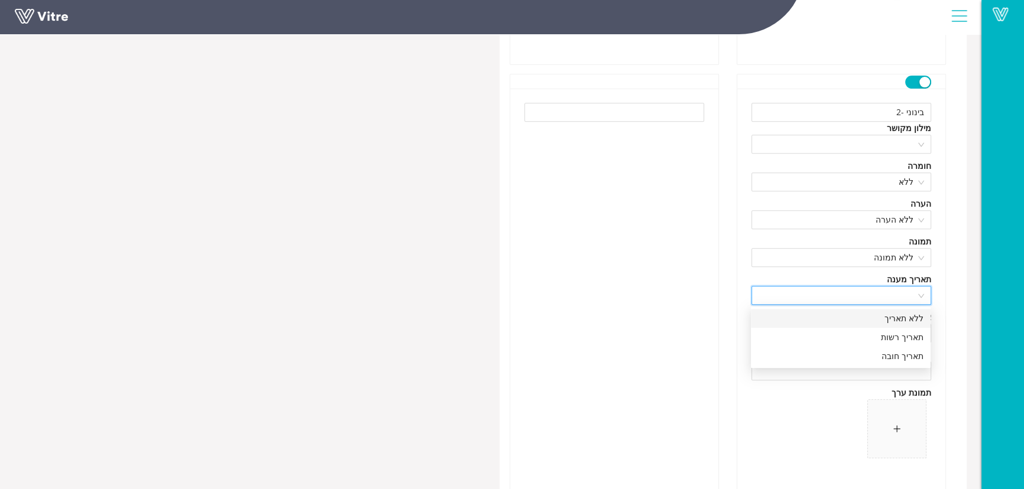
click at [851, 317] on div "ללא תאריך" at bounding box center [841, 318] width 166 height 13
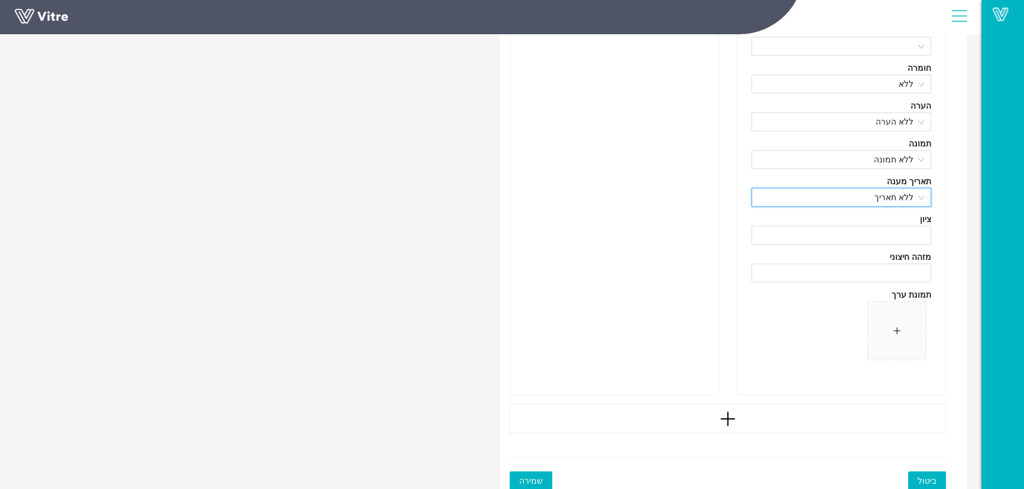
scroll to position [718, 0]
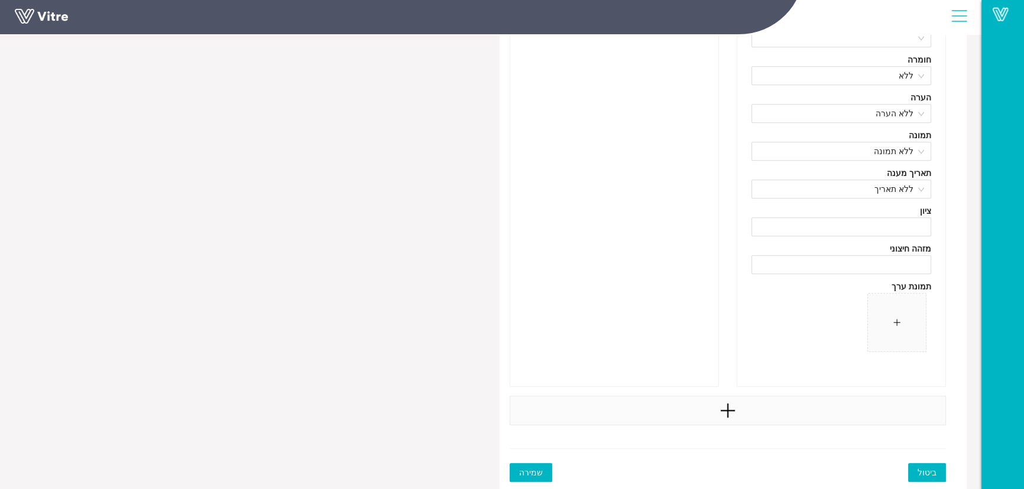
click at [745, 408] on div at bounding box center [728, 411] width 436 height 30
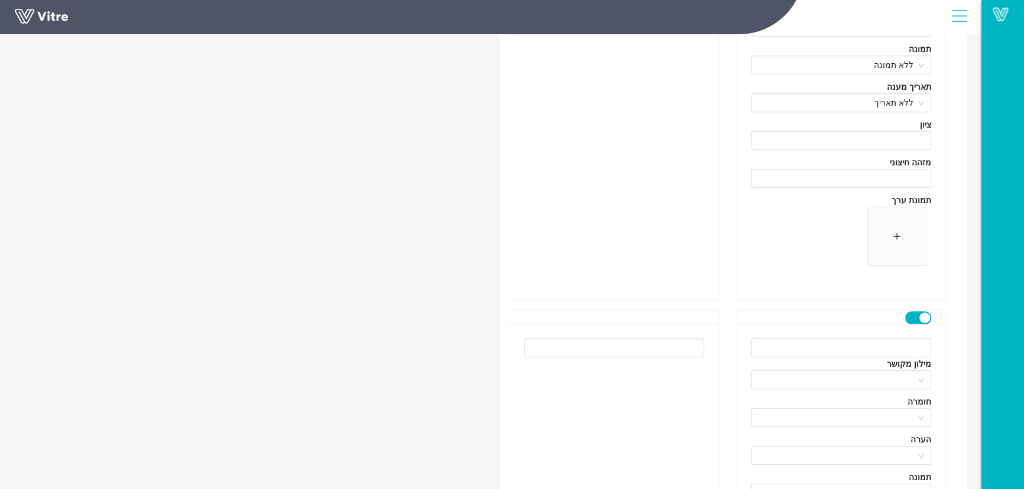
scroll to position [826, 0]
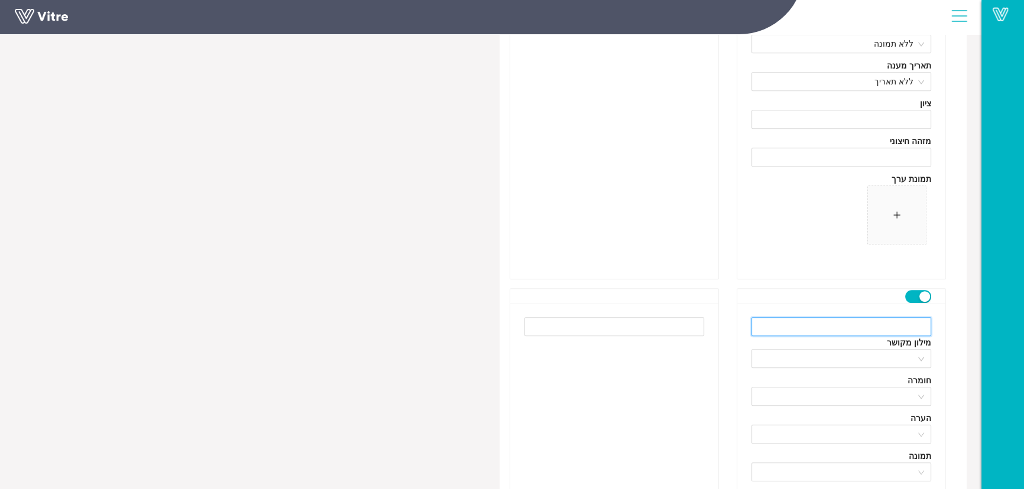
click at [831, 323] on input "text" at bounding box center [841, 326] width 180 height 19
type input "חומרה - 3"
click at [831, 396] on input "search" at bounding box center [836, 397] width 157 height 18
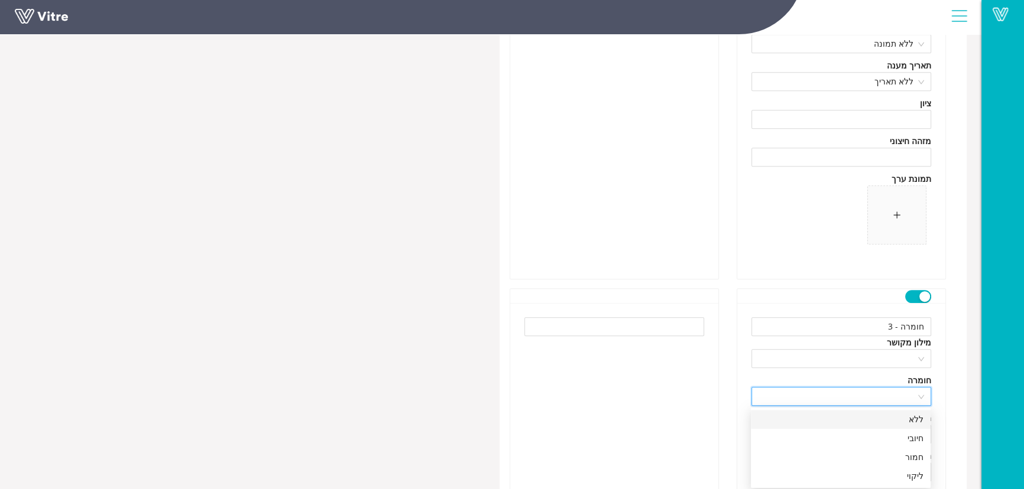
click at [837, 419] on div "ללא" at bounding box center [841, 419] width 166 height 13
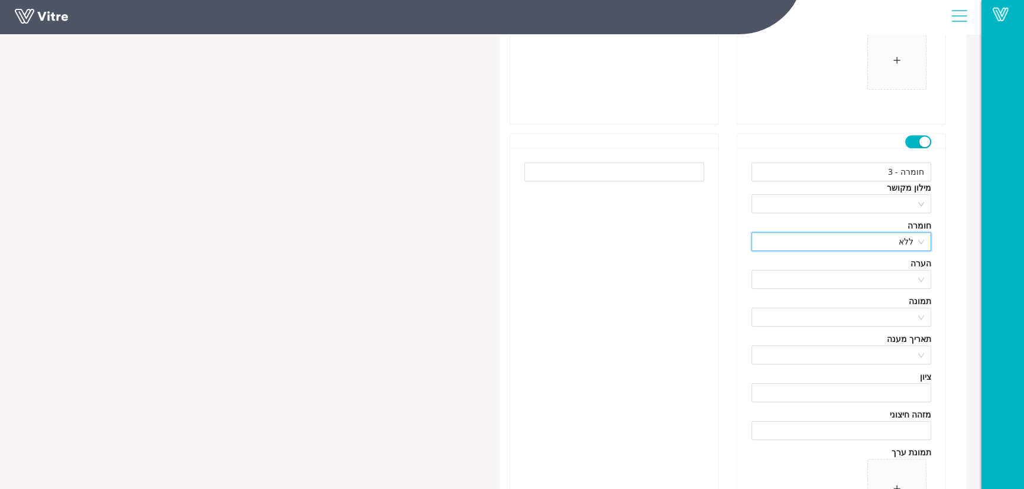
scroll to position [987, 0]
click at [878, 268] on input "search" at bounding box center [836, 273] width 157 height 18
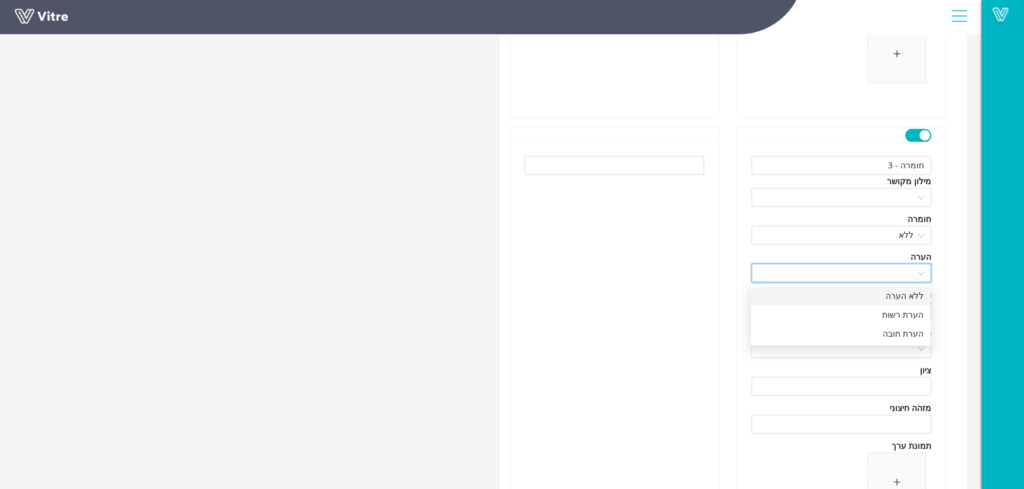
click at [870, 290] on div "ללא הערה" at bounding box center [841, 296] width 166 height 13
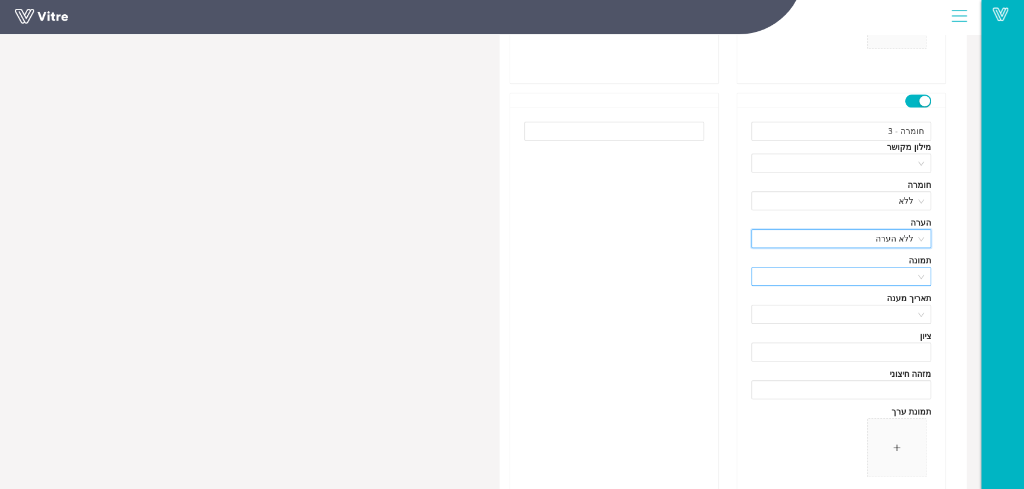
scroll to position [1040, 0]
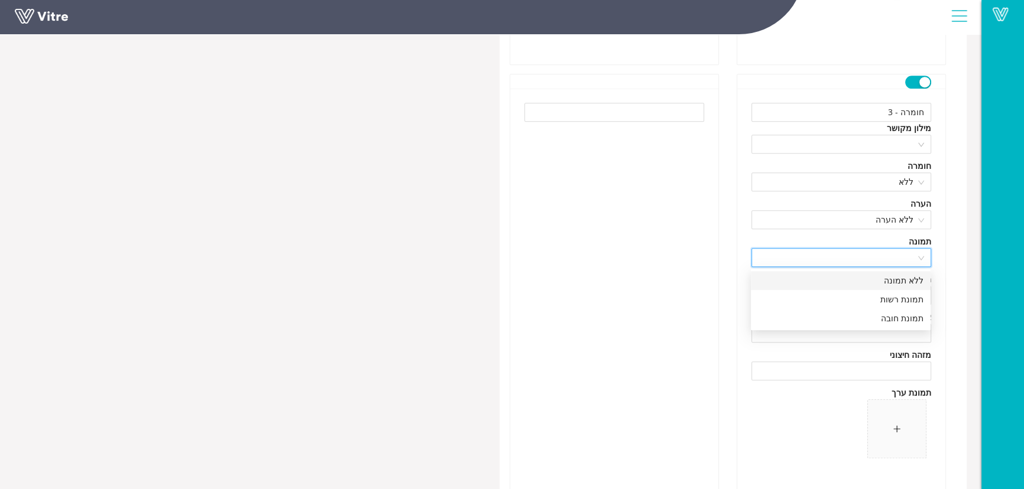
click at [861, 259] on input "search" at bounding box center [836, 258] width 157 height 18
click at [855, 281] on div "ללא תמונה" at bounding box center [841, 280] width 166 height 13
click at [851, 300] on input "search" at bounding box center [836, 296] width 157 height 18
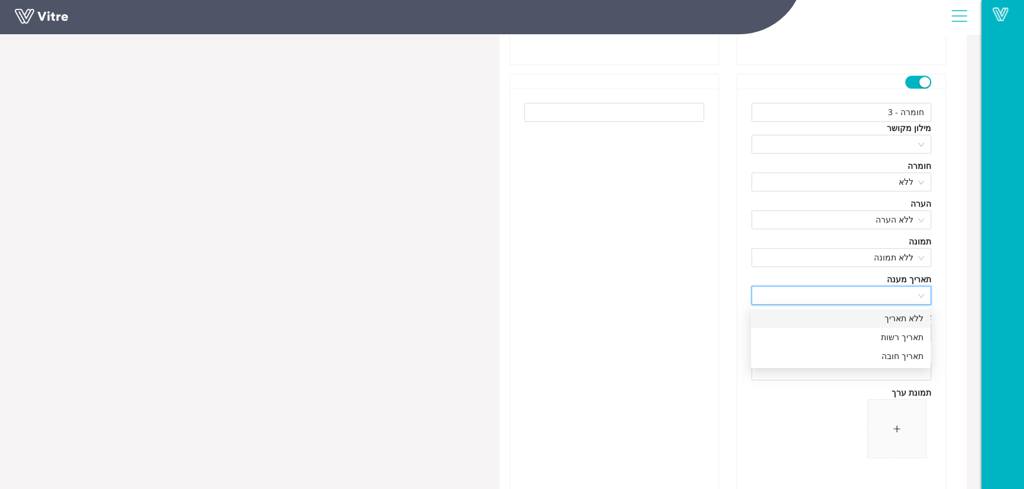
click at [852, 319] on div "ללא תאריך" at bounding box center [841, 318] width 166 height 13
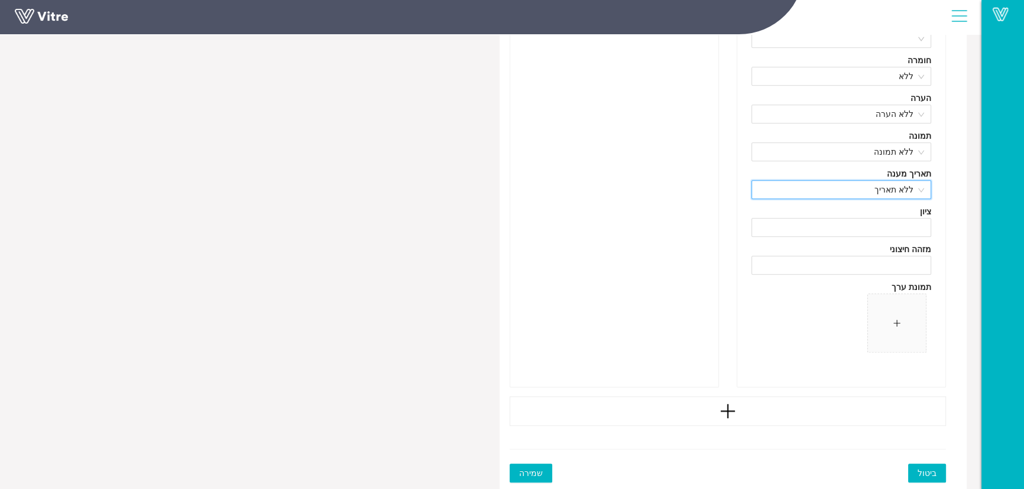
scroll to position [1147, 0]
click at [537, 476] on span "שמירה" at bounding box center [531, 472] width 24 height 13
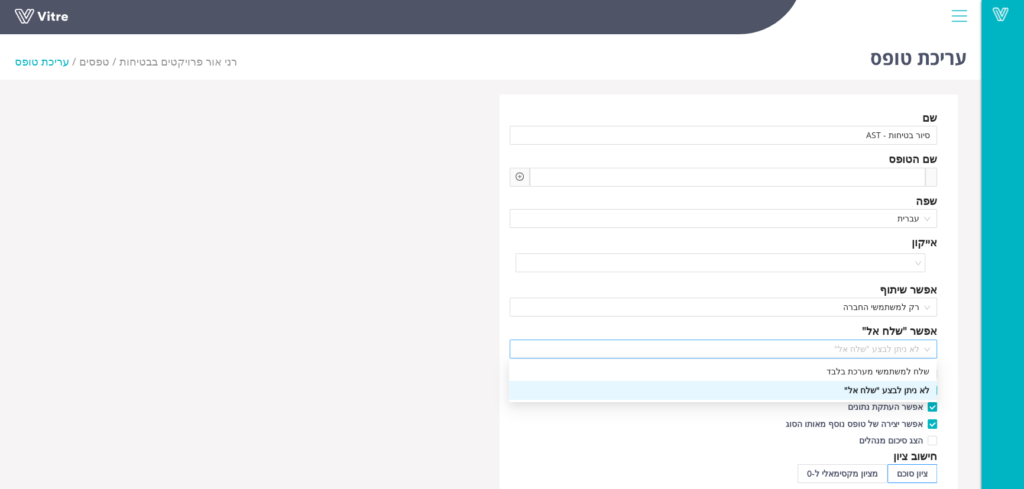
click at [729, 349] on span "לא ניתן לבצע "שלח אל"" at bounding box center [723, 349] width 413 height 18
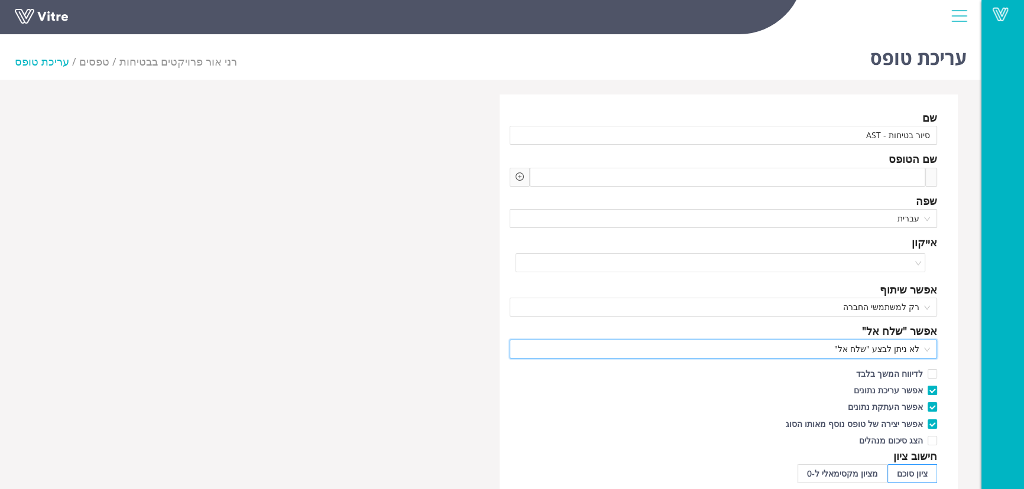
click at [729, 349] on span "לא ניתן לבצע "שלח אל"" at bounding box center [723, 349] width 413 height 18
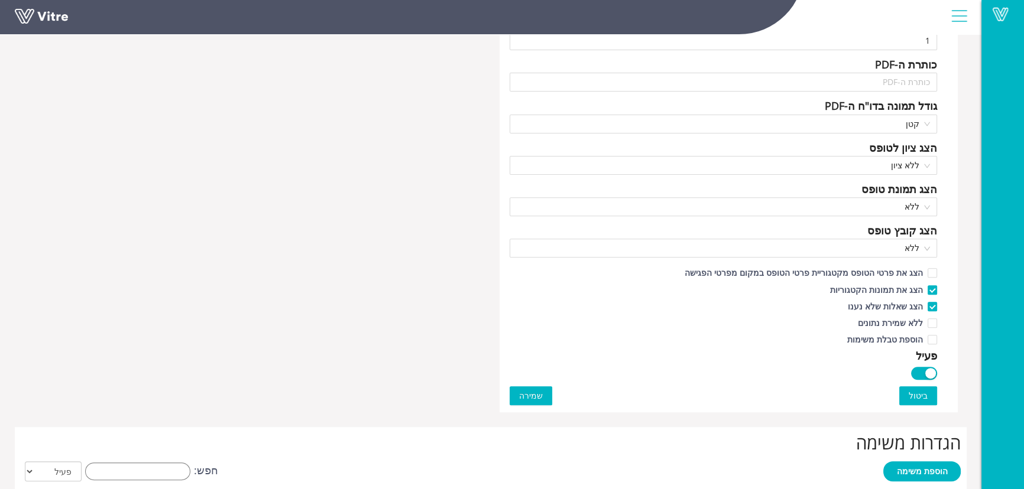
scroll to position [537, 0]
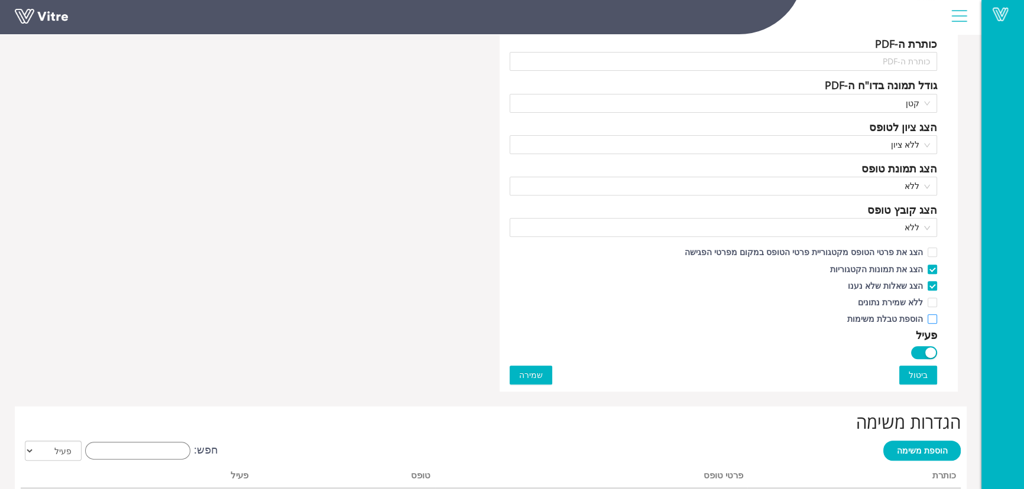
click at [931, 315] on span at bounding box center [932, 318] width 9 height 9
click at [931, 317] on input "הוספת טבלת משימות" at bounding box center [931, 322] width 11 height 11
checkbox input "true"
click at [531, 372] on span "שמירה" at bounding box center [531, 375] width 24 height 13
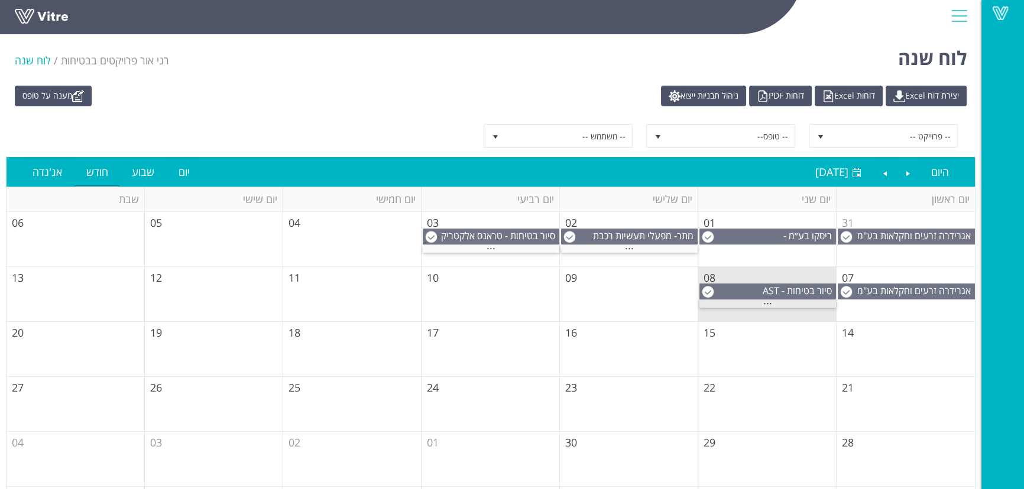
click at [751, 301] on div "..." at bounding box center [767, 304] width 137 height 8
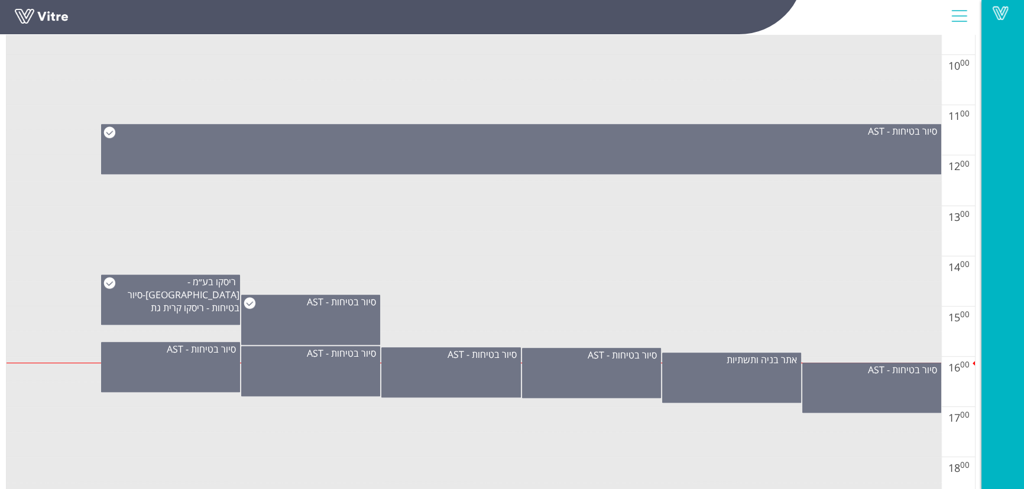
scroll to position [698, 0]
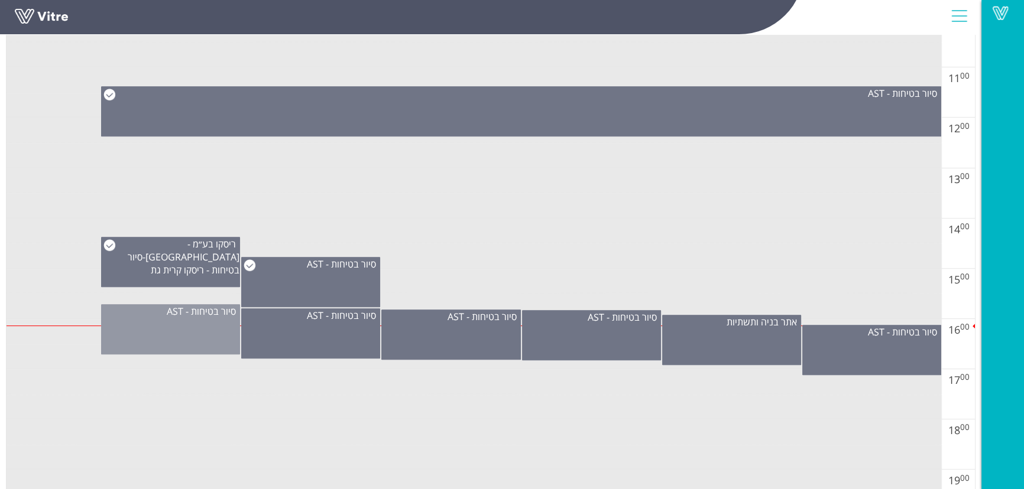
click at [180, 340] on div "סיור בטיחות - AST" at bounding box center [170, 329] width 139 height 50
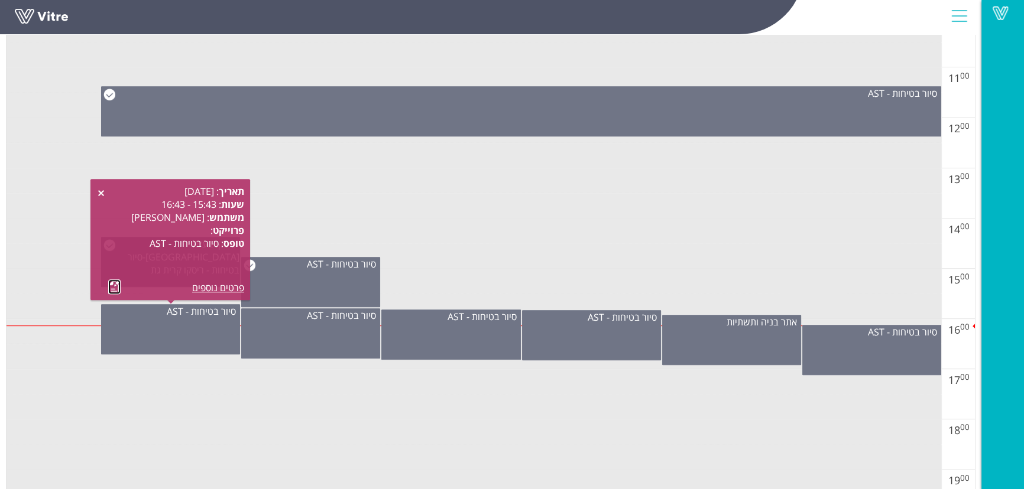
click at [113, 291] on link at bounding box center [114, 287] width 12 height 15
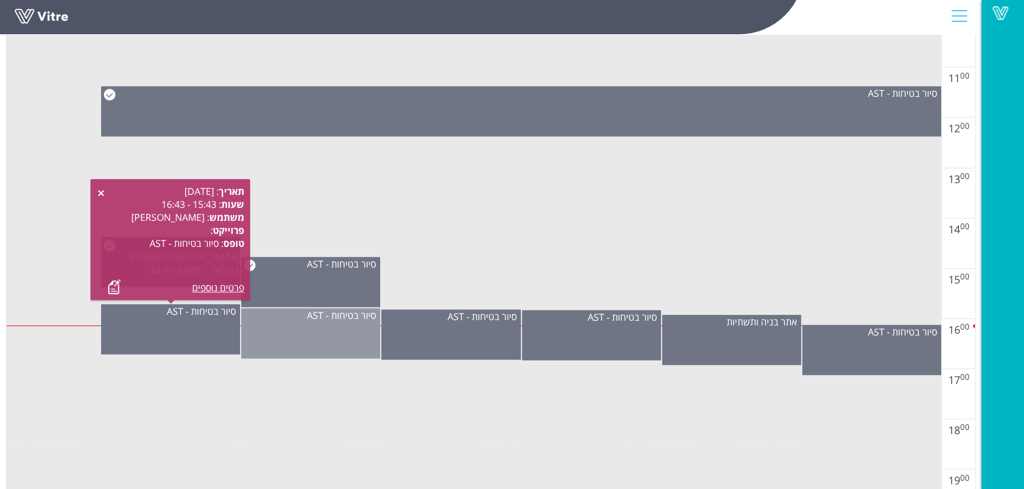
click at [286, 320] on div "סיור בטיחות - AST" at bounding box center [310, 334] width 139 height 50
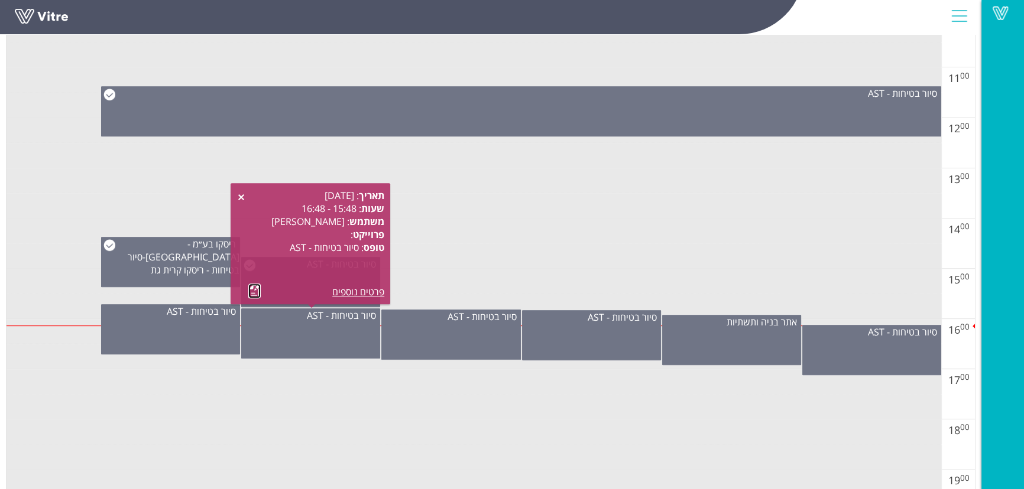
click at [252, 289] on link at bounding box center [254, 291] width 12 height 15
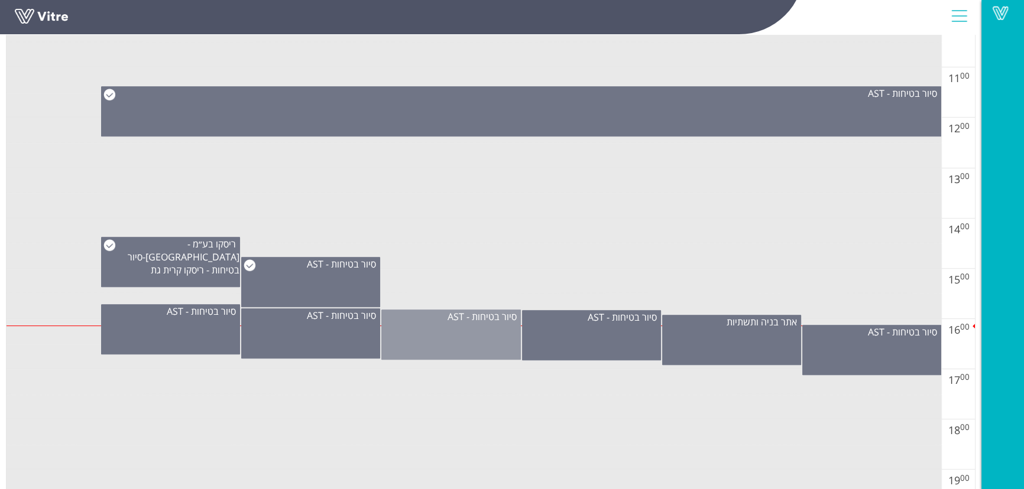
click at [438, 331] on div "סיור בטיחות - AST" at bounding box center [450, 335] width 139 height 50
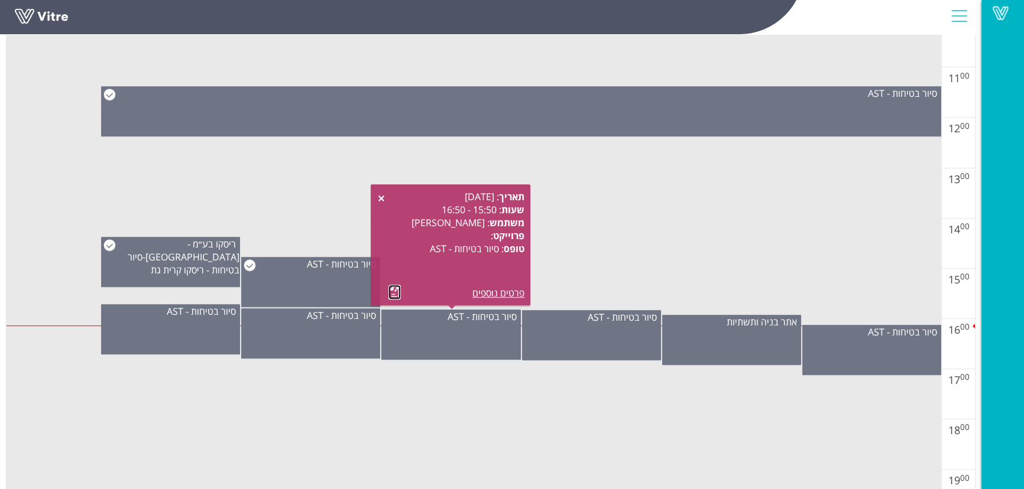
click at [391, 294] on link at bounding box center [394, 292] width 12 height 15
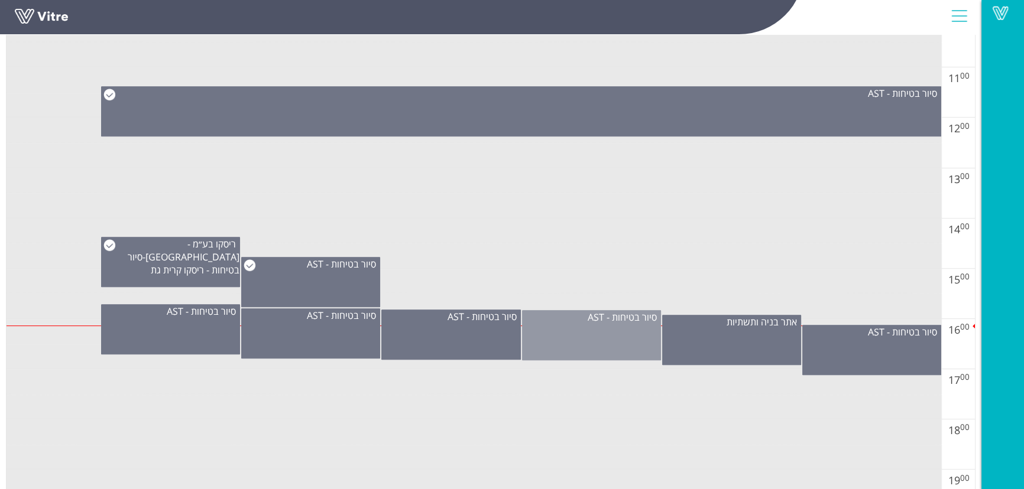
click at [581, 338] on div "סיור בטיחות - AST" at bounding box center [591, 335] width 139 height 50
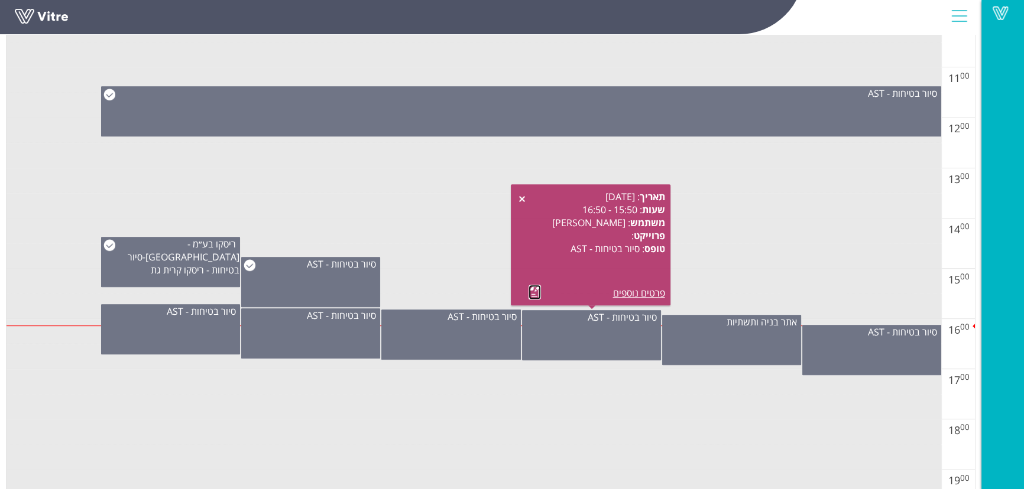
click at [537, 292] on link at bounding box center [534, 292] width 12 height 15
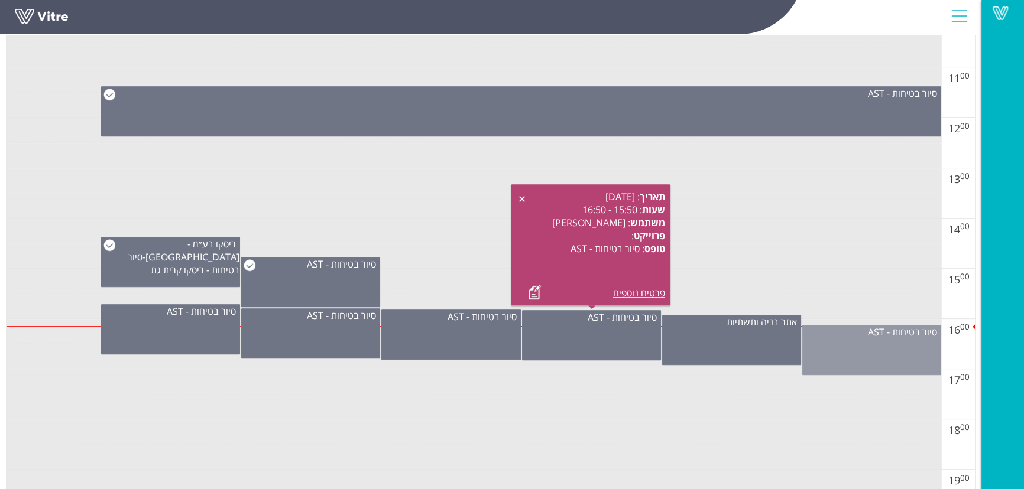
click at [828, 348] on div "סיור בטיחות - AST" at bounding box center [871, 350] width 139 height 50
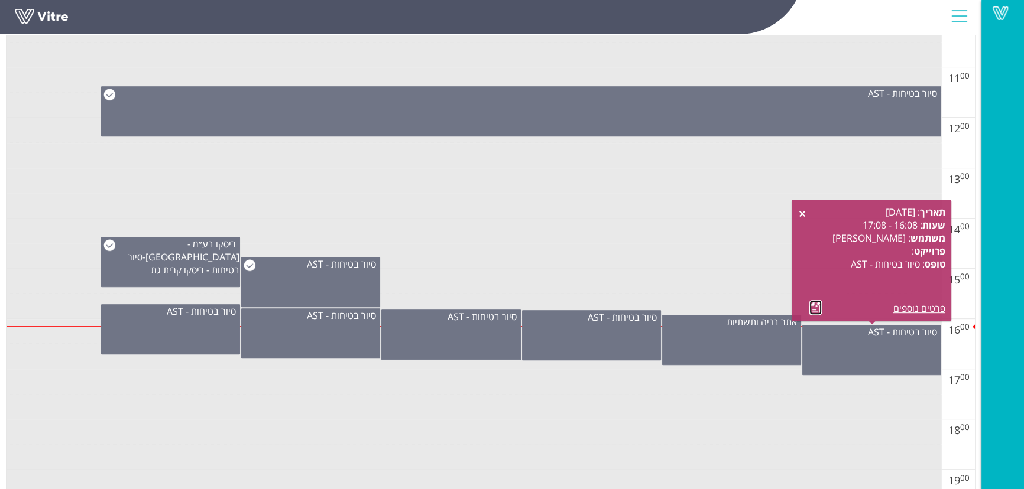
click at [811, 307] on link at bounding box center [815, 307] width 12 height 15
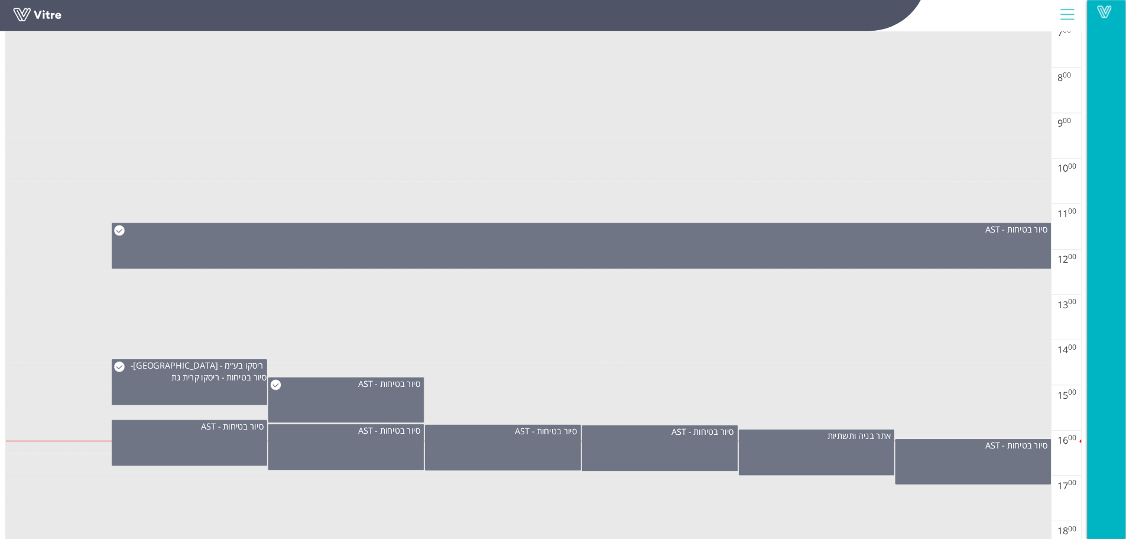
scroll to position [539, 0]
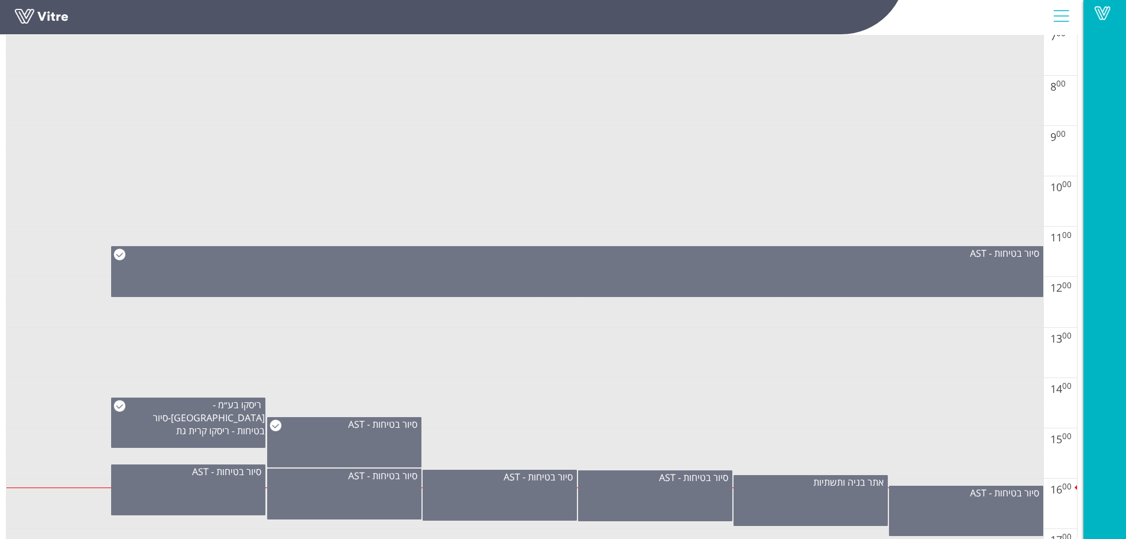
drag, startPoint x: 118, startPoint y: 0, endPoint x: 231, endPoint y: 119, distance: 163.9
click at [231, 119] on td at bounding box center [525, 112] width 1037 height 25
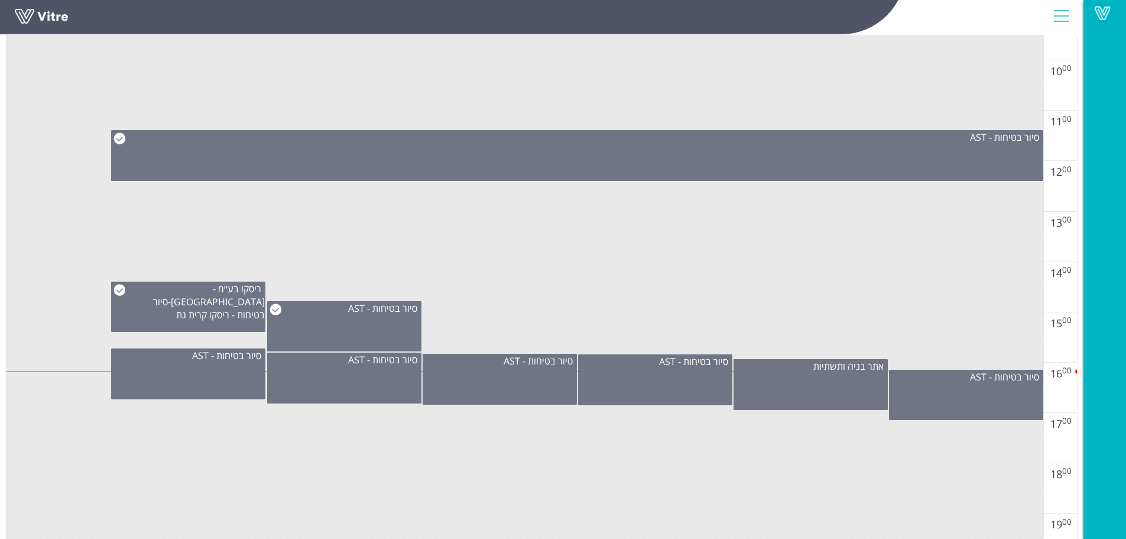
scroll to position [657, 0]
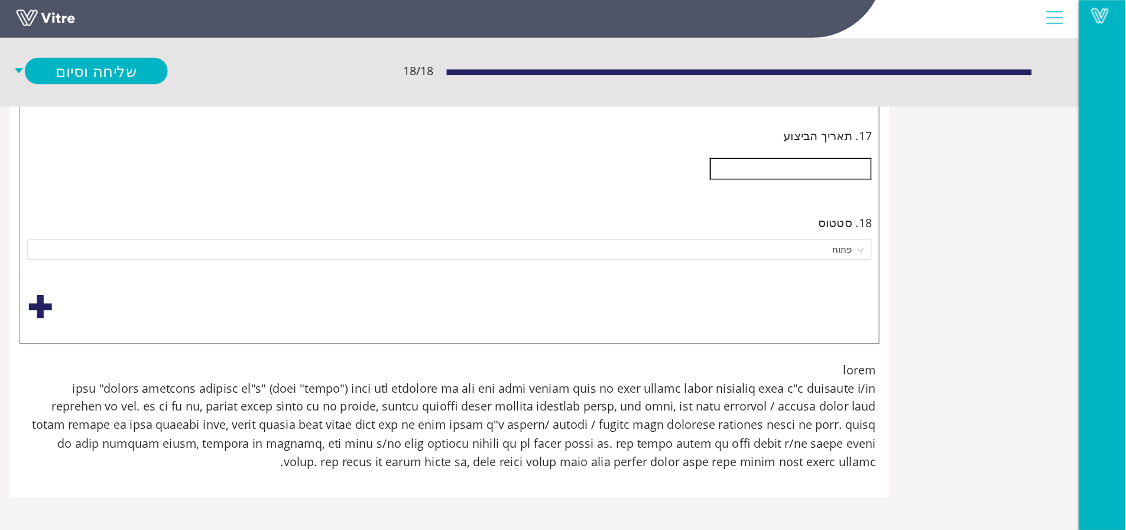
scroll to position [3918, 0]
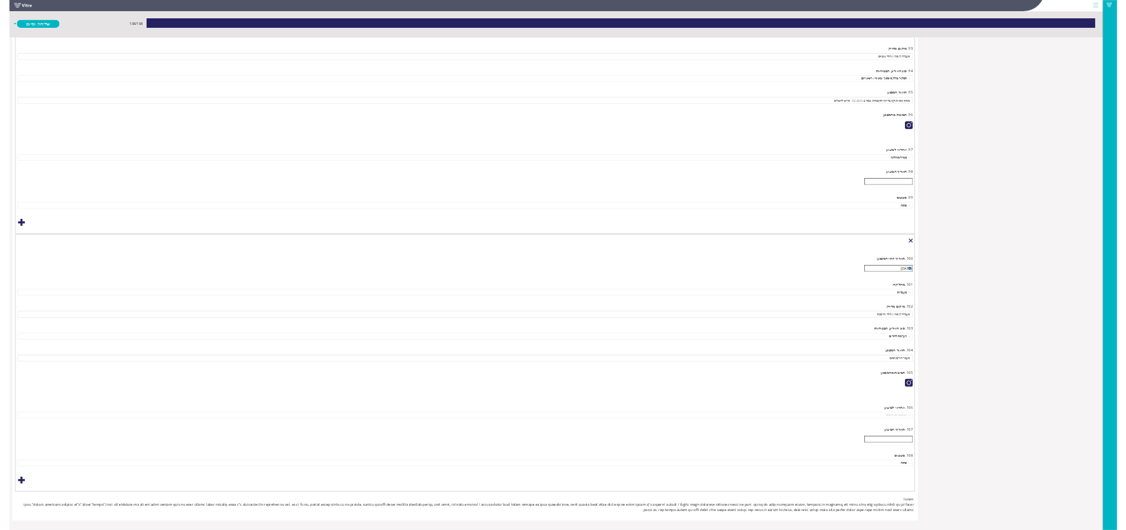
scroll to position [24621, 0]
